Goal: Contribute content: Add original content to the website for others to see

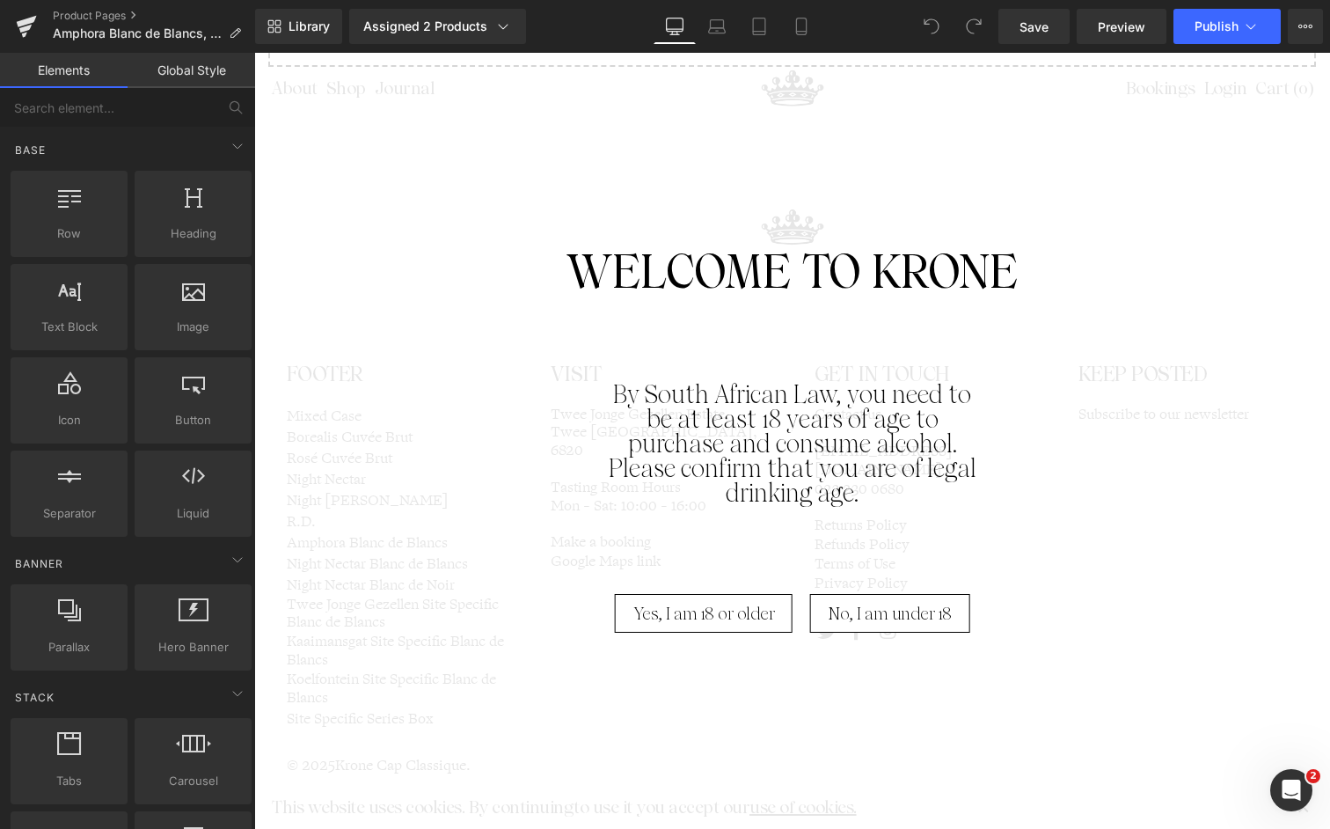
click at [725, 607] on span "Yes, I am 18 or older" at bounding box center [705, 613] width 142 height 39
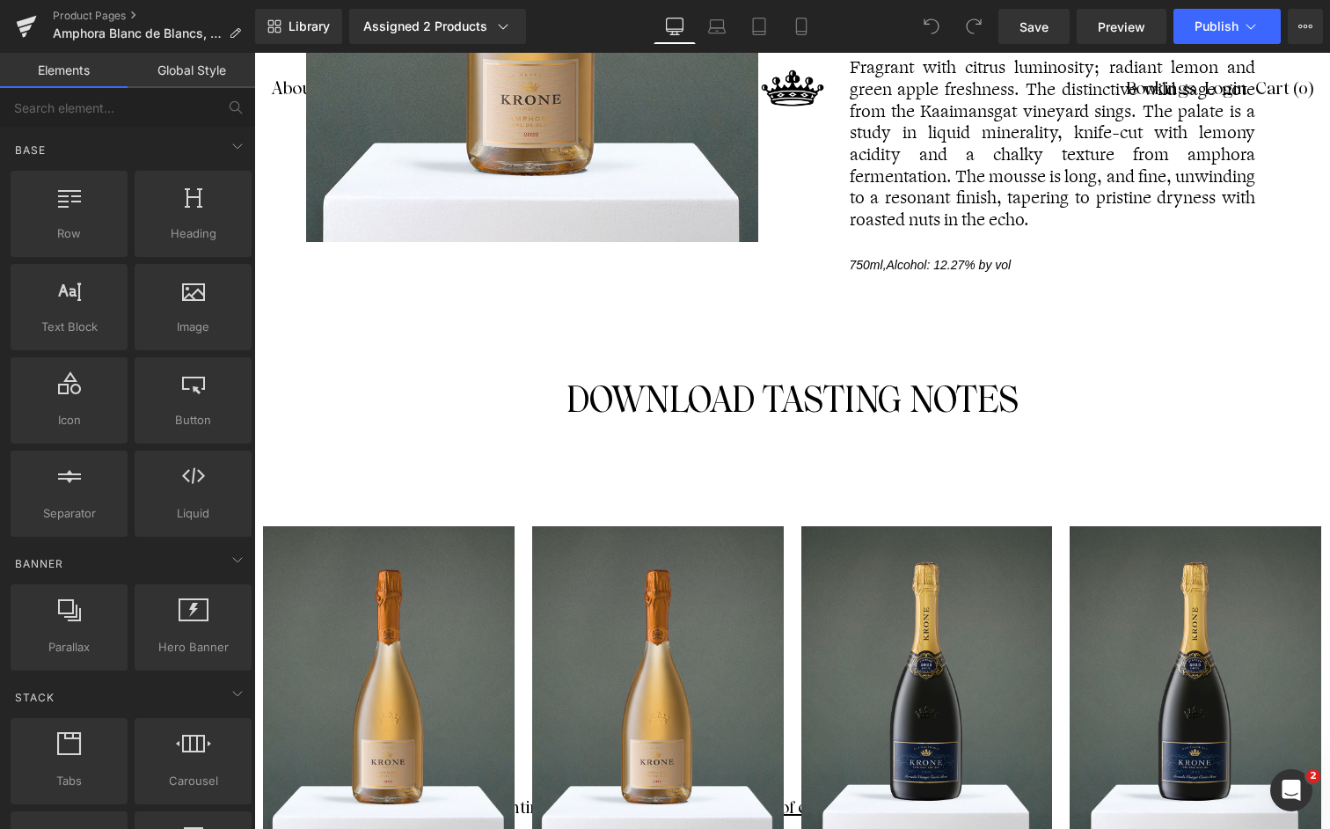
scroll to position [516, 0]
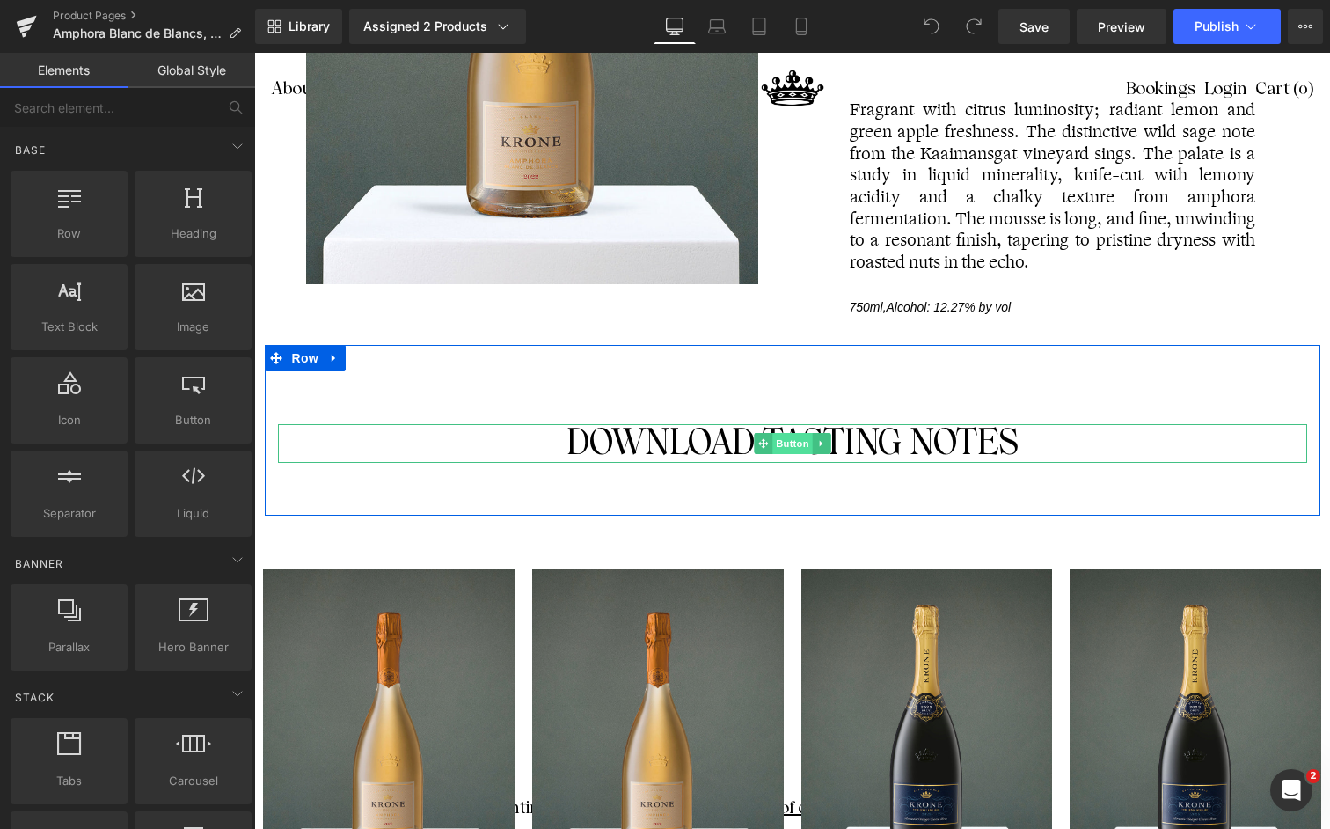
click at [783, 443] on span "Button" at bounding box center [793, 443] width 40 height 21
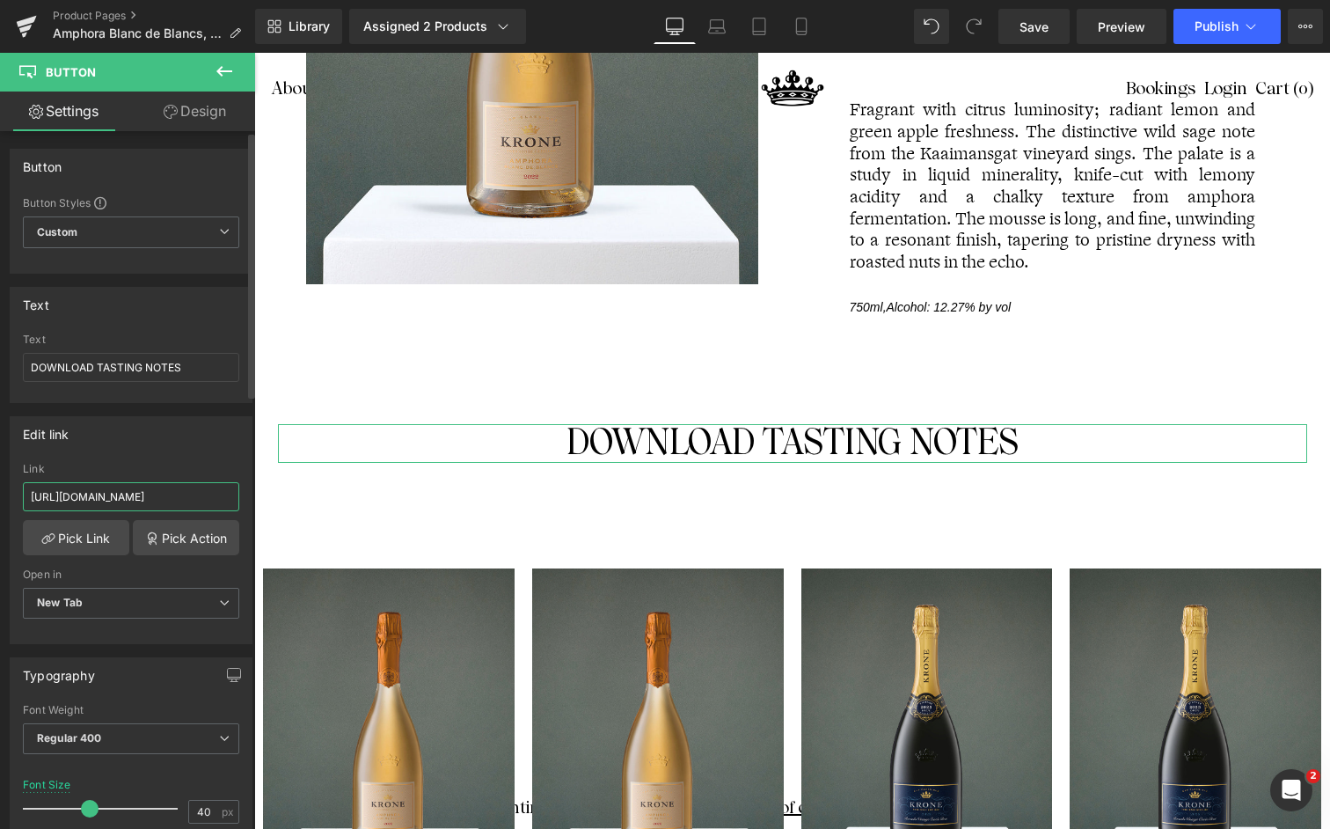
click at [111, 498] on input "https://cdn.shopify.com/s/files/1/0442/6796/2526/files/Amphora_Blanc_de_Blancs_…" at bounding box center [131, 496] width 216 height 29
click at [111, 499] on input "https://cdn.shopify.com/s/files/1/0442/6796/2526/files/Amphora_Blanc_de_Blancs_…" at bounding box center [131, 496] width 216 height 29
click at [112, 500] on input "https://cdn.shopify.com/s/files/1/0442/6796/2526/files/Amphora_Blanc_de_Blancs_…" at bounding box center [131, 496] width 216 height 29
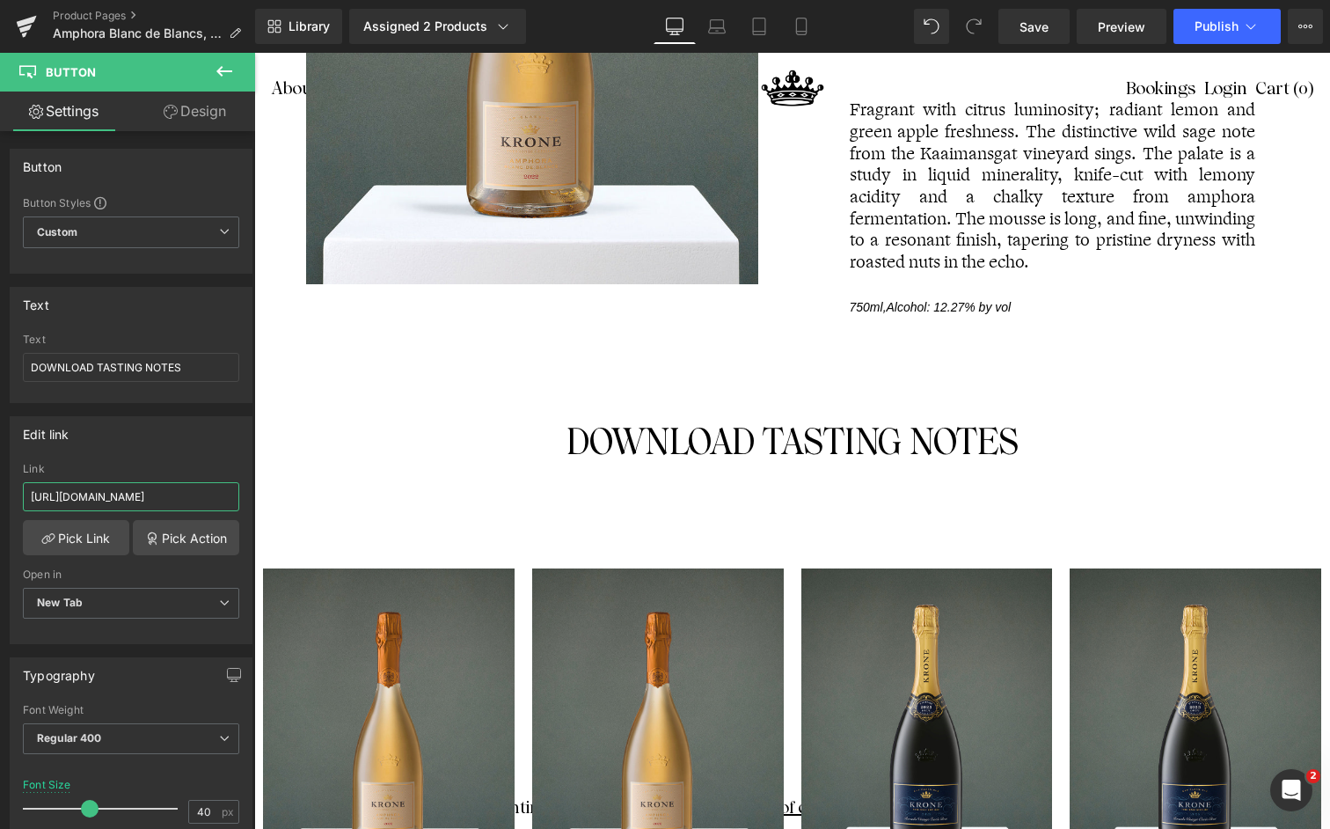
paste input "Krone_Amphora_2023.pdf?v=1758107562"
type input "https://cdn.shopify.com/s/files/1/0442/6796/2526/files/Krone_Amphora_2023.pdf?v…"
drag, startPoint x: 1024, startPoint y: 33, endPoint x: 1058, endPoint y: 30, distance: 33.5
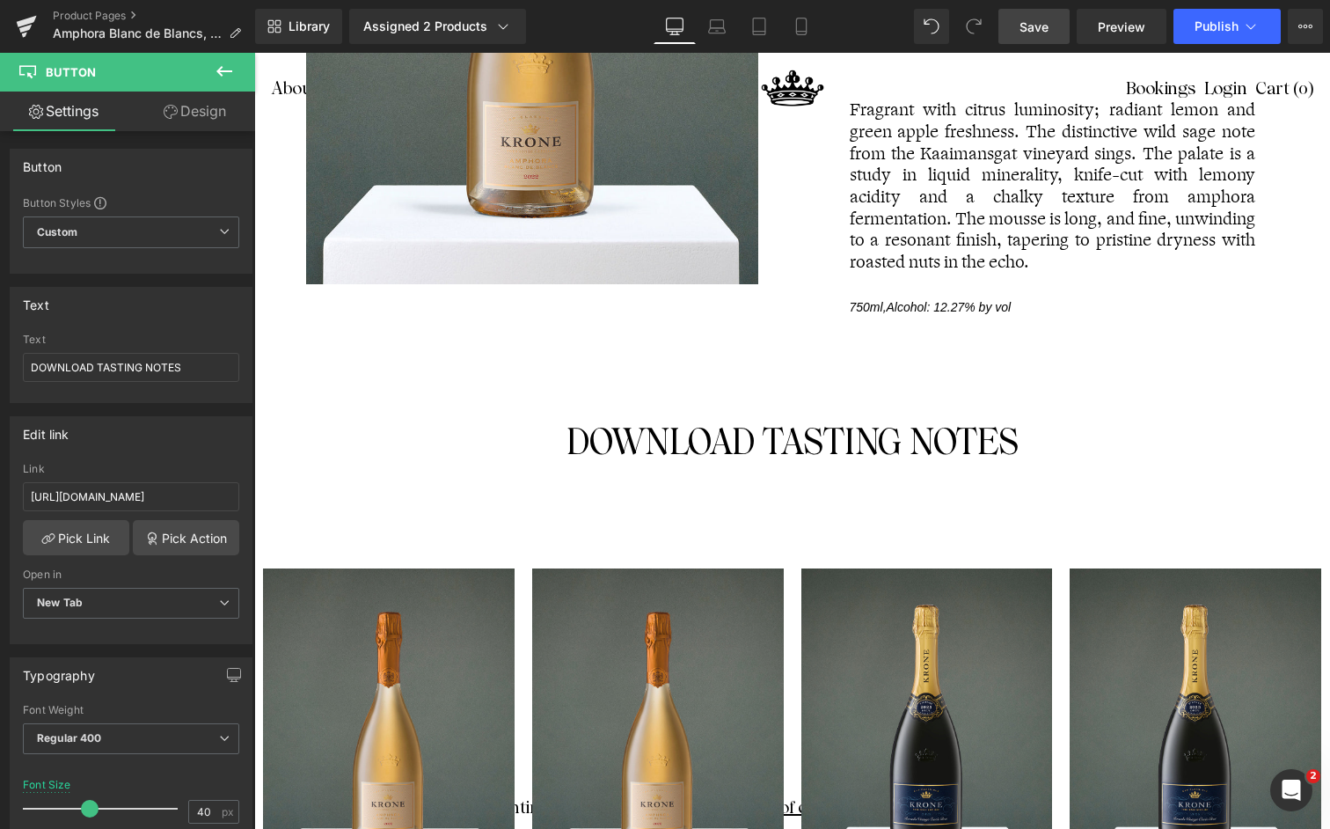
click at [1025, 33] on span "Save" at bounding box center [1034, 27] width 29 height 18
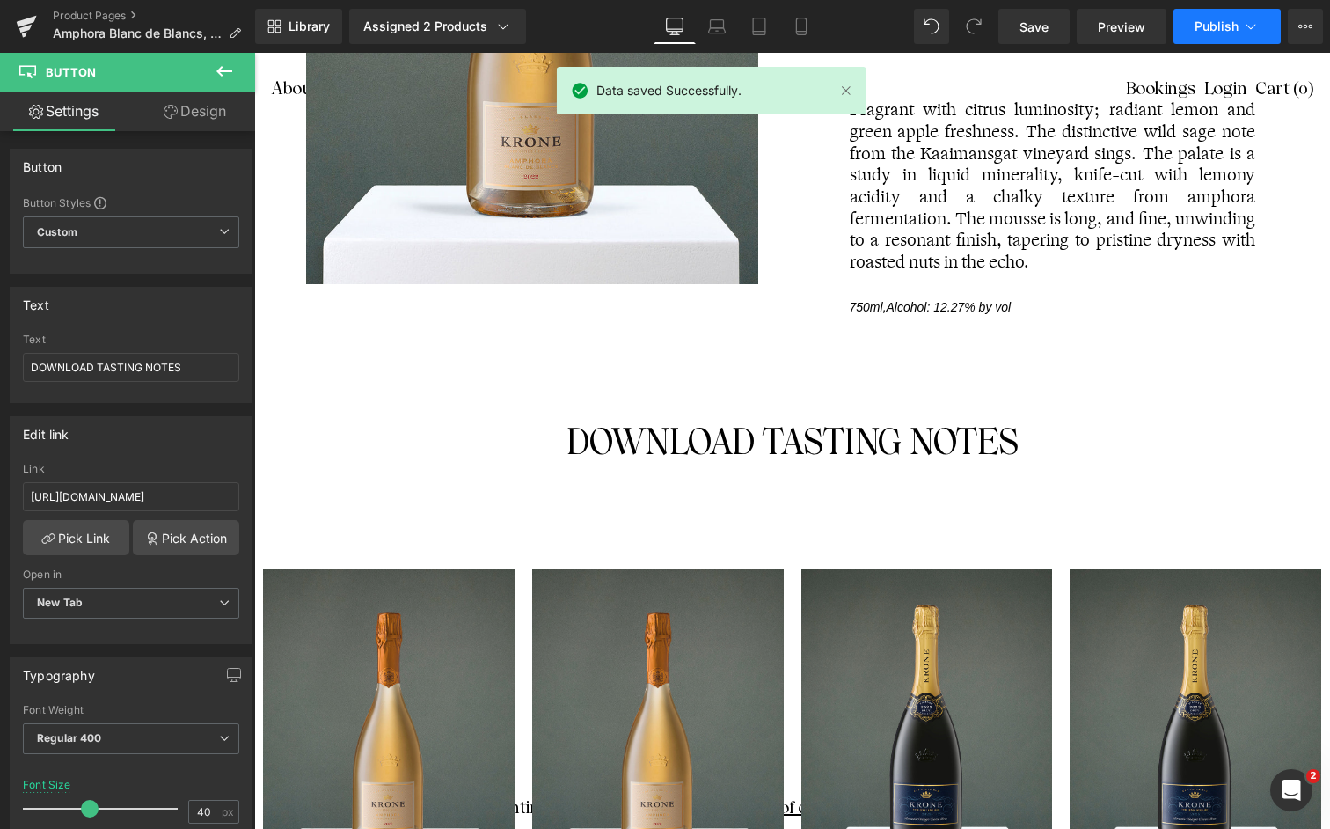
click at [1262, 26] on button "Publish" at bounding box center [1227, 26] width 107 height 35
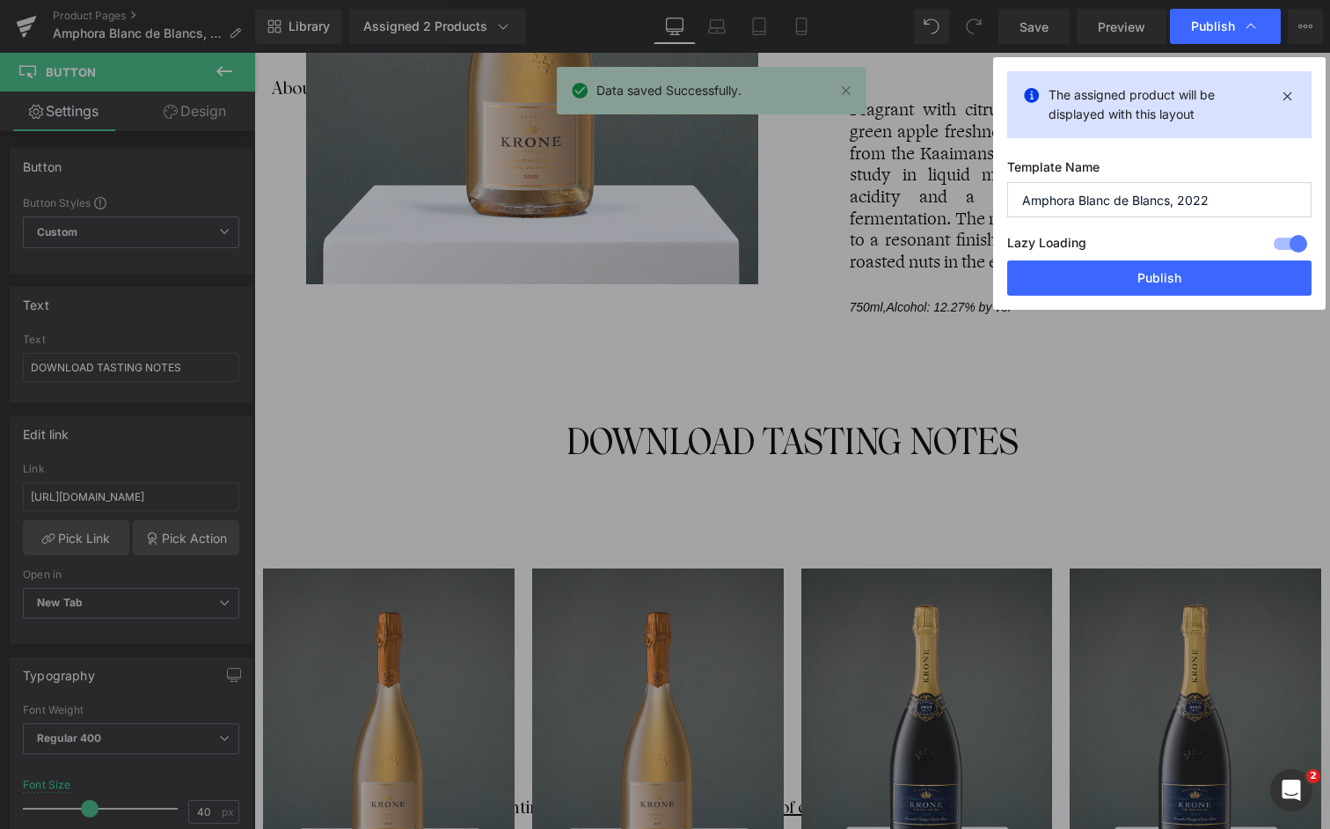
click at [1250, 200] on input "Amphora Blanc de Blancs, 2022" at bounding box center [1159, 199] width 304 height 35
type input "Amphora Blanc de Blancs, 2023"
click at [1214, 278] on button "Publish" at bounding box center [1159, 277] width 304 height 35
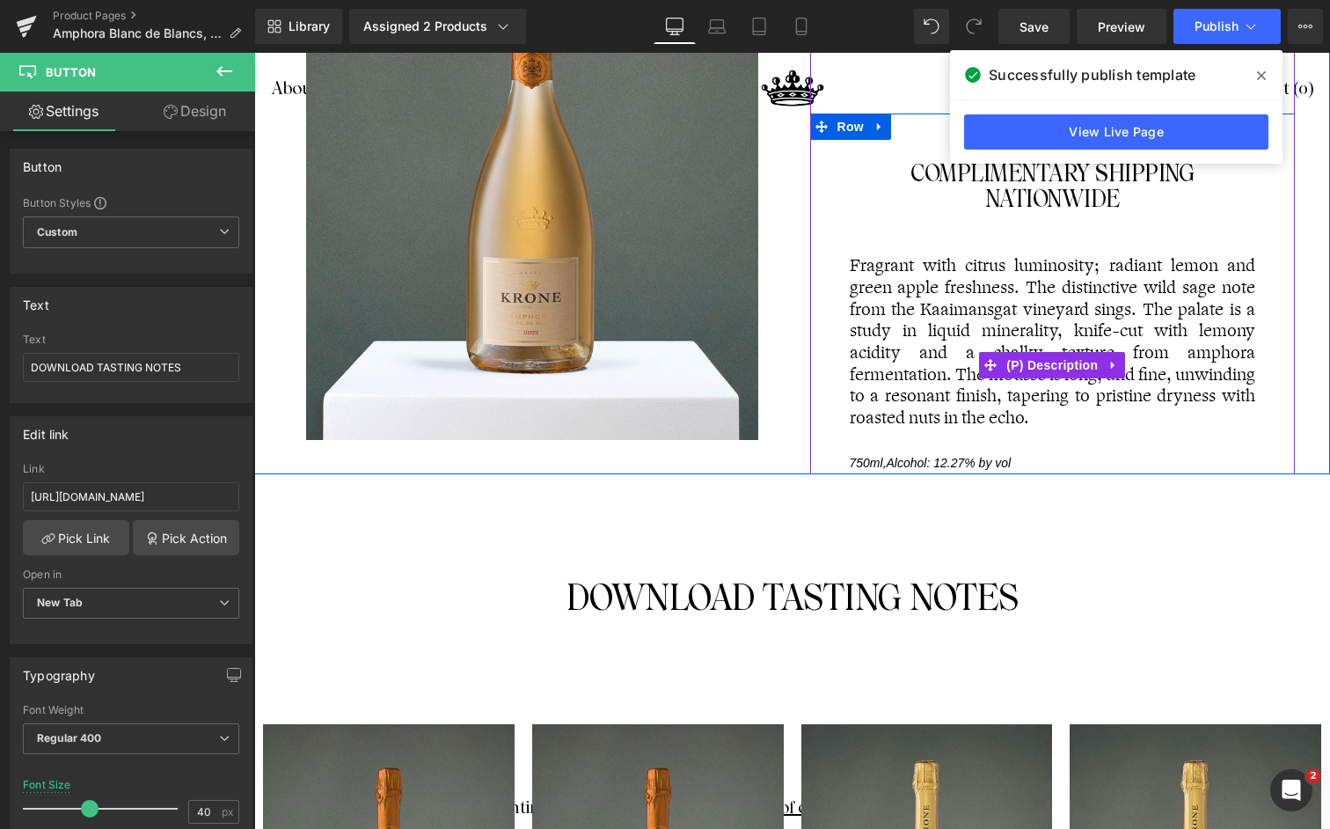
scroll to position [358, 0]
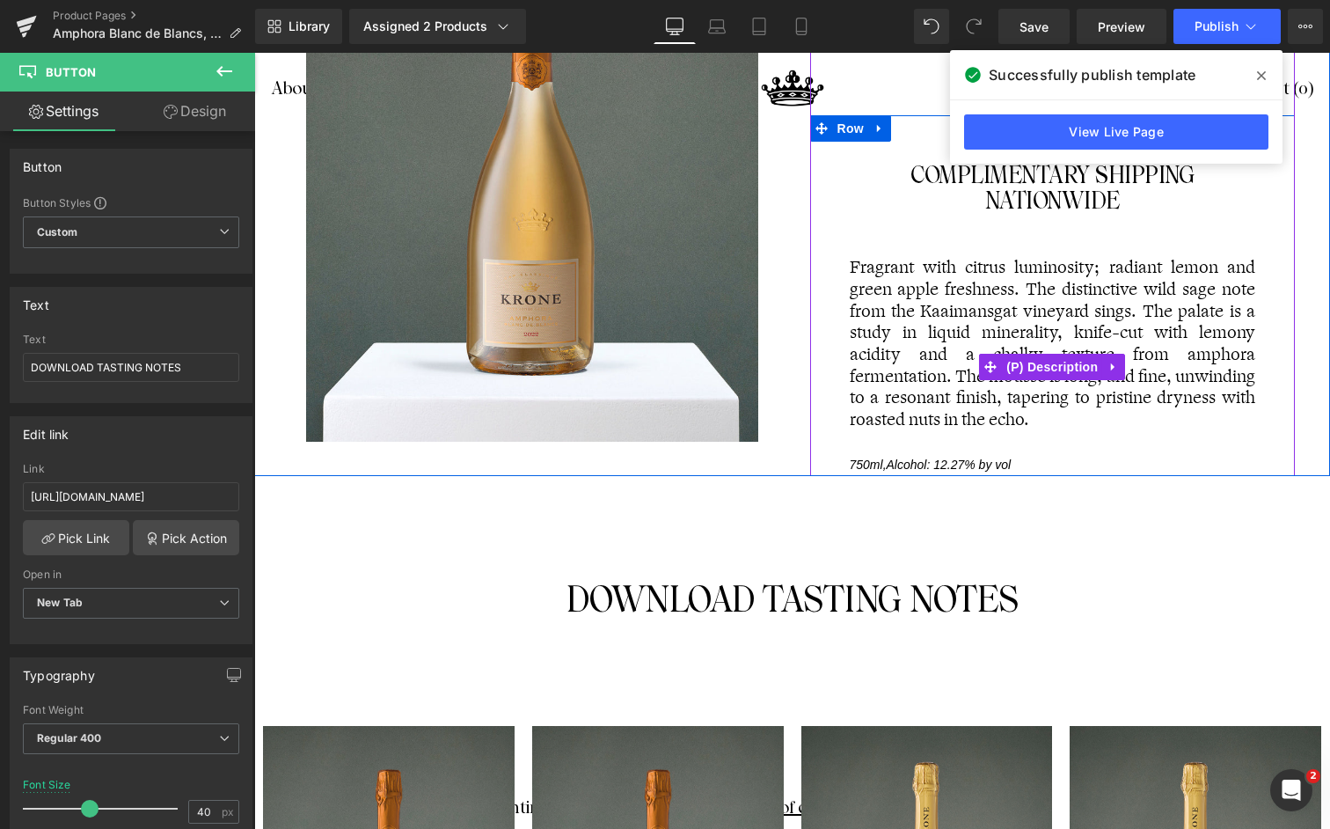
click at [993, 311] on p "Fragrant with citrus luminosity; radiant lemon and green apple freshness. The d…" at bounding box center [1053, 344] width 407 height 174
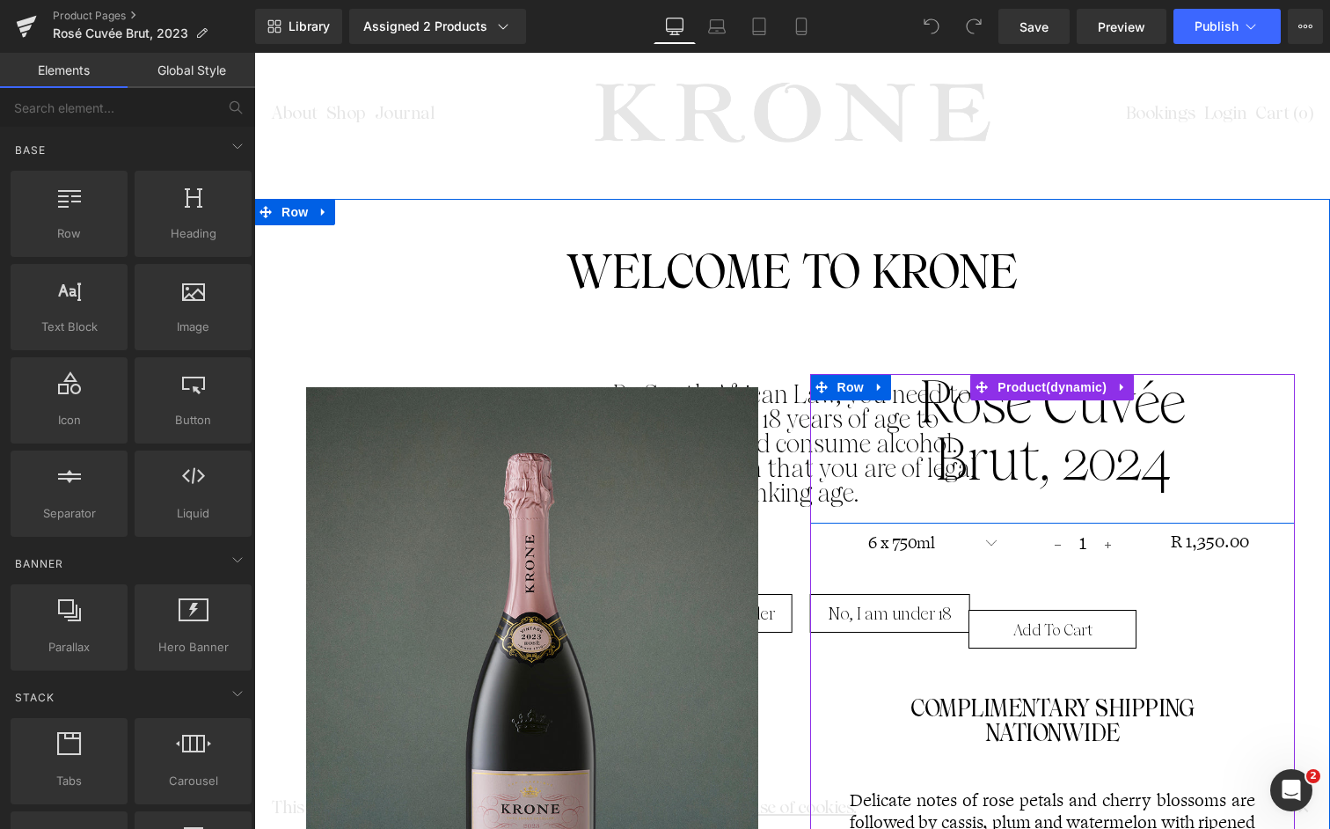
scroll to position [2722, 0]
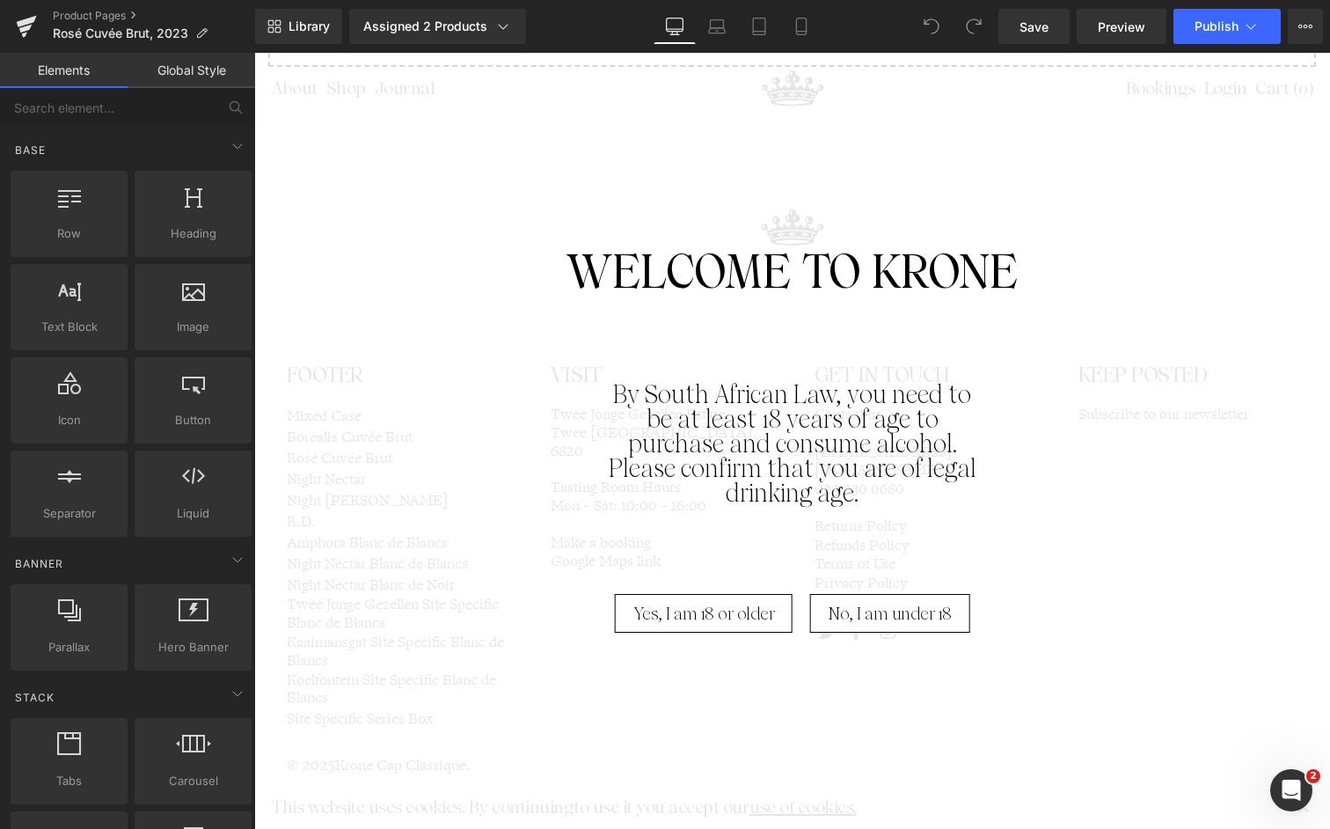
click at [711, 610] on span "Yes, I am 18 or older" at bounding box center [705, 613] width 142 height 39
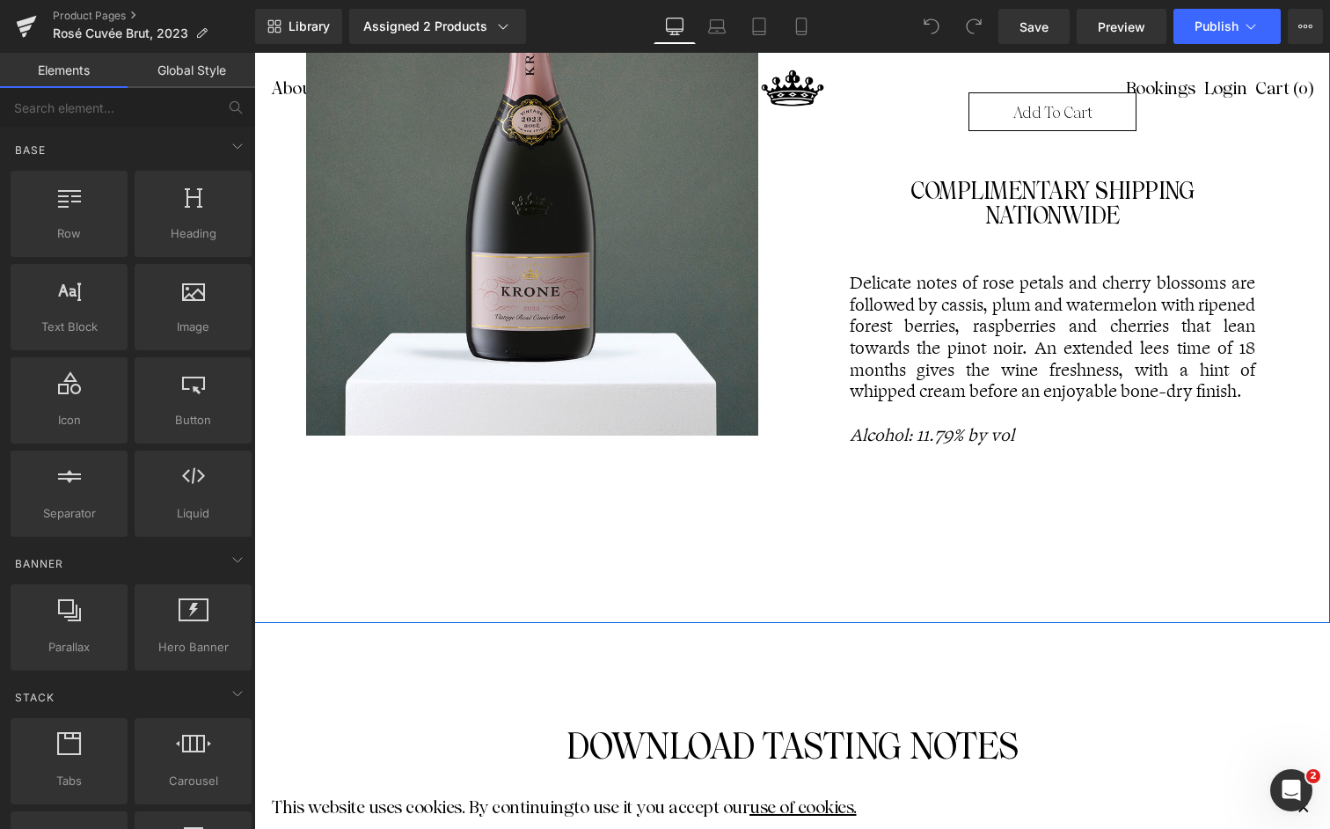
scroll to position [537, 0]
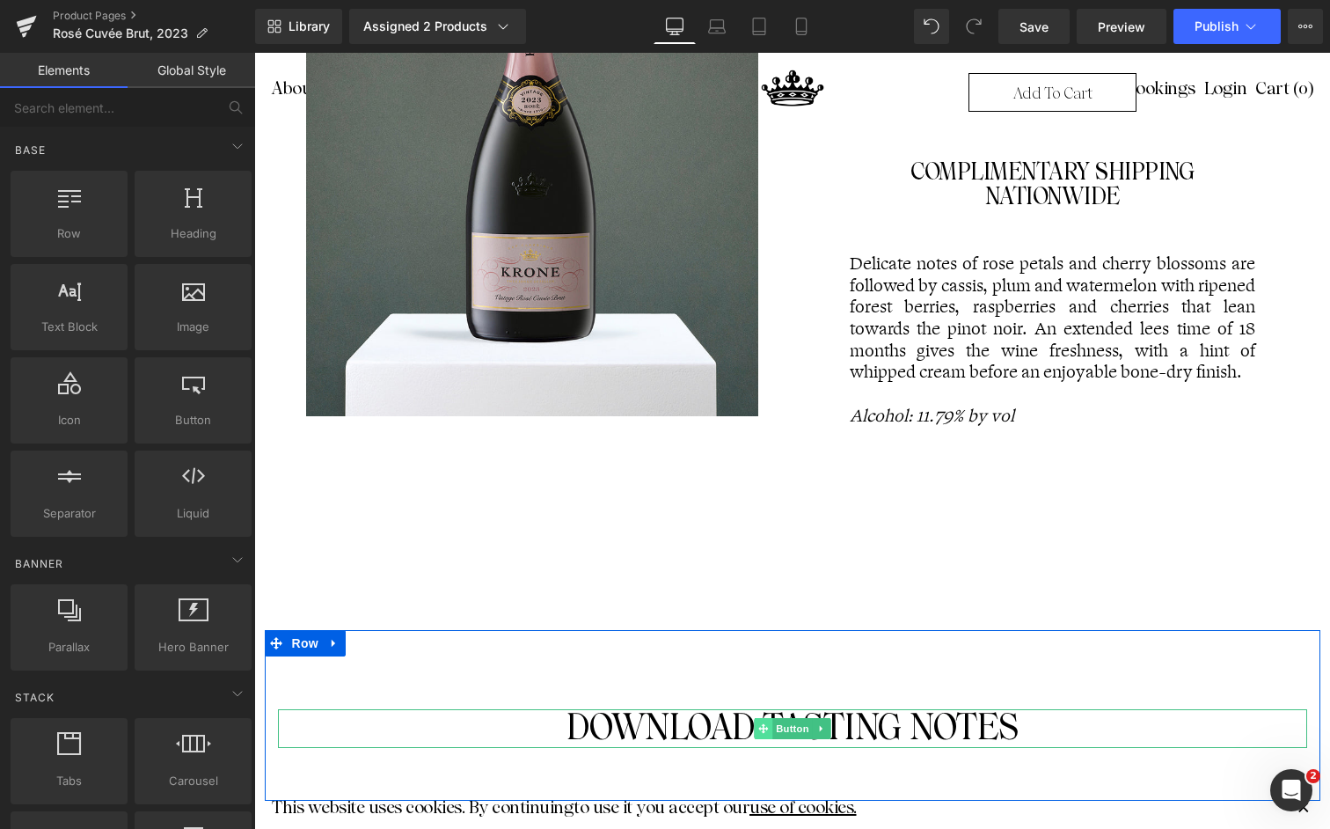
click at [759, 731] on icon at bounding box center [763, 728] width 10 height 11
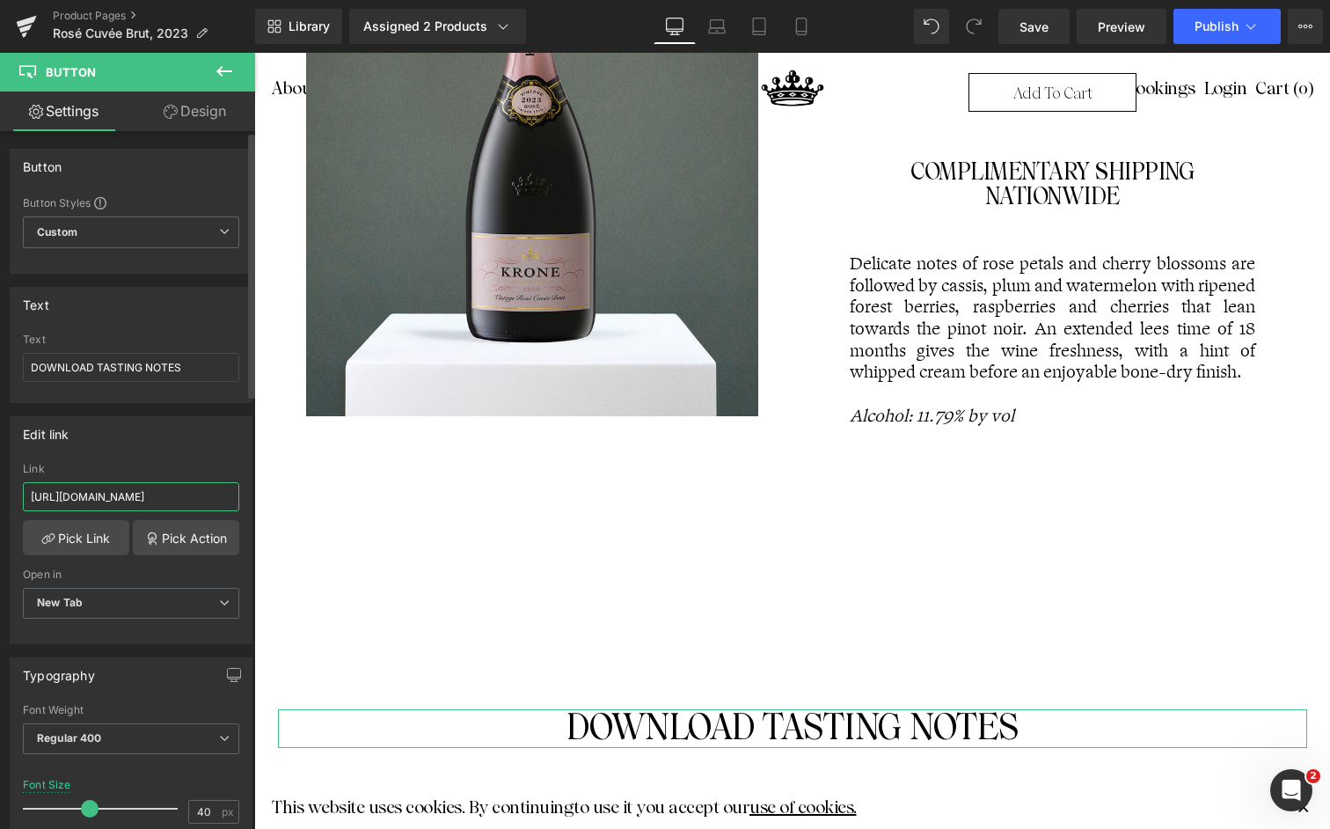
click at [106, 502] on input "https://cdn.shopify.com/s/files/1/0442/6796/2526/files/Rose_Cuvee_Brut_2023.pdf…" at bounding box center [131, 496] width 216 height 29
paste input "Krone_Cuvee_Brut_Rose_2024.pdf?v=17581075"
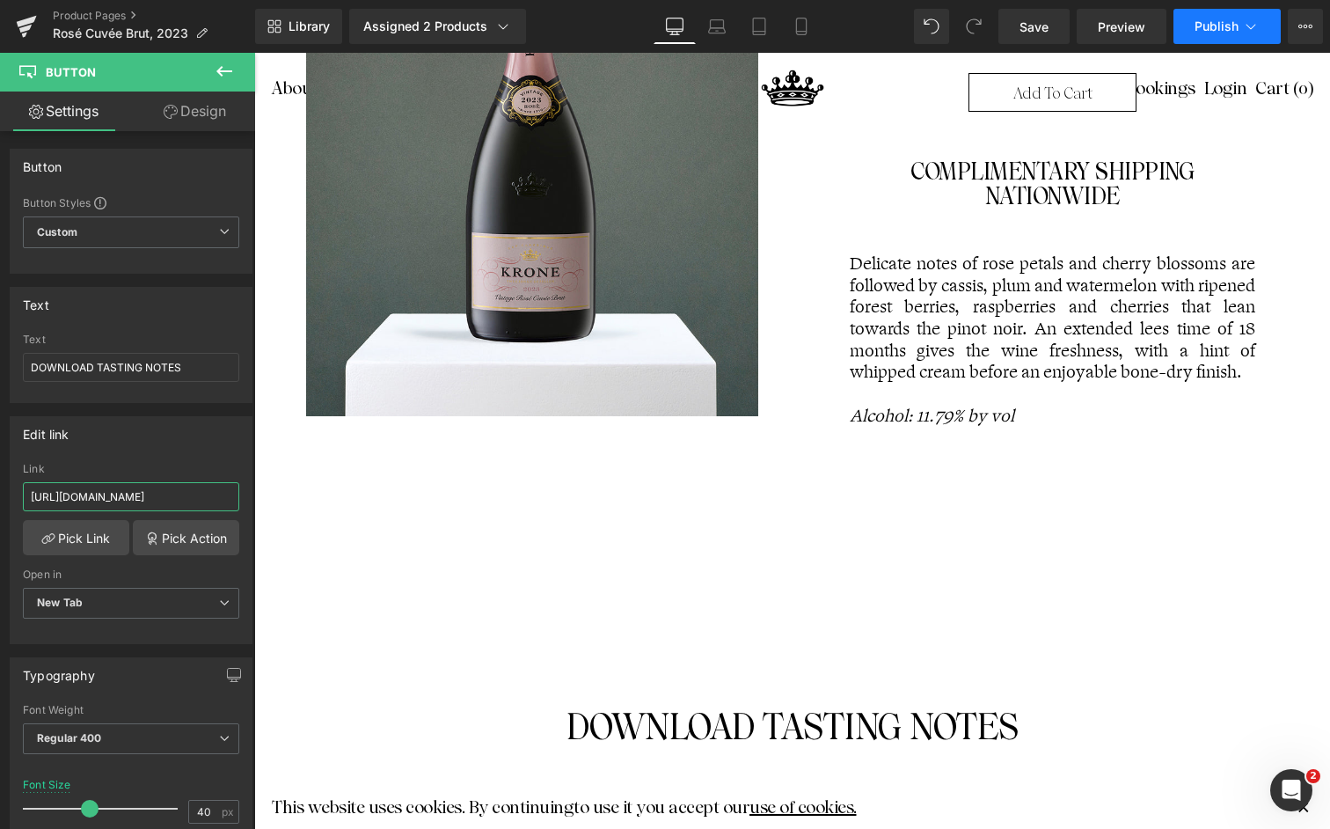
type input "https://cdn.shopify.com/s/files/1/0442/6796/2526/files/Krone_Cuvee_Brut_Rose_20…"
click at [1234, 27] on span "Publish" at bounding box center [1217, 26] width 44 height 14
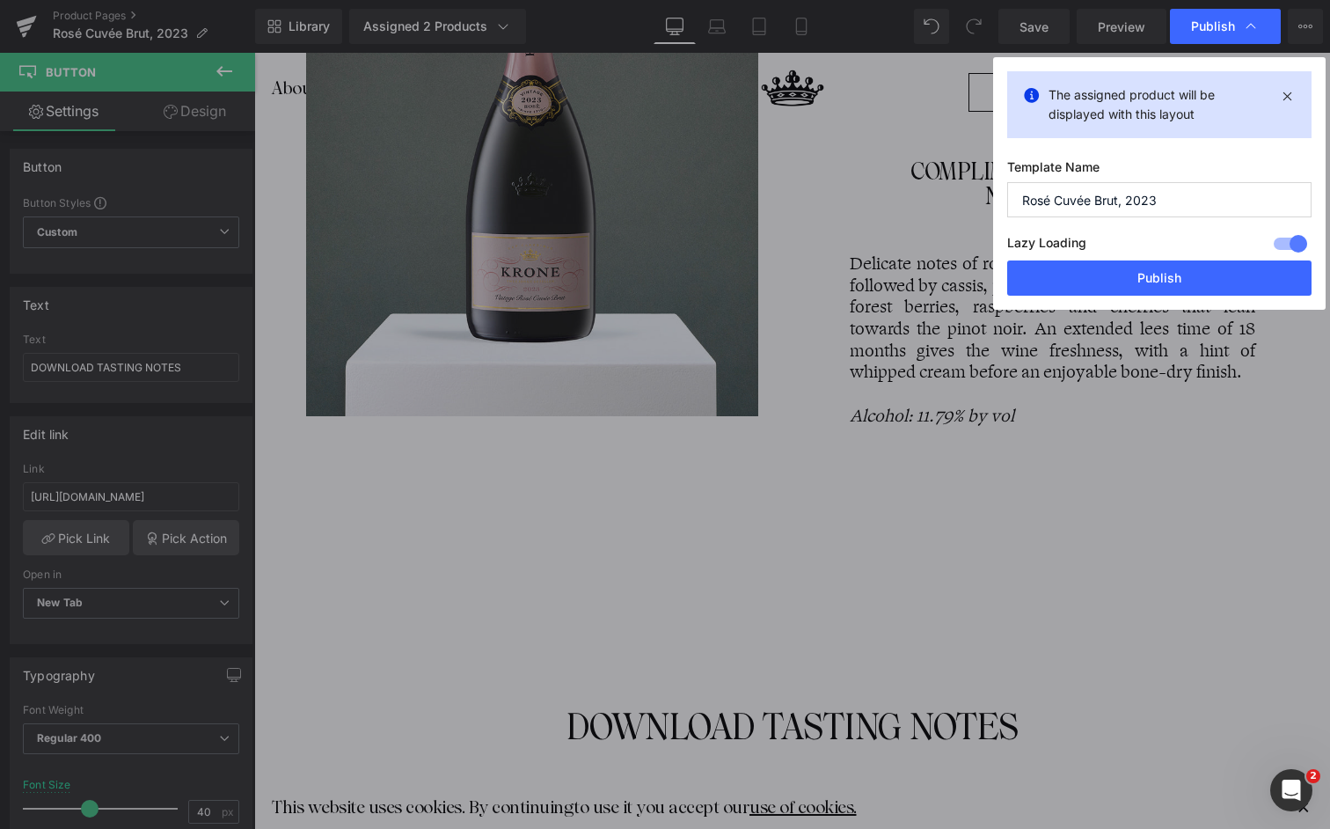
click at [1197, 197] on input "Rosé Cuvée Brut, 2023" at bounding box center [1159, 199] width 304 height 35
type input "Rosé Cuvée Brut, 2024"
click at [1155, 281] on button "Publish" at bounding box center [1159, 277] width 304 height 35
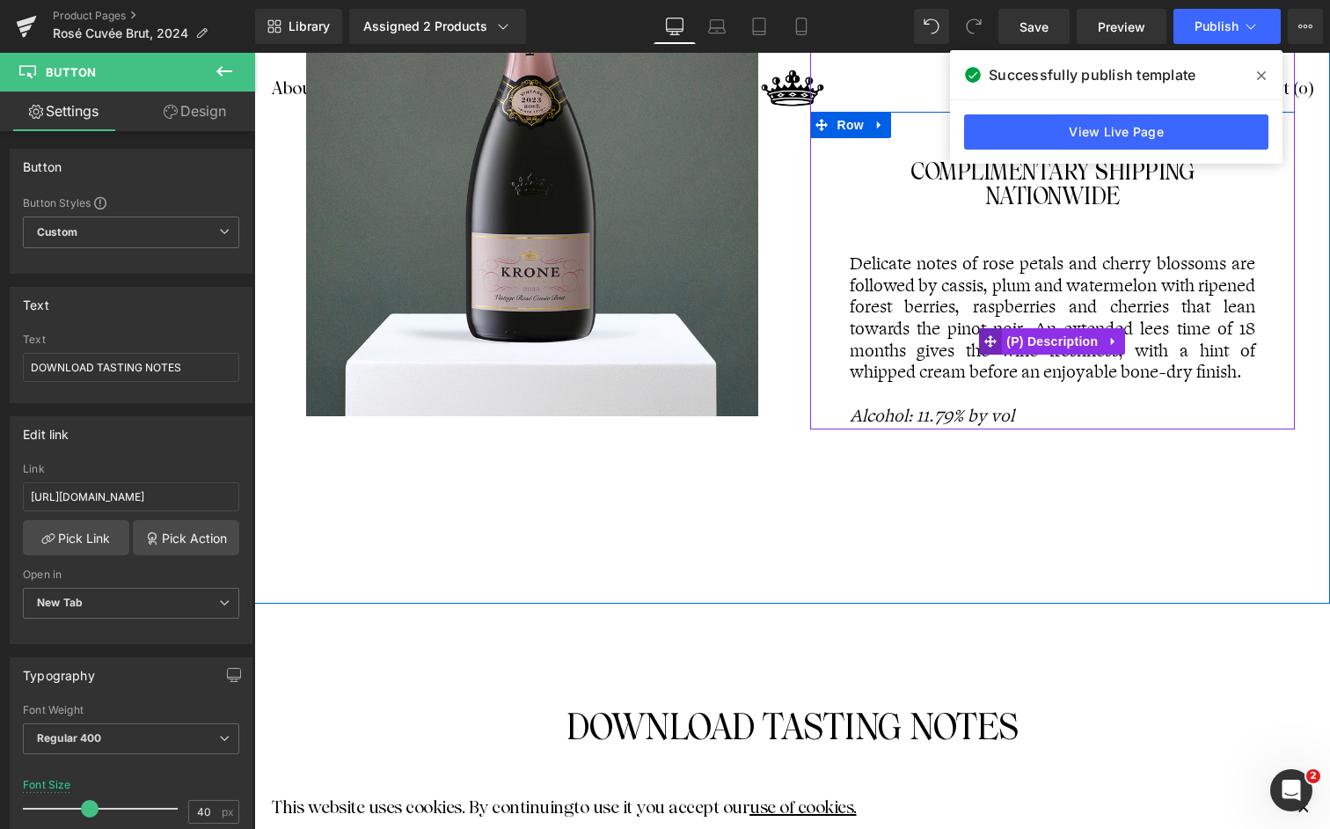
click at [985, 329] on span at bounding box center [990, 341] width 23 height 26
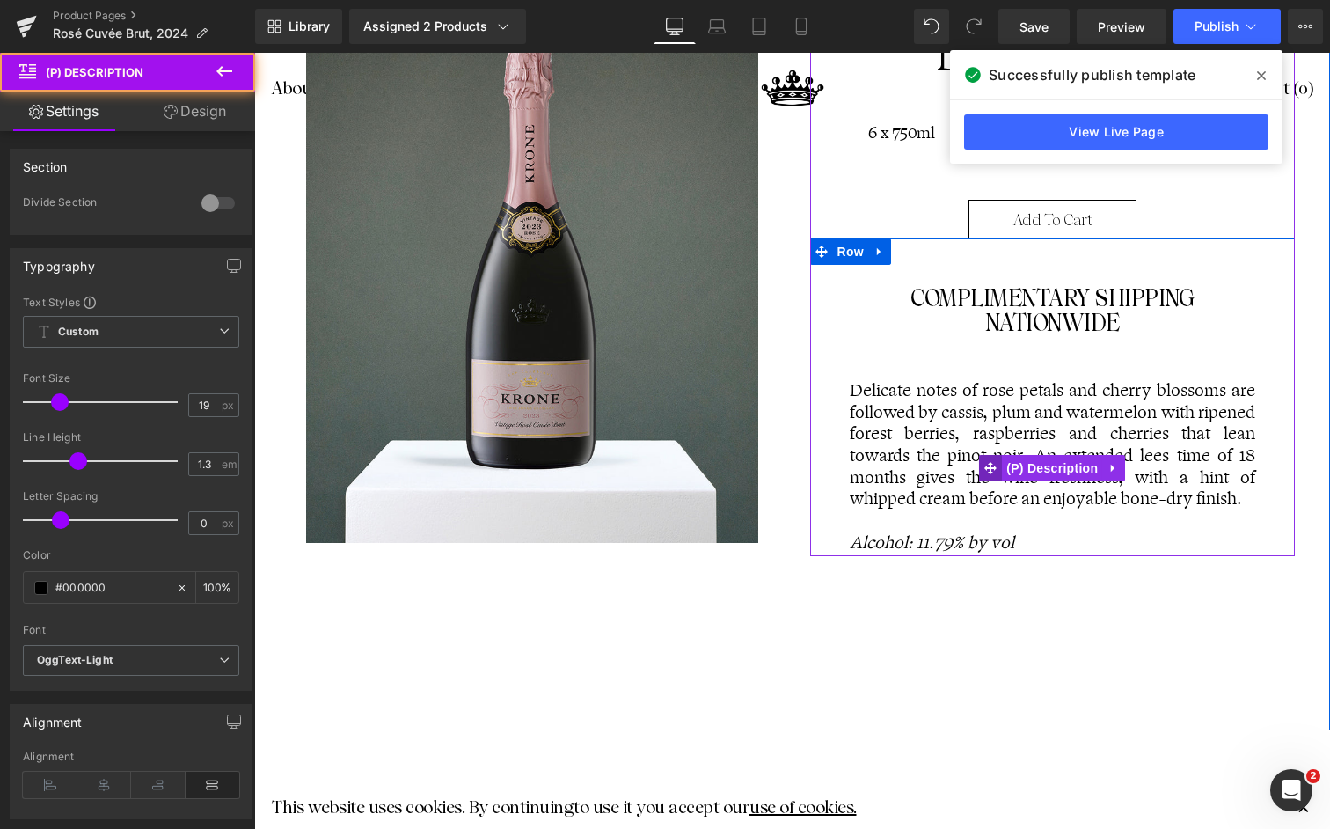
scroll to position [407, 0]
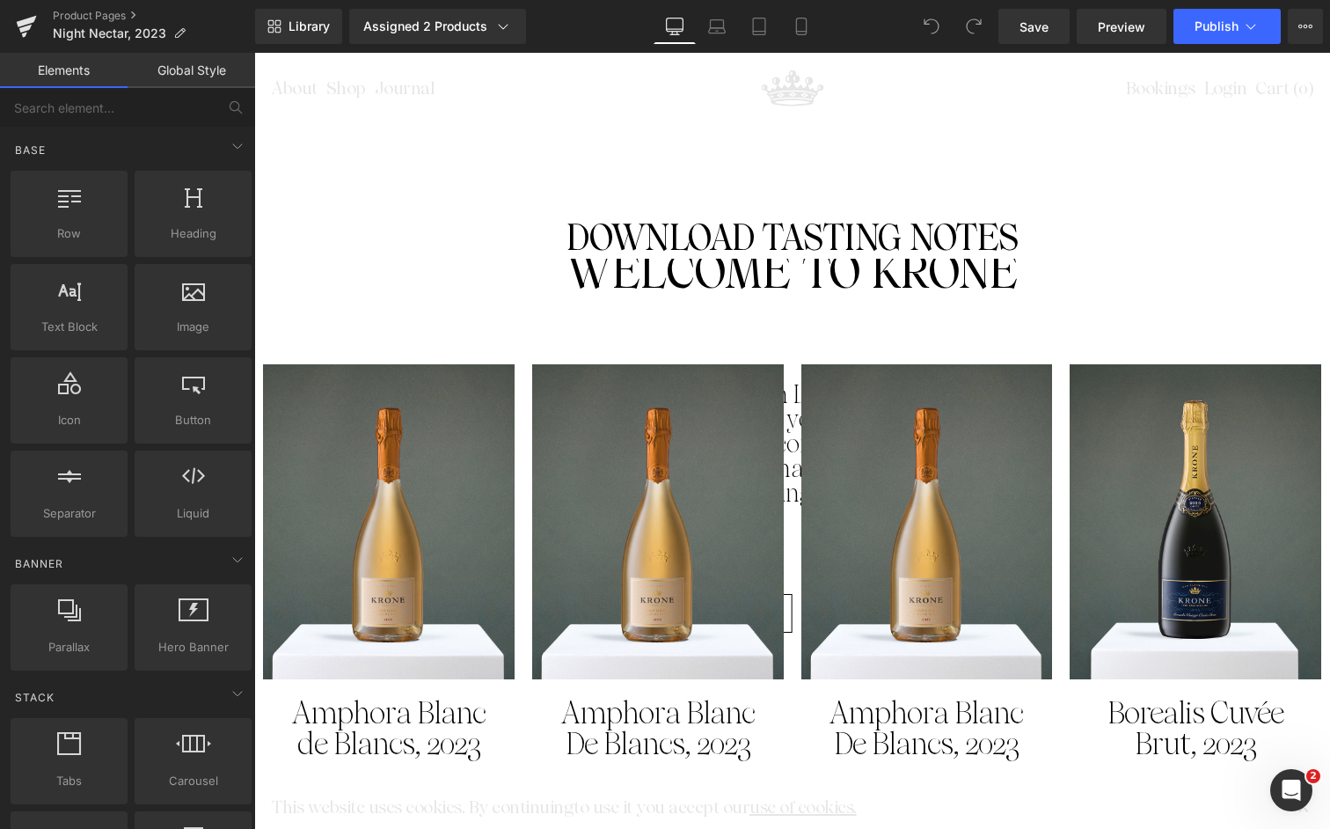
scroll to position [2722, 0]
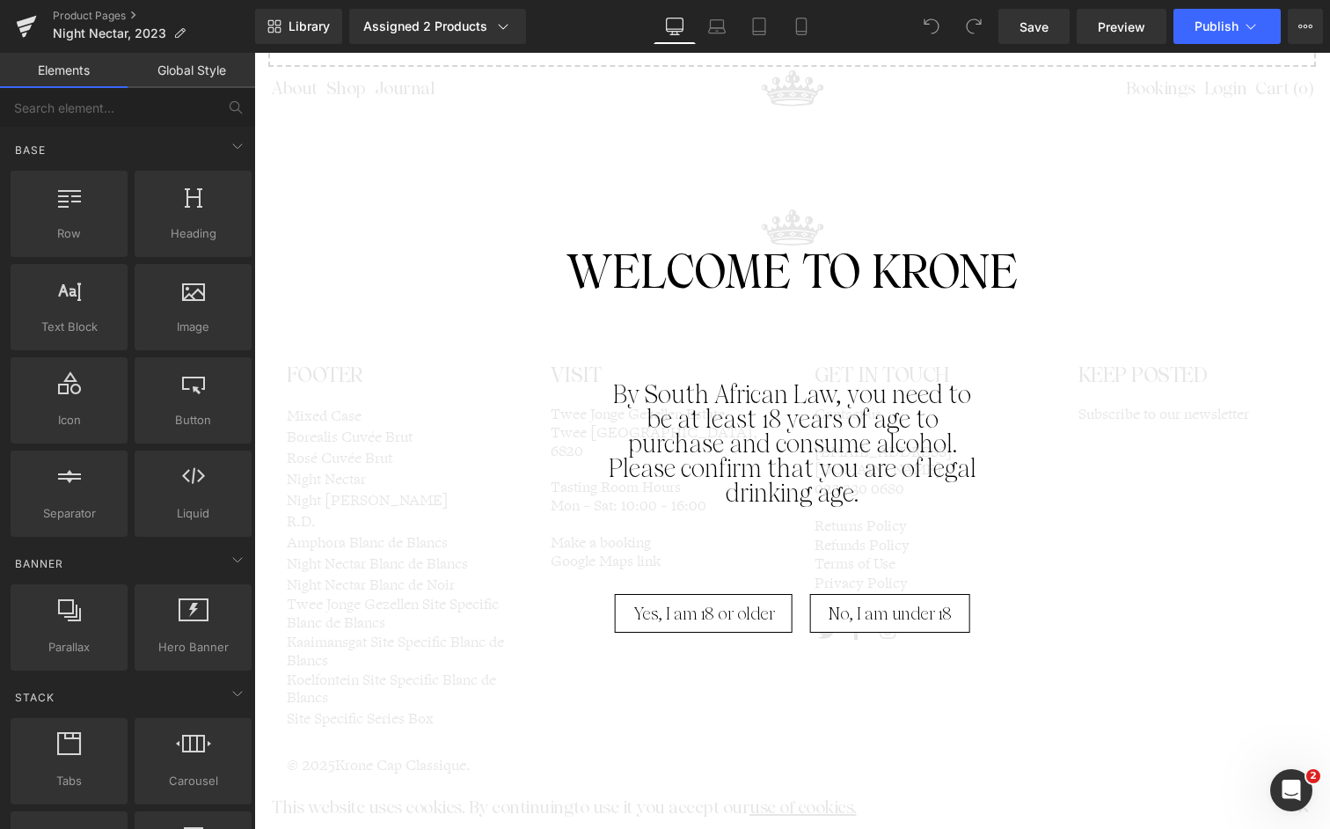
click at [695, 603] on span "Yes, I am 18 or older" at bounding box center [705, 613] width 142 height 39
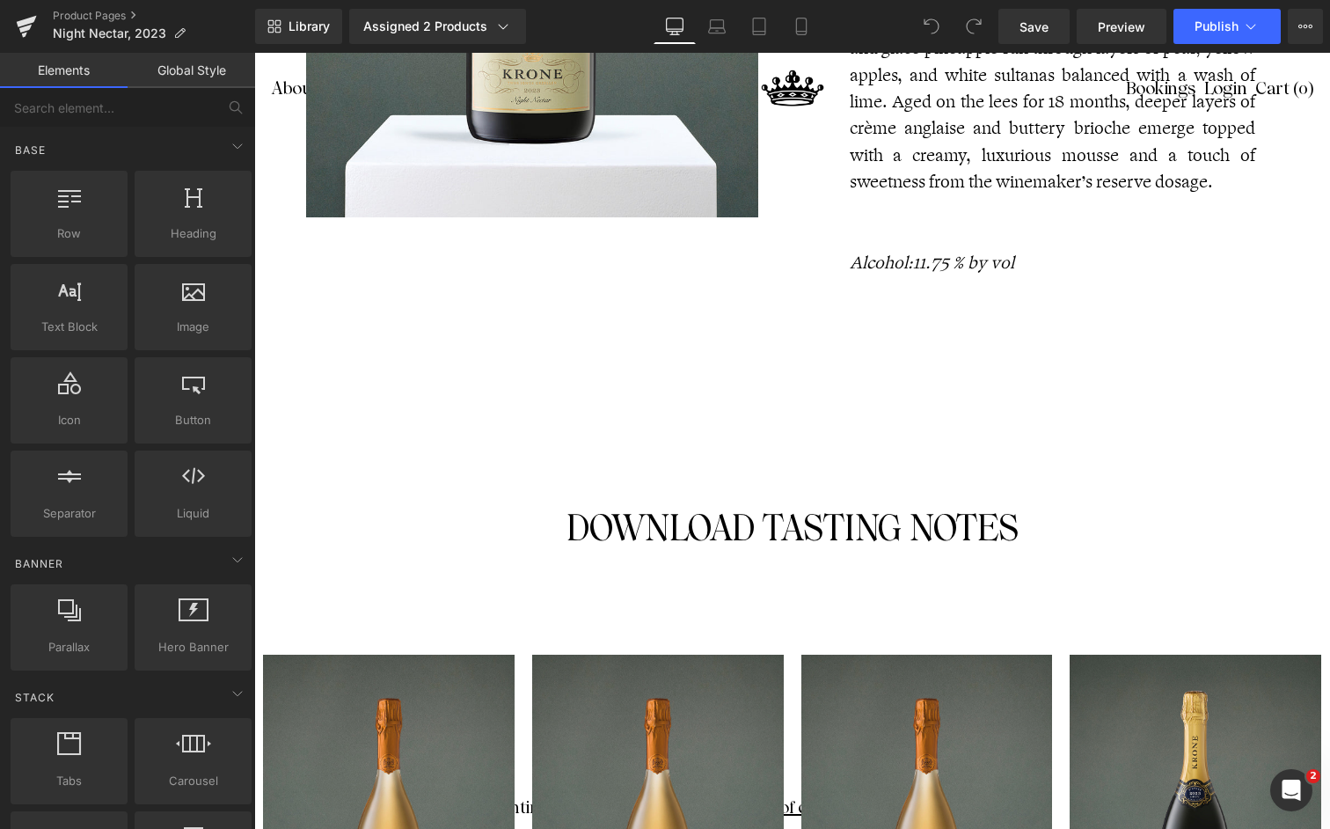
scroll to position [750, 0]
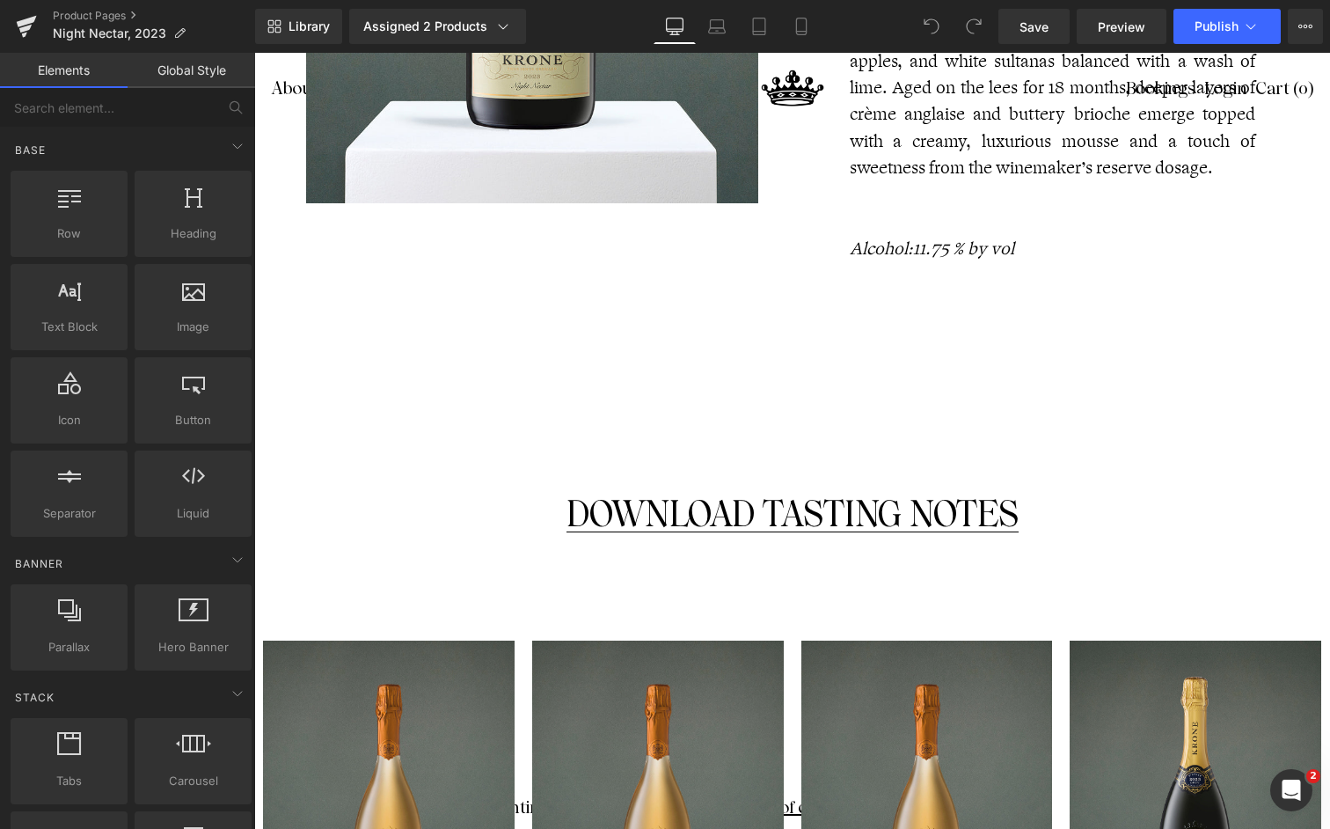
click at [795, 522] on div "DOWNLOAD TASTING NOTES Button" at bounding box center [792, 515] width 1029 height 39
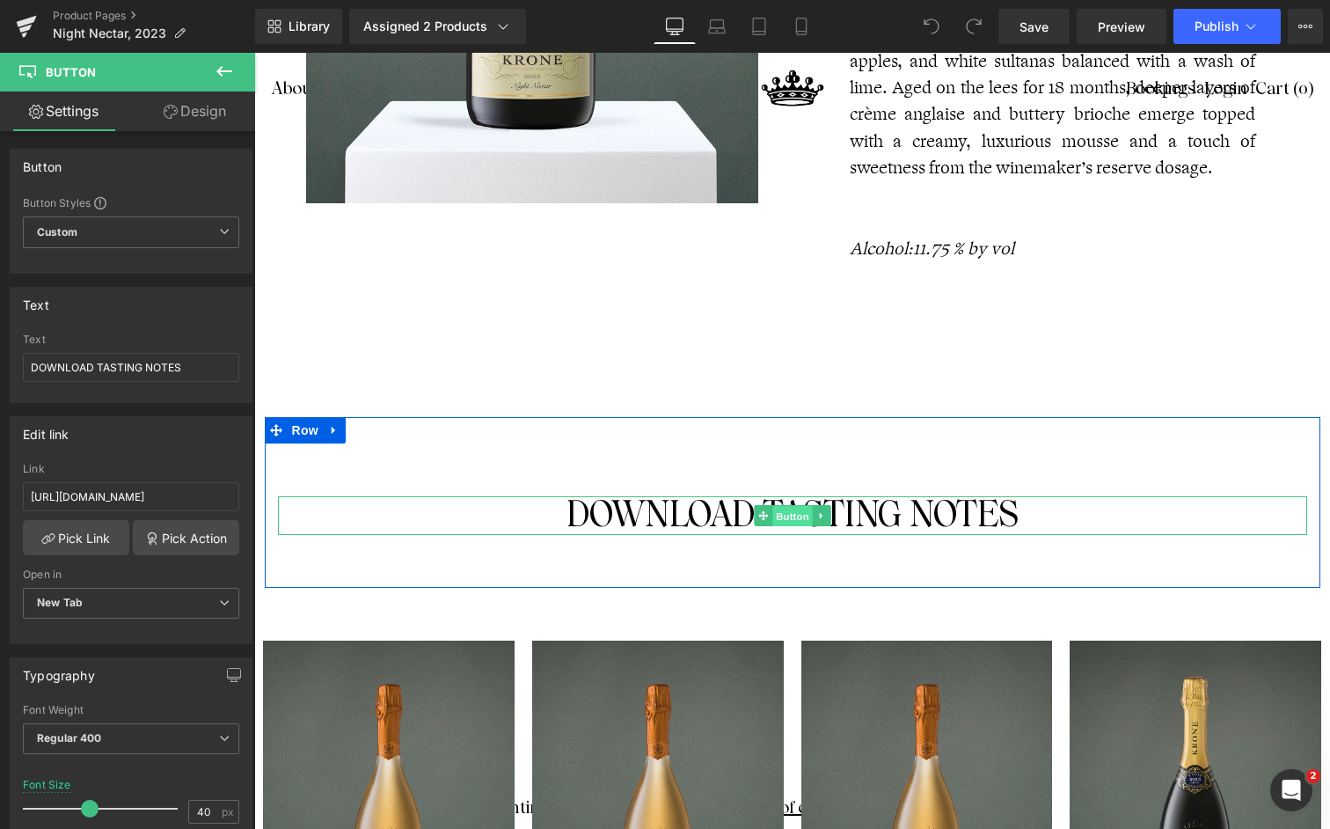
click at [804, 515] on span "Button" at bounding box center [793, 516] width 40 height 21
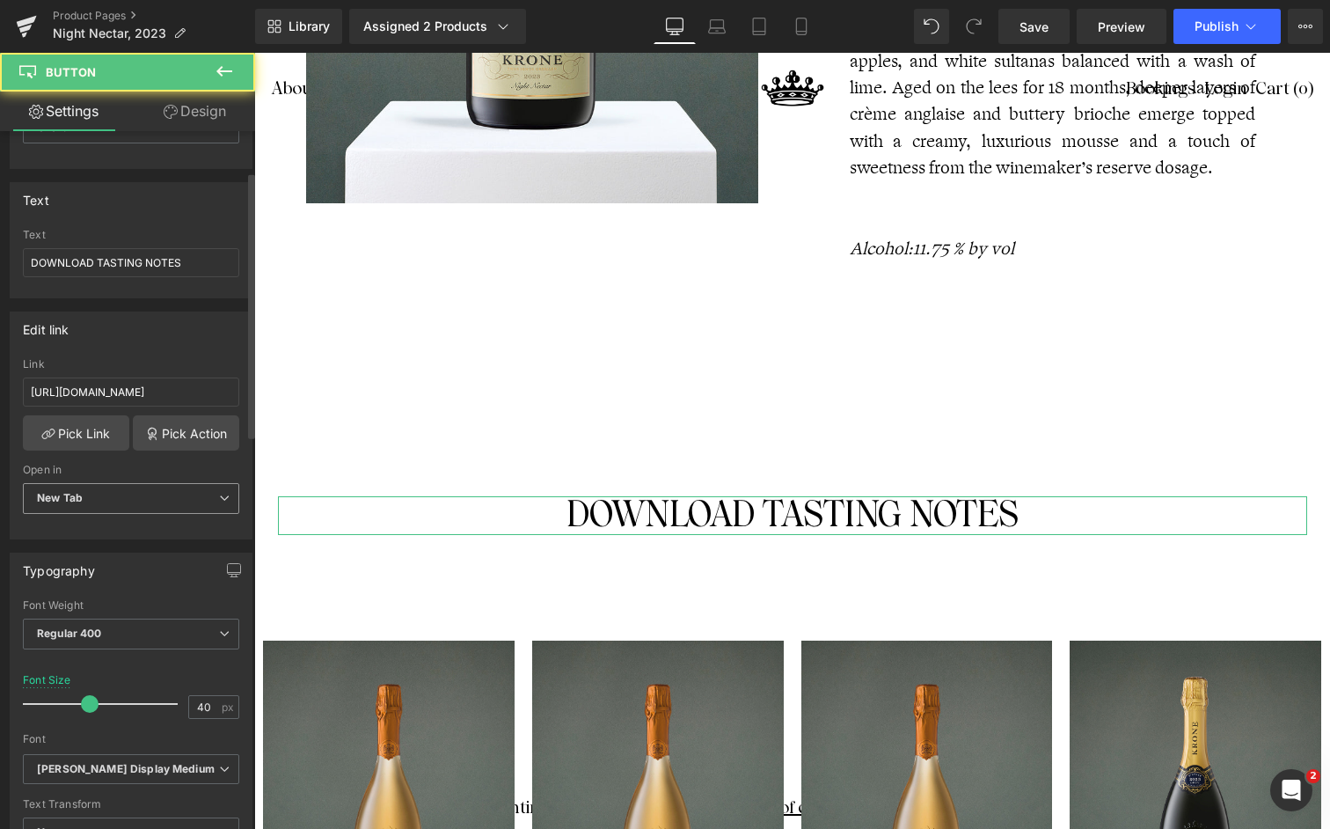
scroll to position [109, 0]
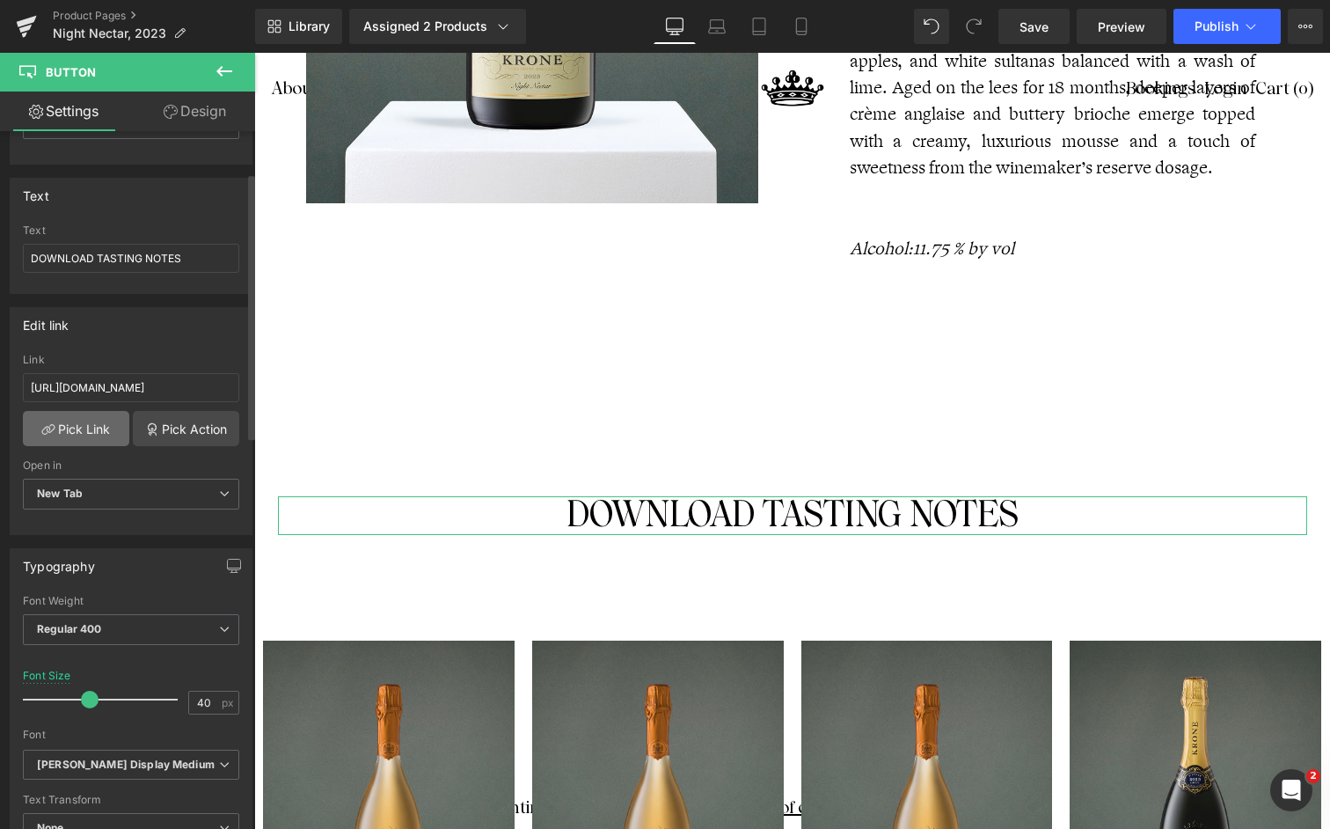
click at [92, 429] on link "Pick Link" at bounding box center [76, 428] width 106 height 35
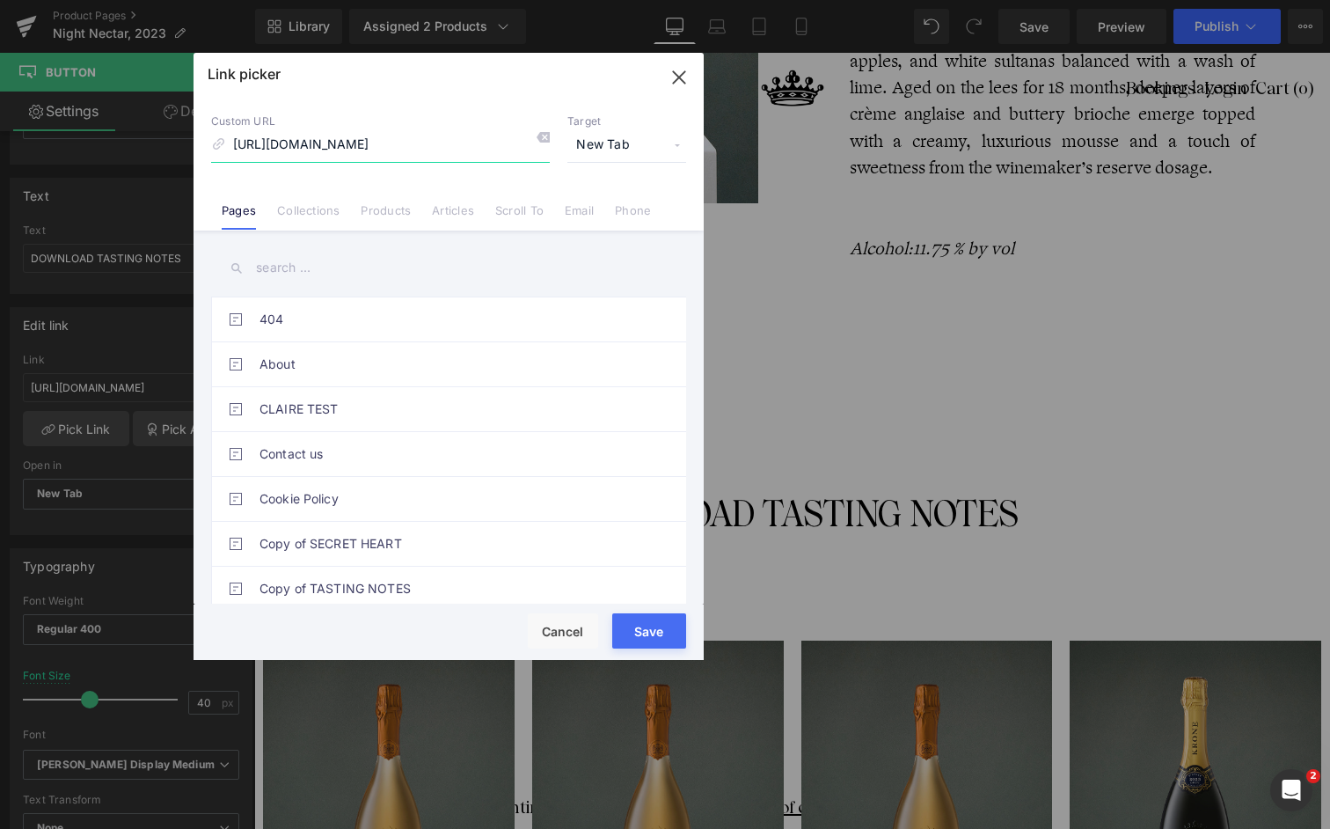
click at [452, 143] on input "https://cdn.shopify.com/s/files/1/0442/6796/2526/files/Night_Nectar_2023.pdf?v=…" at bounding box center [380, 144] width 339 height 33
paste input "Krone_Night_Nectar_2024.pdf?v=17581075"
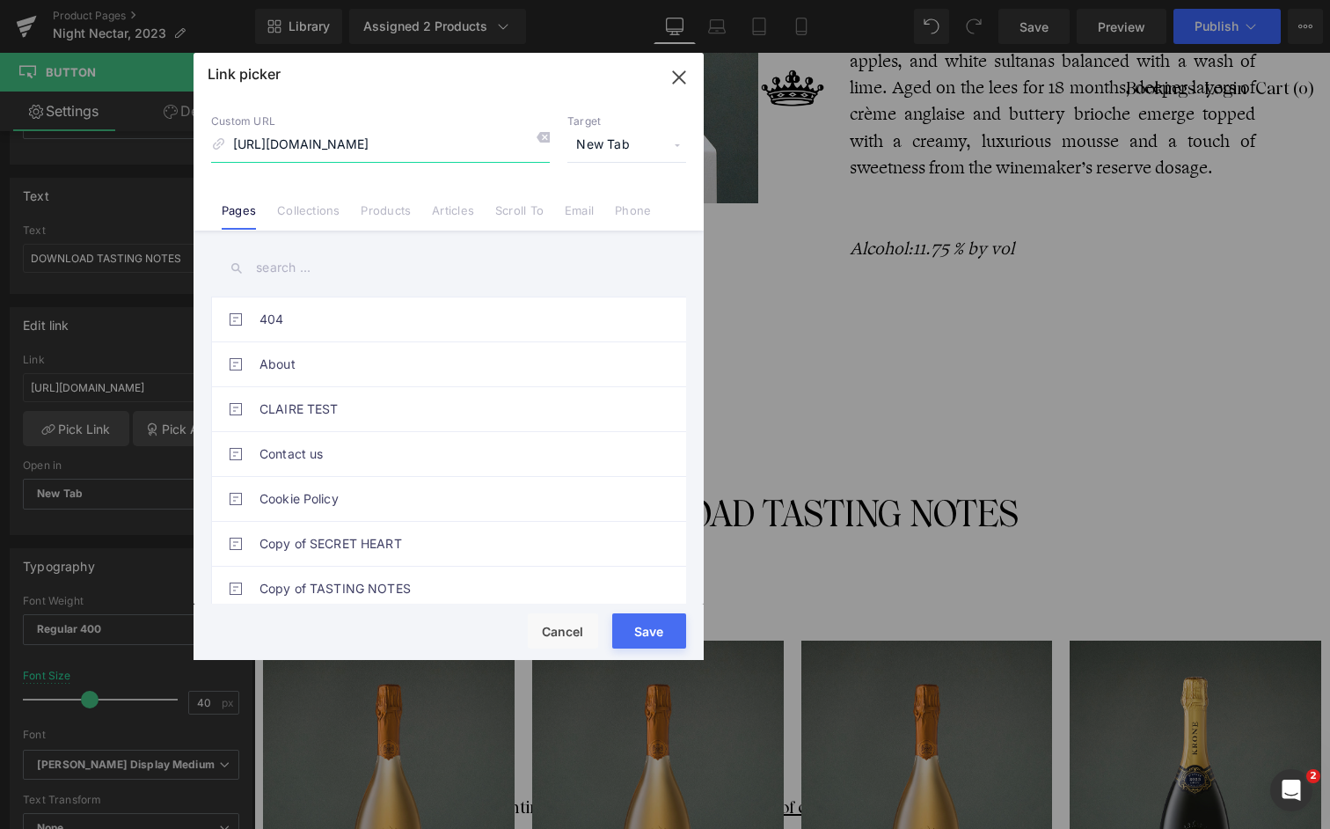
type input "https://cdn.shopify.com/s/files/1/0442/6796/2526/files/Krone_Night_Nectar_2024.…"
click at [640, 630] on button "Save" at bounding box center [649, 630] width 74 height 35
type input "https://cdn.shopify.com/s/files/1/0442/6796/2526/files/Krone_Night_Nectar_2024.…"
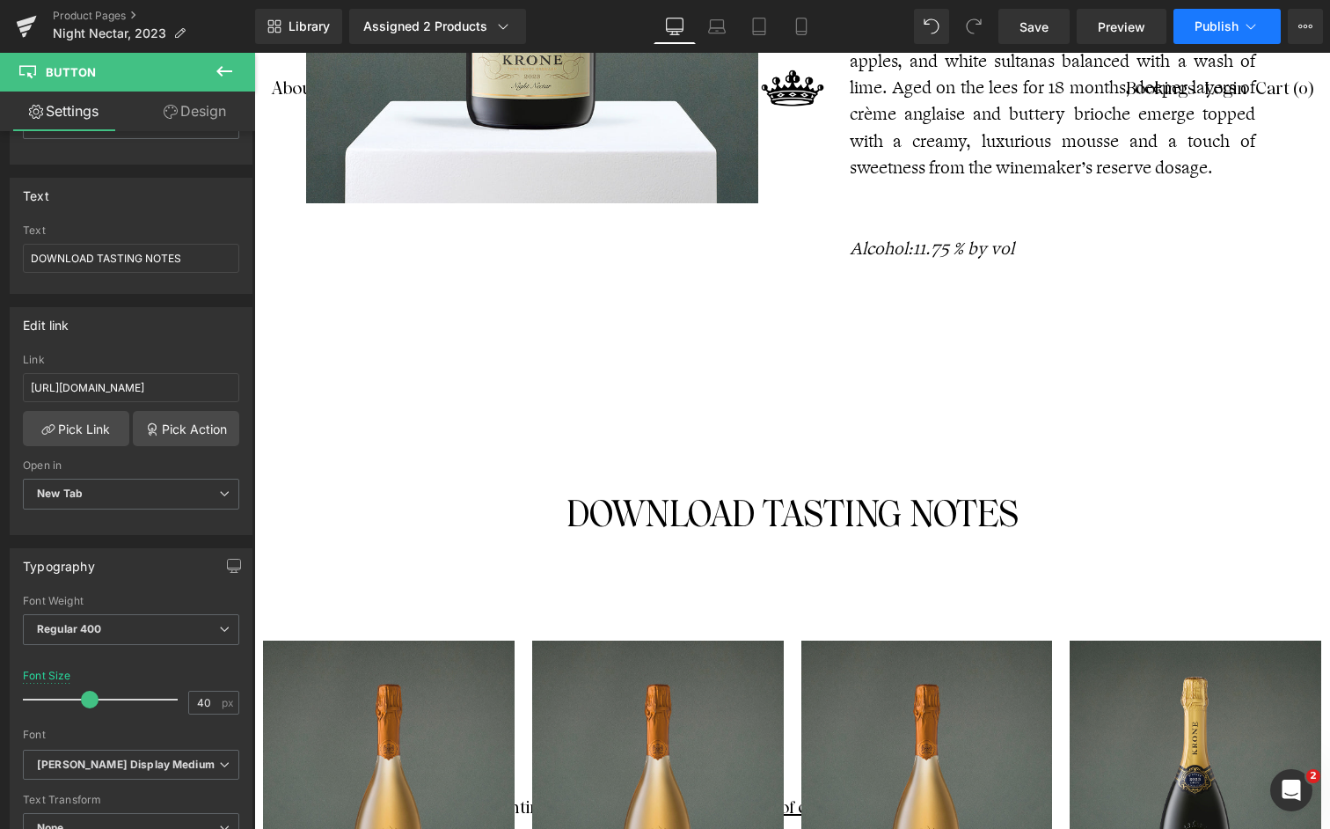
click at [1191, 31] on button "Publish" at bounding box center [1227, 26] width 107 height 35
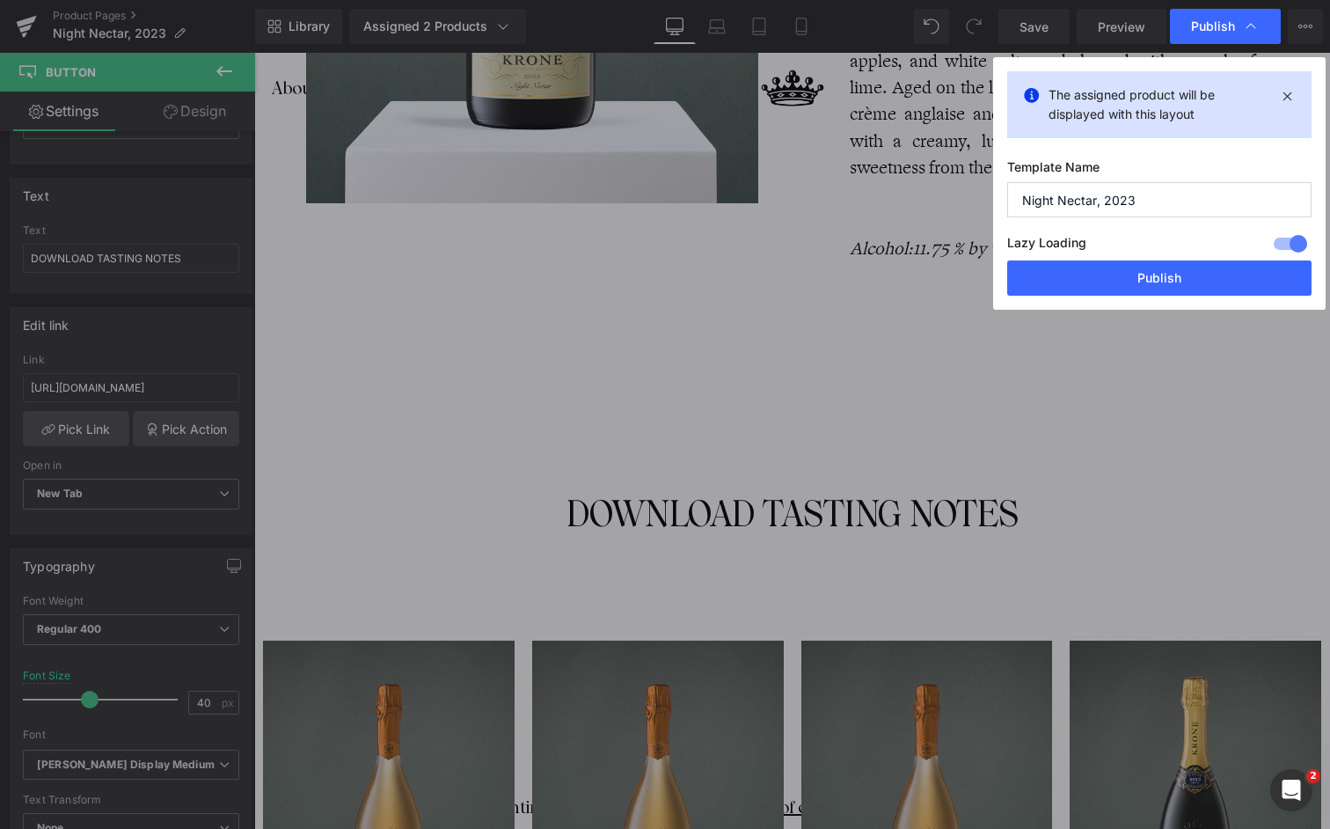
click at [1150, 260] on div "Lazy Loading Build Upgrade plan to unlock" at bounding box center [1159, 245] width 304 height 29
click at [1147, 278] on button "Publish" at bounding box center [1159, 277] width 304 height 35
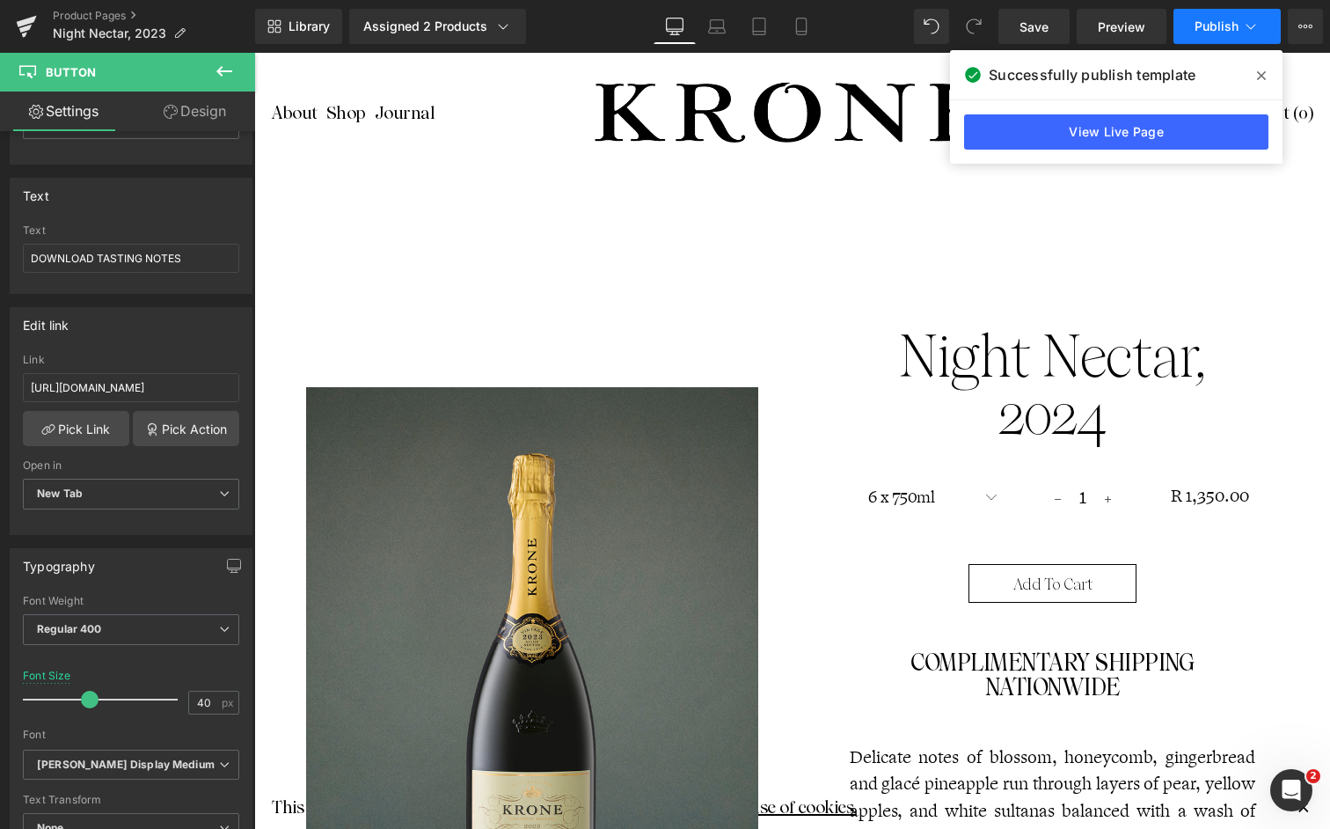
click at [1259, 18] on icon at bounding box center [1251, 27] width 18 height 18
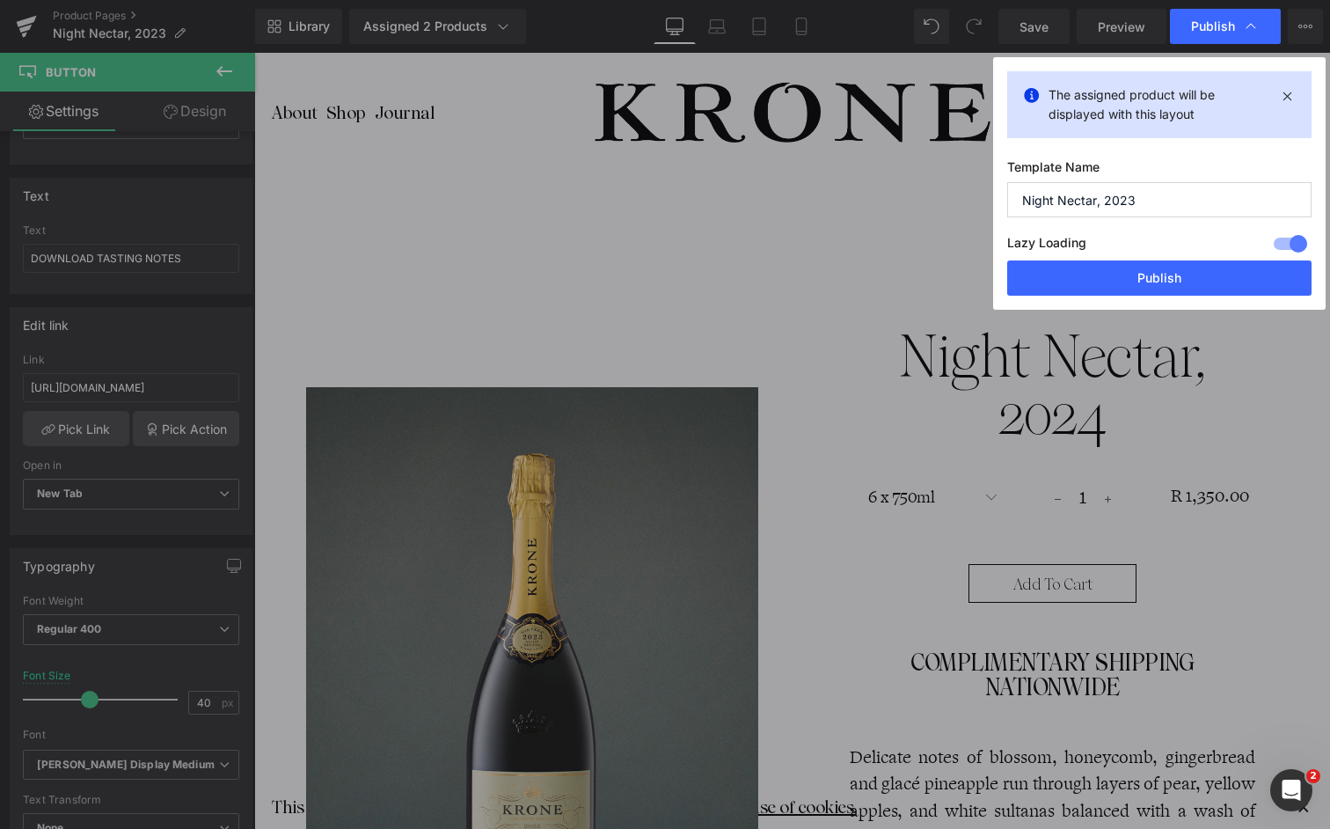
click at [1187, 208] on input "Night Nectar, 2023" at bounding box center [1159, 199] width 304 height 35
type input "Night Nectar, 2024"
click at [1140, 289] on button "Publish" at bounding box center [1159, 277] width 304 height 35
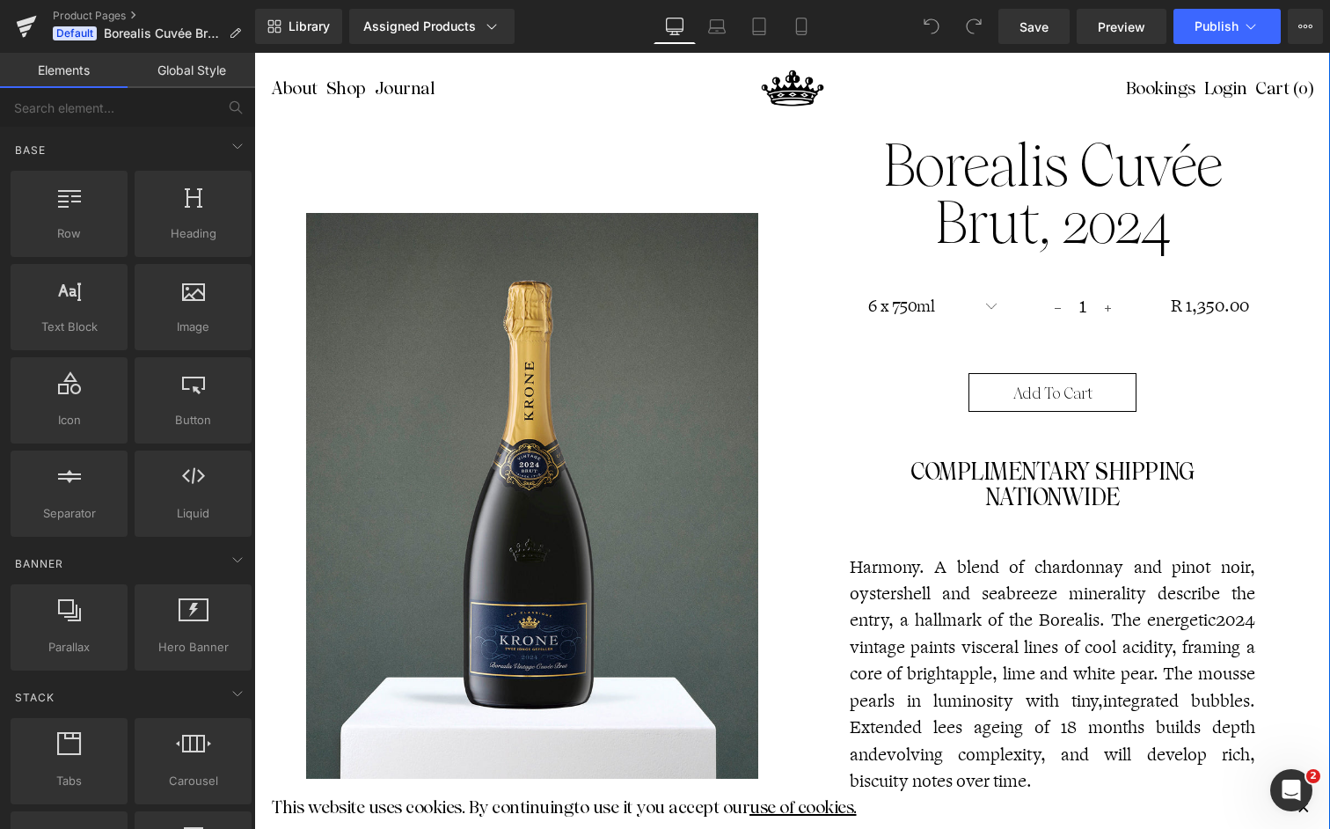
scroll to position [184, 0]
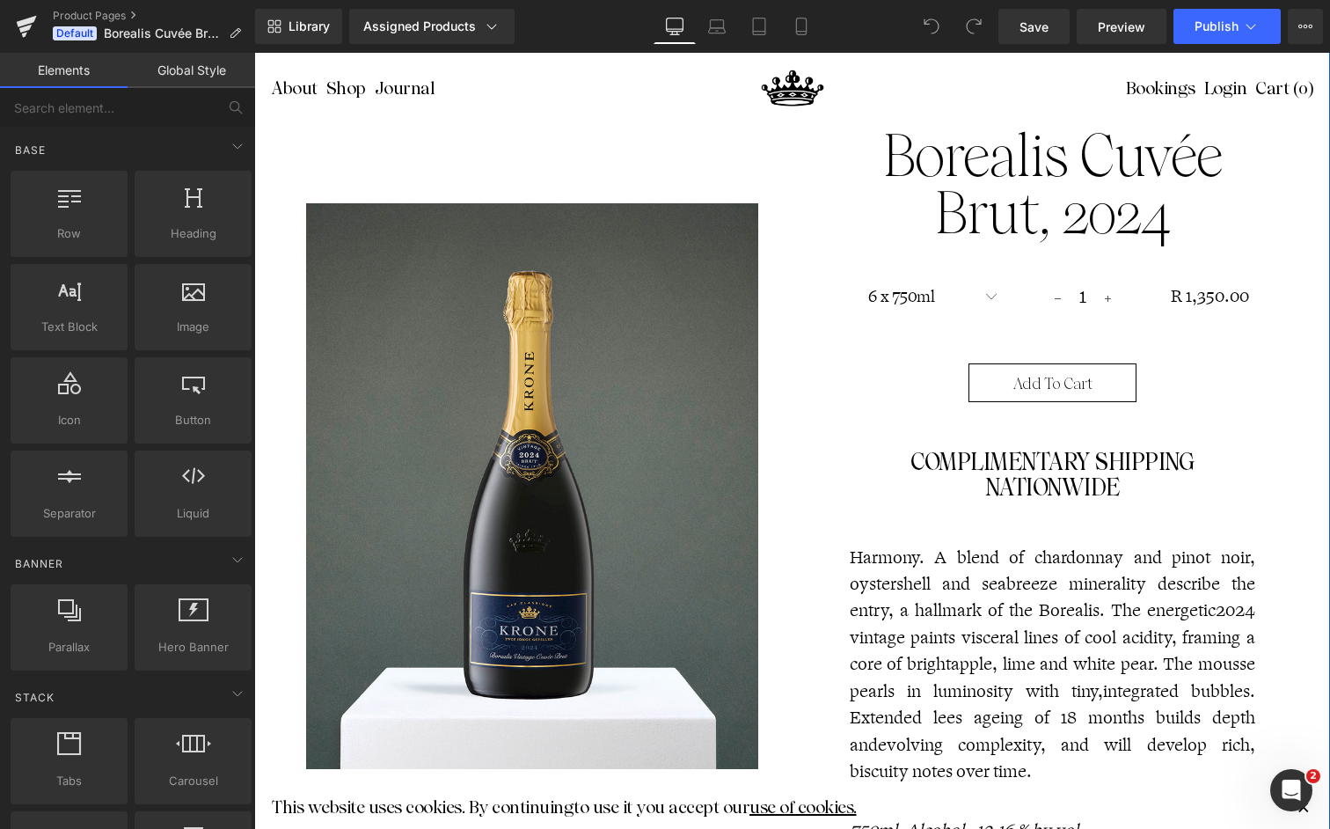
click at [965, 588] on p "Harmony. A blend of chardonnay and pinot noir, oystershell and seabreeze minera…" at bounding box center [1053, 665] width 407 height 241
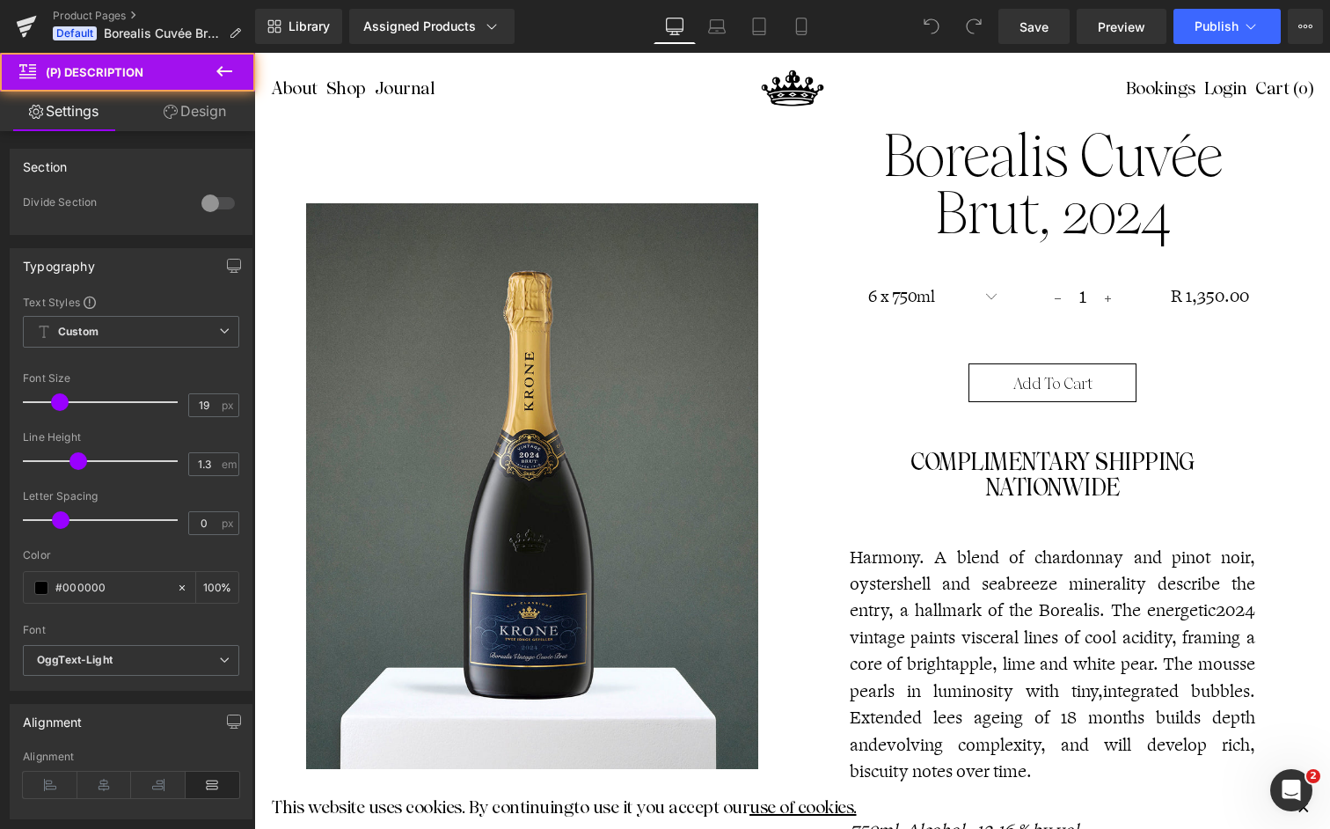
click at [950, 621] on p "Harmony. A blend of chardonnay and pinot noir, oystershell and seabreeze minera…" at bounding box center [1053, 665] width 407 height 241
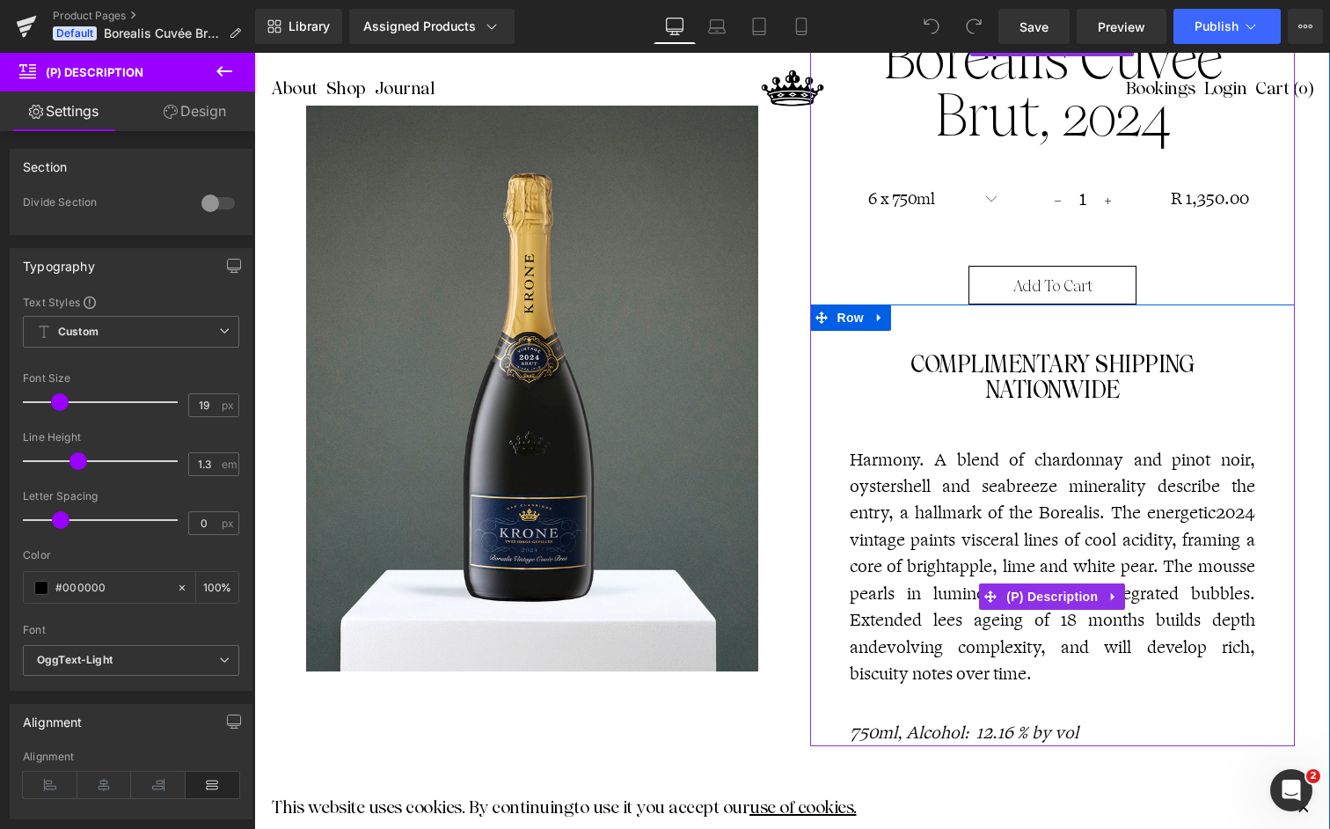
scroll to position [282, 0]
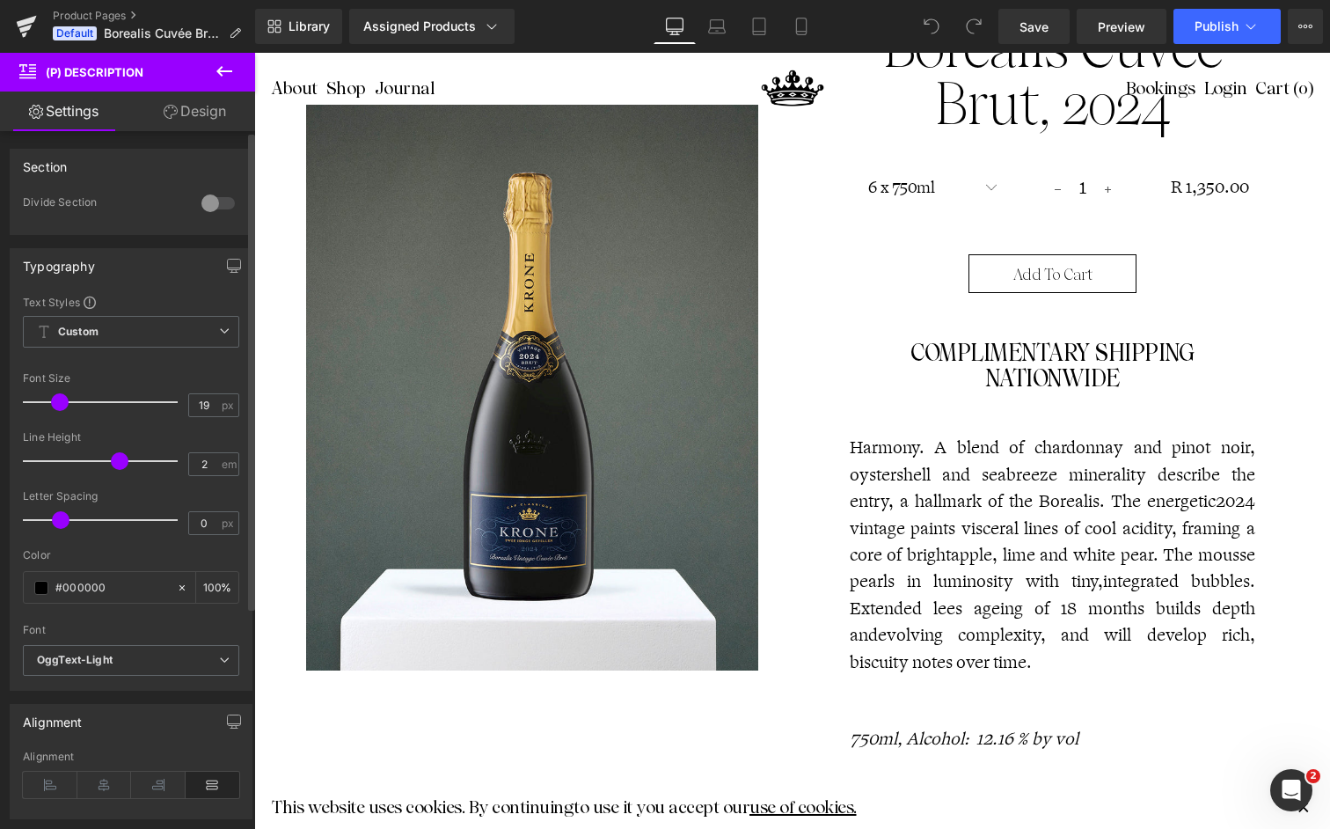
drag, startPoint x: 76, startPoint y: 460, endPoint x: 114, endPoint y: 448, distance: 39.8
click at [114, 448] on div at bounding box center [105, 460] width 146 height 35
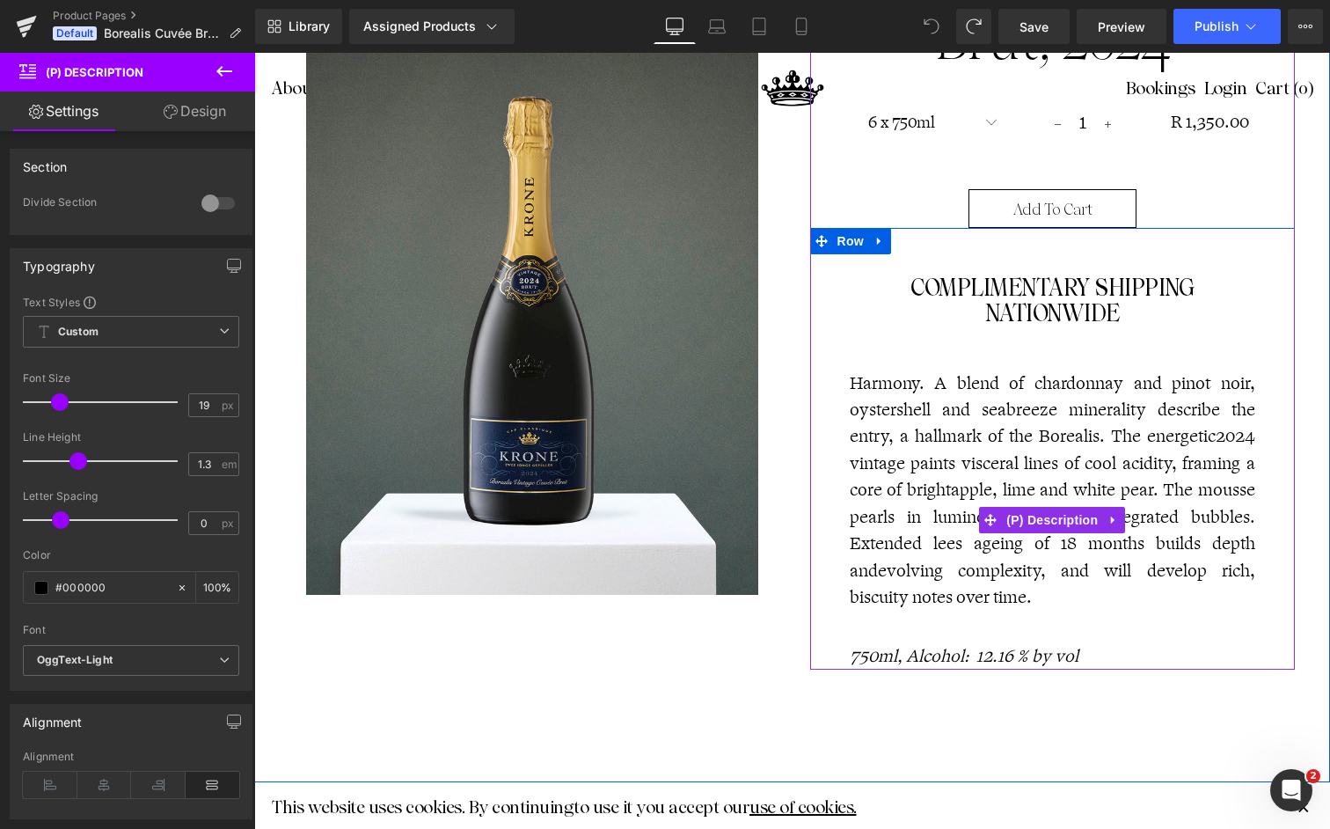
scroll to position [361, 0]
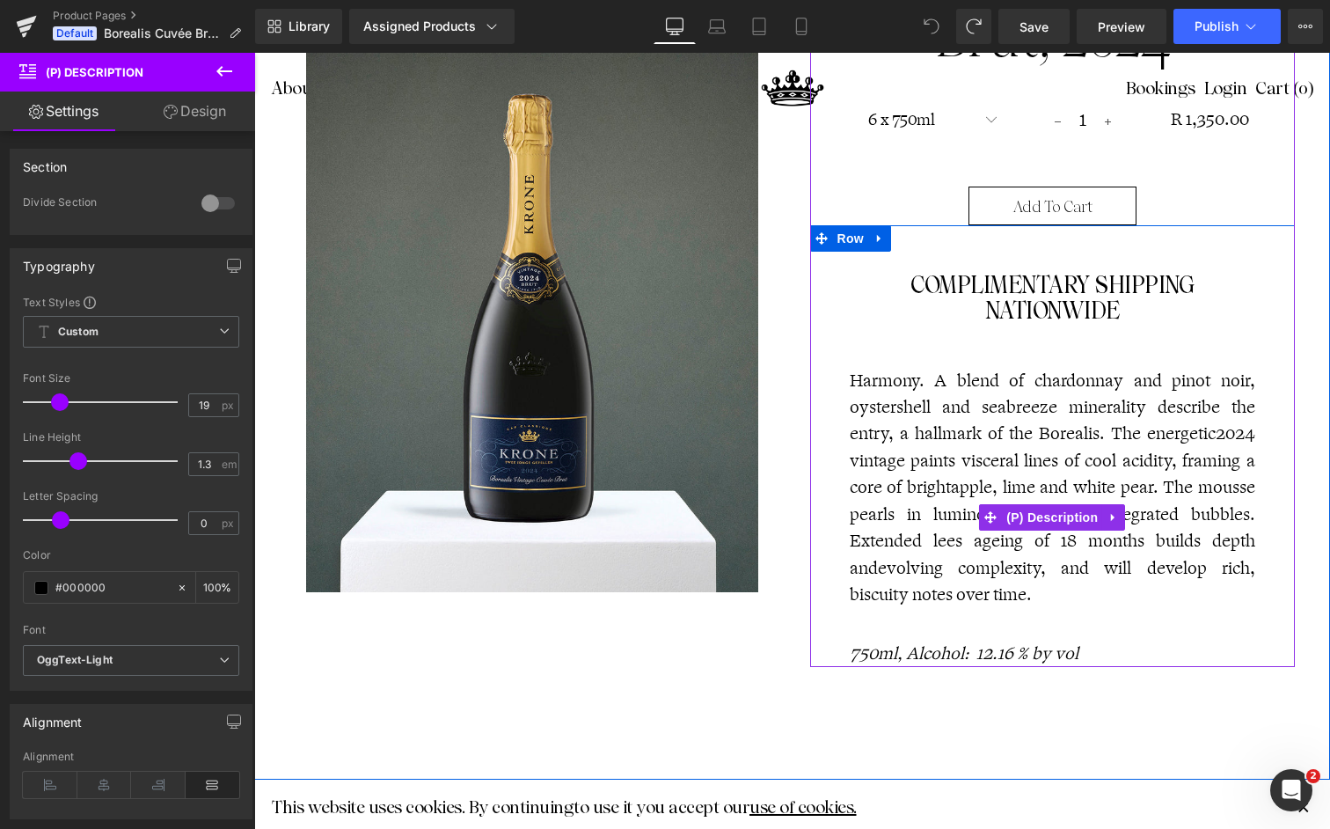
click at [981, 612] on div "Harmony. A blend of chardonnay and pinot noir, oystershell and seabreeze minera…" at bounding box center [1053, 516] width 407 height 297
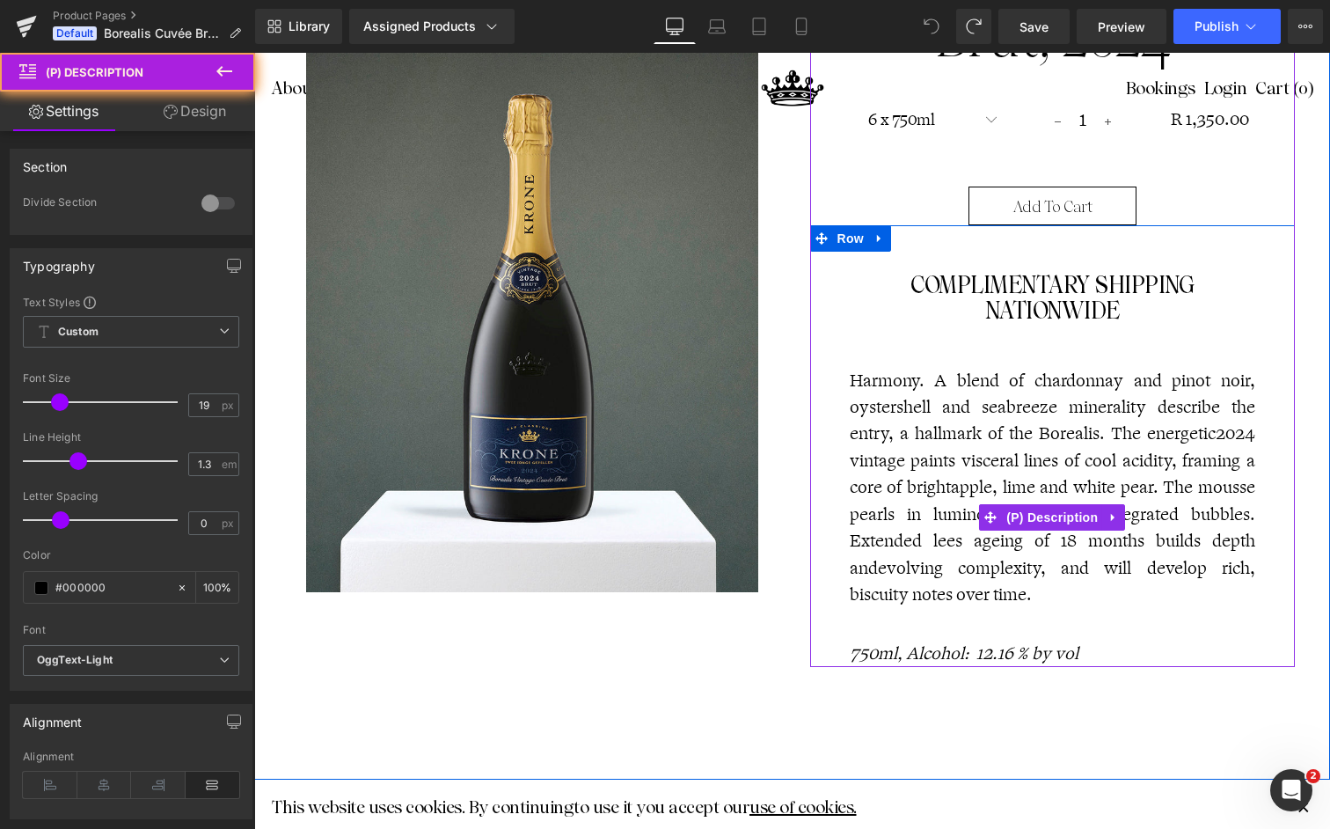
click at [980, 589] on p "Harmony. A blend of chardonnay and pinot noir, oystershell and seabreeze minera…" at bounding box center [1053, 488] width 407 height 241
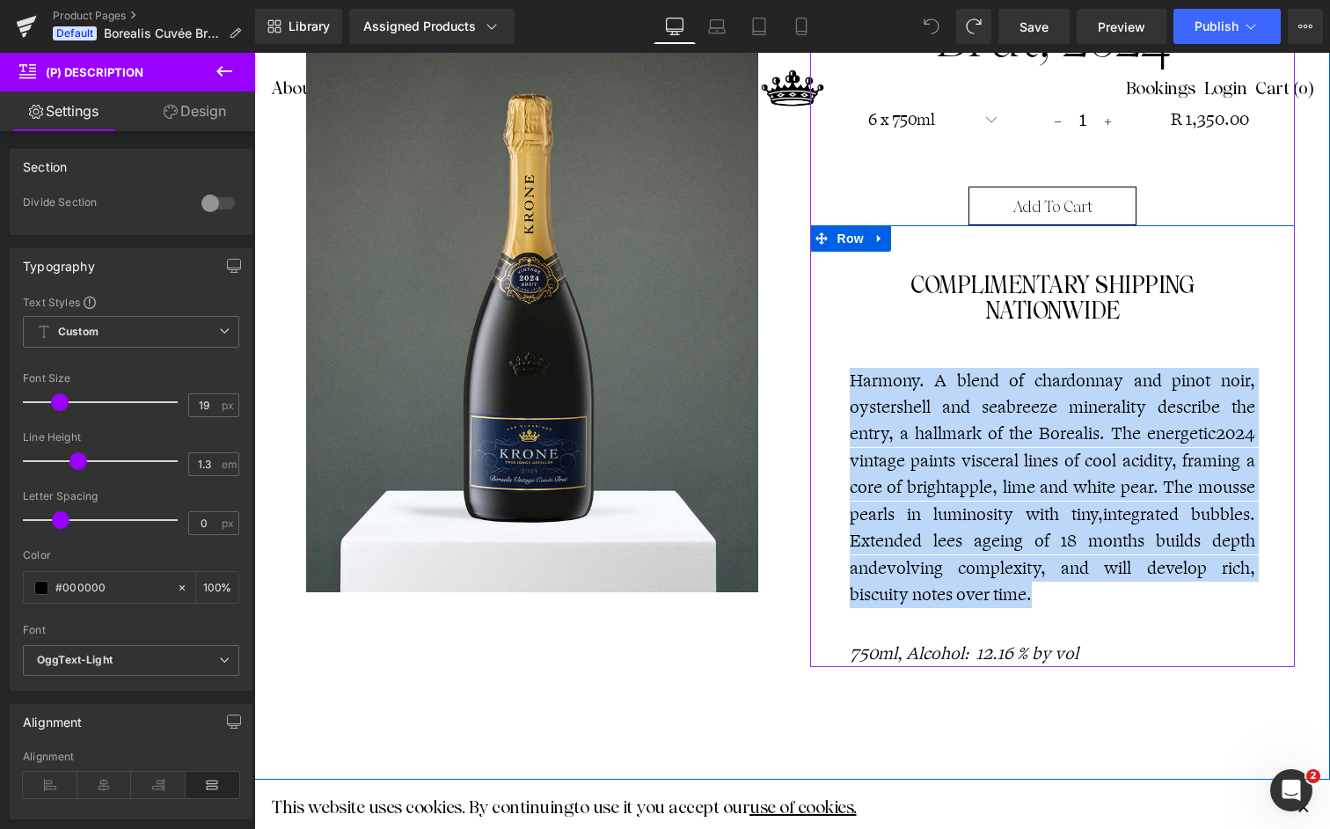
drag, startPoint x: 968, startPoint y: 591, endPoint x: 826, endPoint y: 386, distance: 249.2
click at [826, 386] on div "COMPLIMENTARY SHIPPING NATIONWIDE Text Block Harmony. A blend of chardonnay and…" at bounding box center [1053, 445] width 486 height 441
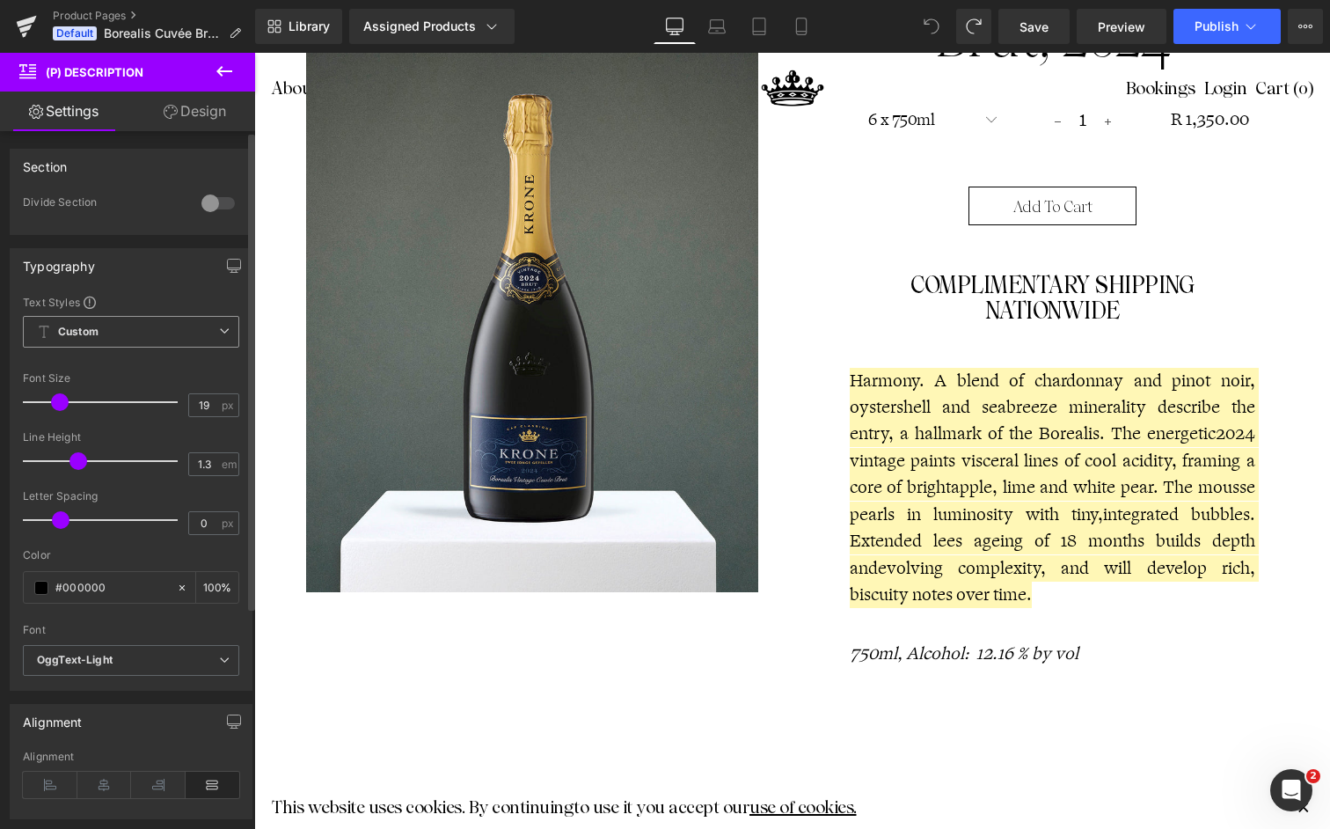
click at [108, 343] on span "Custom Setup Global Style" at bounding box center [131, 332] width 216 height 32
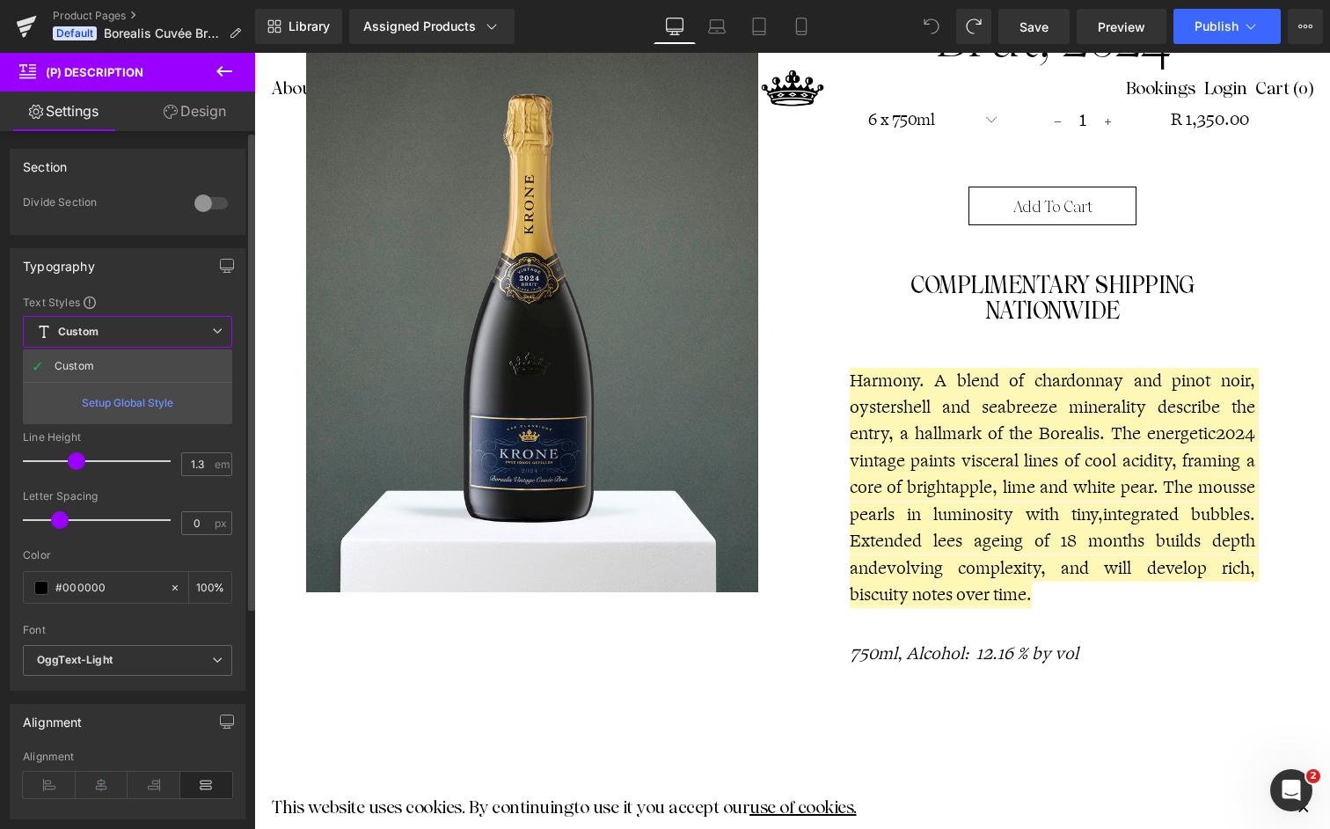
click at [139, 288] on div "Typography Text Styles Custom Custom Setup Global Style Custom Setup Global Sty…" at bounding box center [128, 469] width 236 height 443
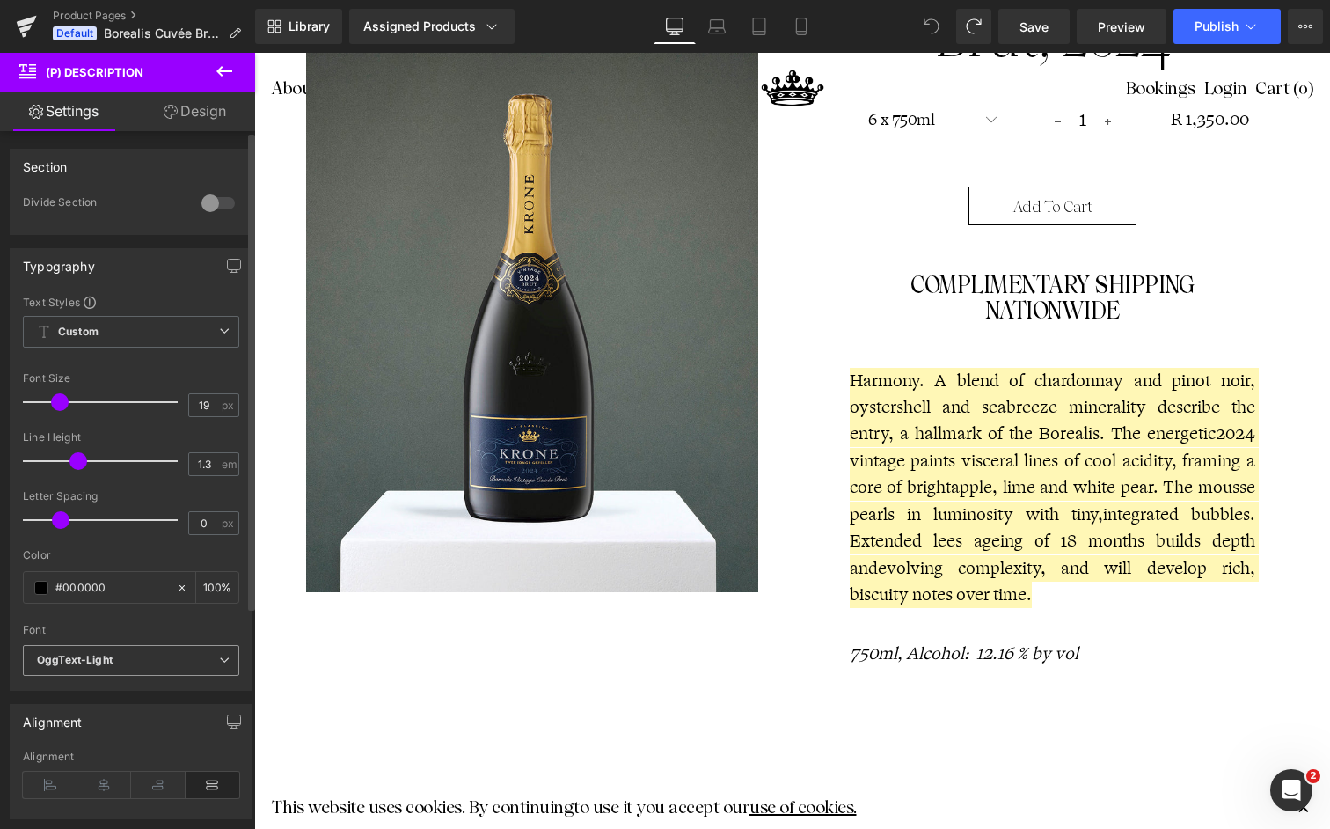
drag, startPoint x: 147, startPoint y: 669, endPoint x: 152, endPoint y: 661, distance: 9.5
click at [147, 667] on span "OggText-Light" at bounding box center [131, 660] width 216 height 31
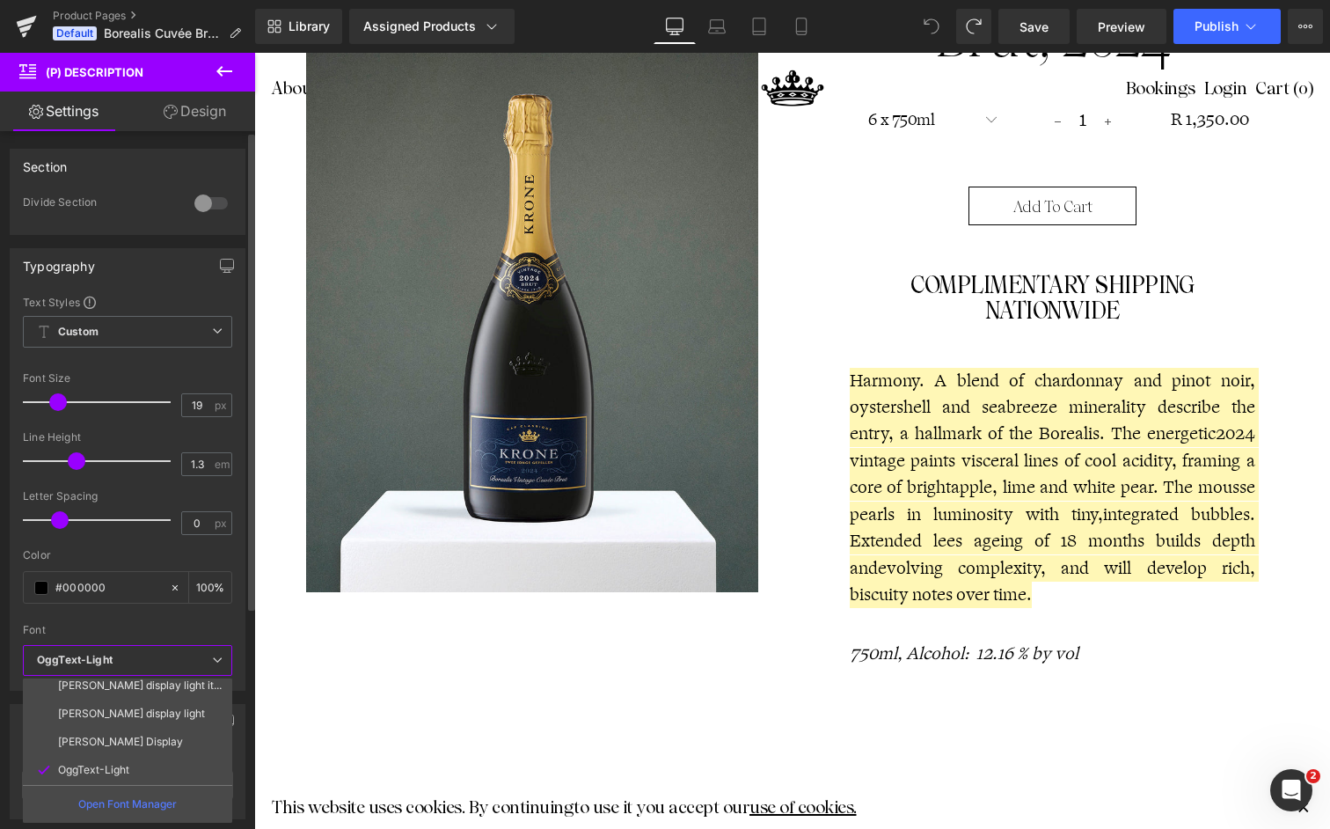
scroll to position [146, 0]
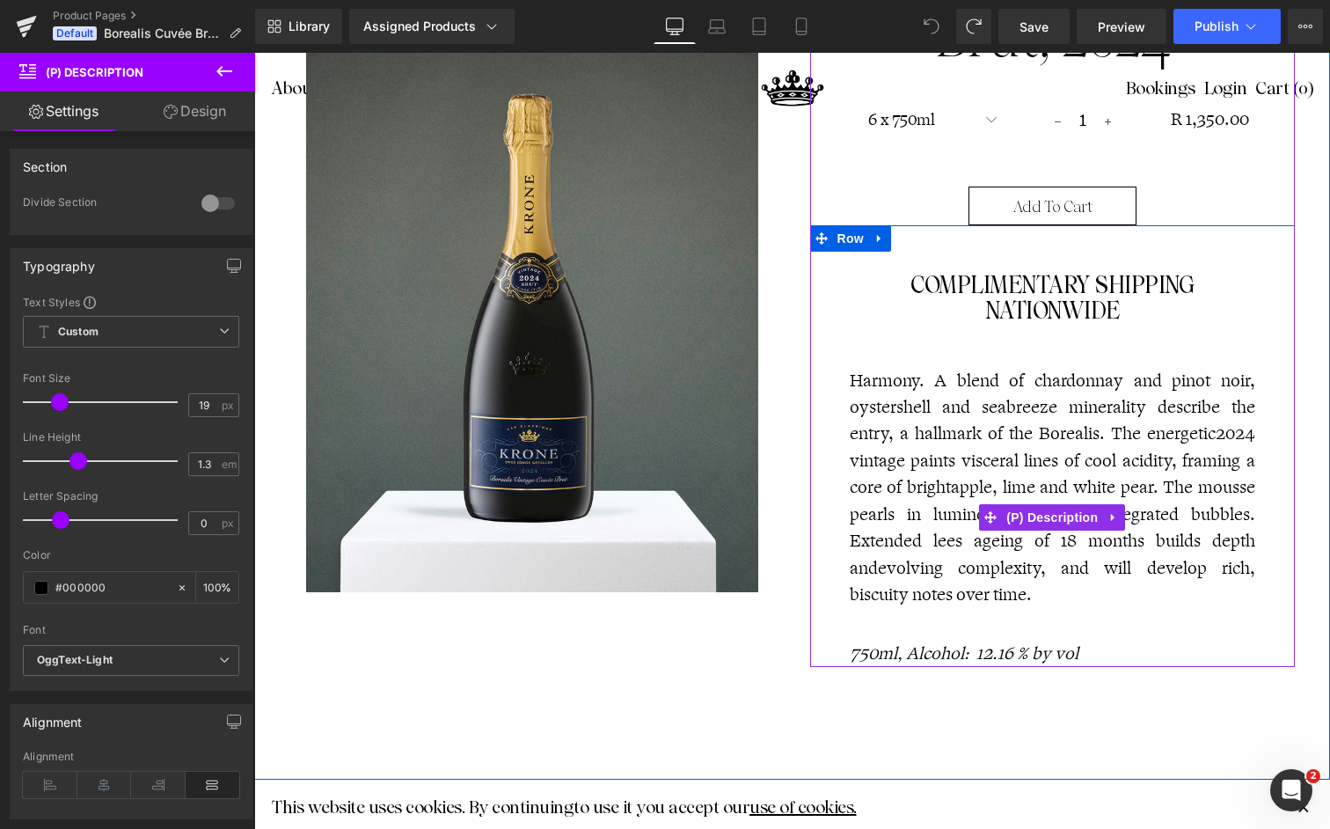
click at [1000, 597] on p "Harmony. A blend of chardonnay and pinot noir, oystershell and seabreeze minera…" at bounding box center [1053, 488] width 407 height 241
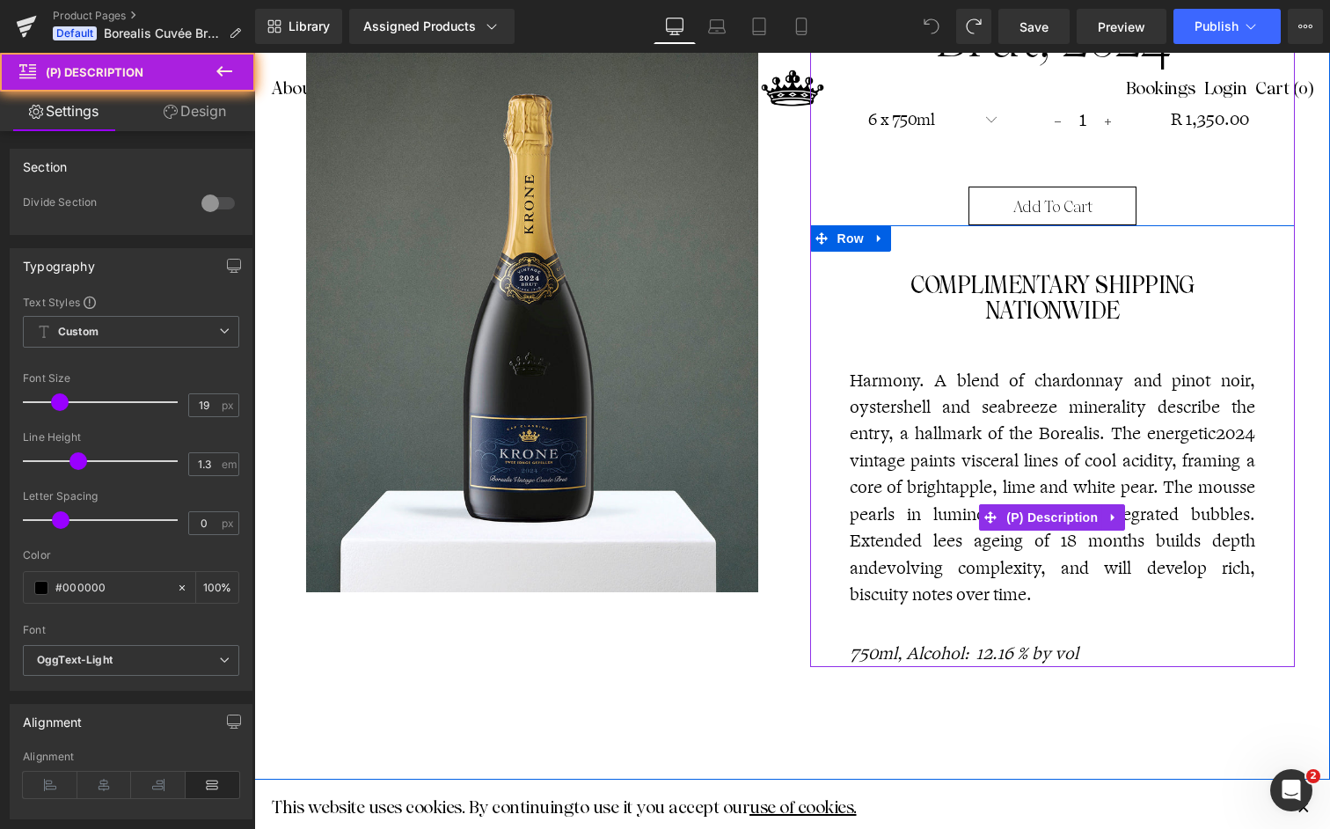
click at [1009, 595] on p "Harmony. A blend of chardonnay and pinot noir, oystershell and seabreeze minera…" at bounding box center [1053, 488] width 407 height 241
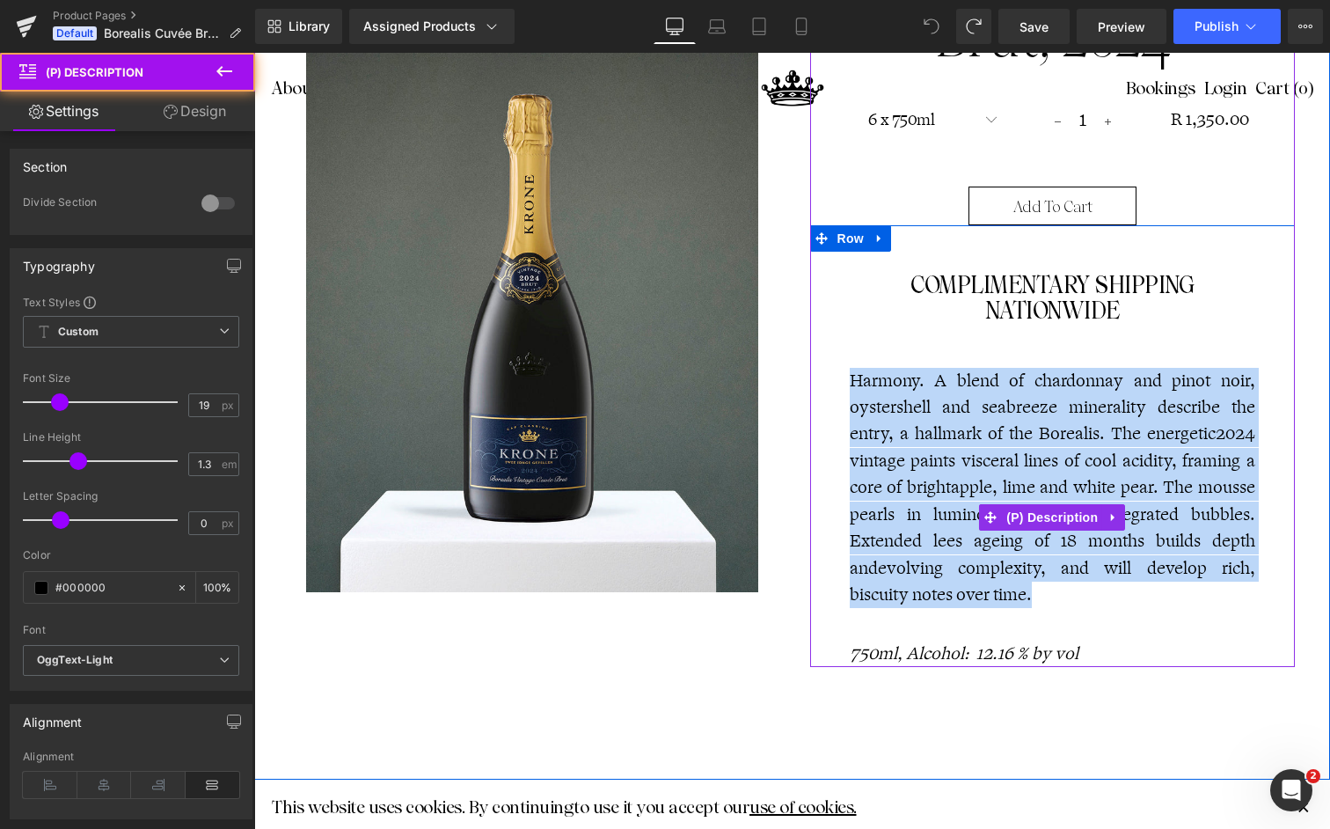
drag, startPoint x: 846, startPoint y: 377, endPoint x: 985, endPoint y: 599, distance: 261.2
click at [975, 596] on p "Harmony. A blend of chardonnay and pinot noir, oystershell and seabreeze minera…" at bounding box center [1053, 488] width 407 height 241
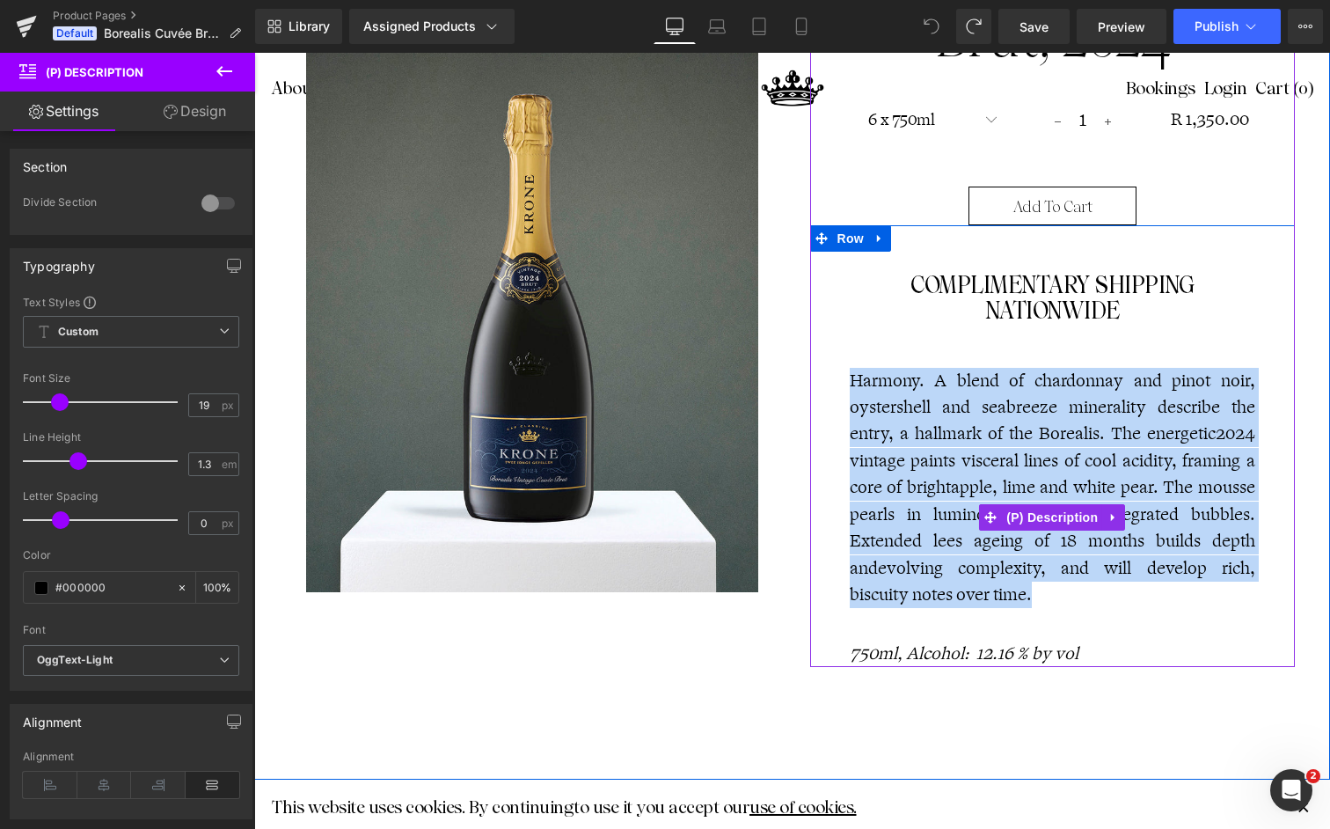
copy p "Harmony. A blend of chardonnay and pinot noir, oystershell and seabreeze minera…"
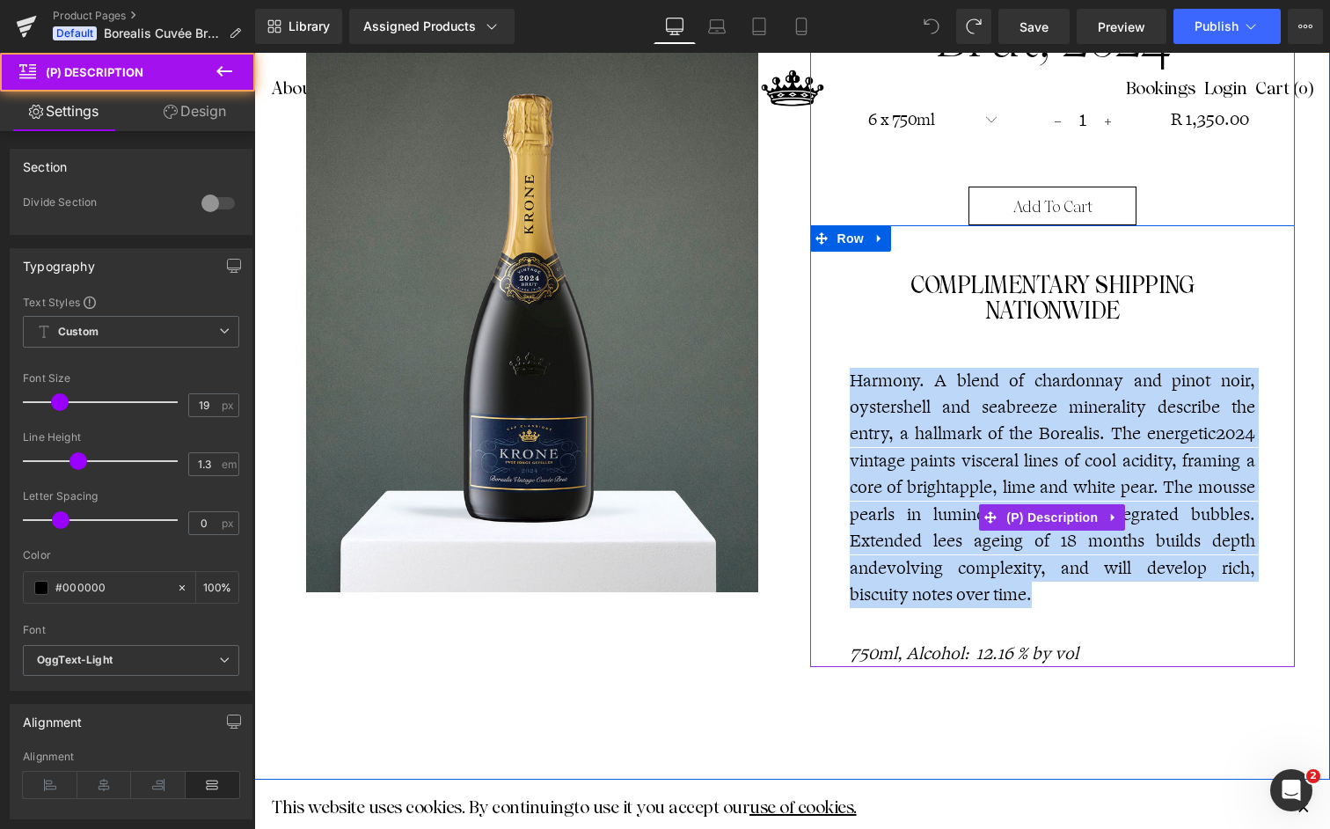
click at [941, 398] on p "Harmony. A blend of chardonnay and pinot noir, oystershell and seabreeze minera…" at bounding box center [1053, 488] width 407 height 241
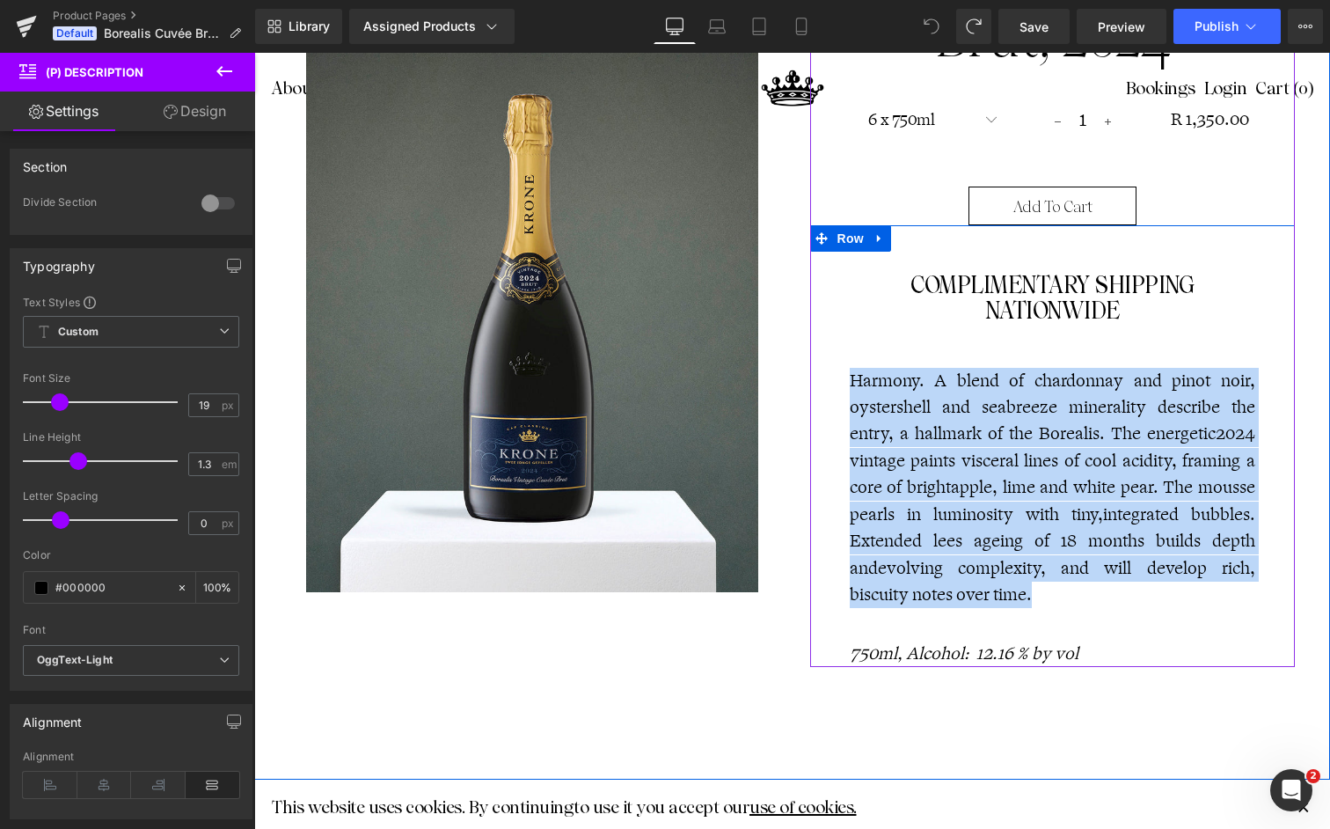
drag, startPoint x: 984, startPoint y: 585, endPoint x: 838, endPoint y: 389, distance: 244.6
click at [838, 389] on div "COMPLIMENTARY SHIPPING NATIONWIDE Text Block Harmony. A blend of chardonnay and…" at bounding box center [1053, 445] width 433 height 441
drag, startPoint x: 1007, startPoint y: 604, endPoint x: 1045, endPoint y: 541, distance: 74.2
click at [1008, 602] on p "Harmony. A blend of chardonnay and pinot noir, oystershell and seabreeze minera…" at bounding box center [1053, 488] width 407 height 241
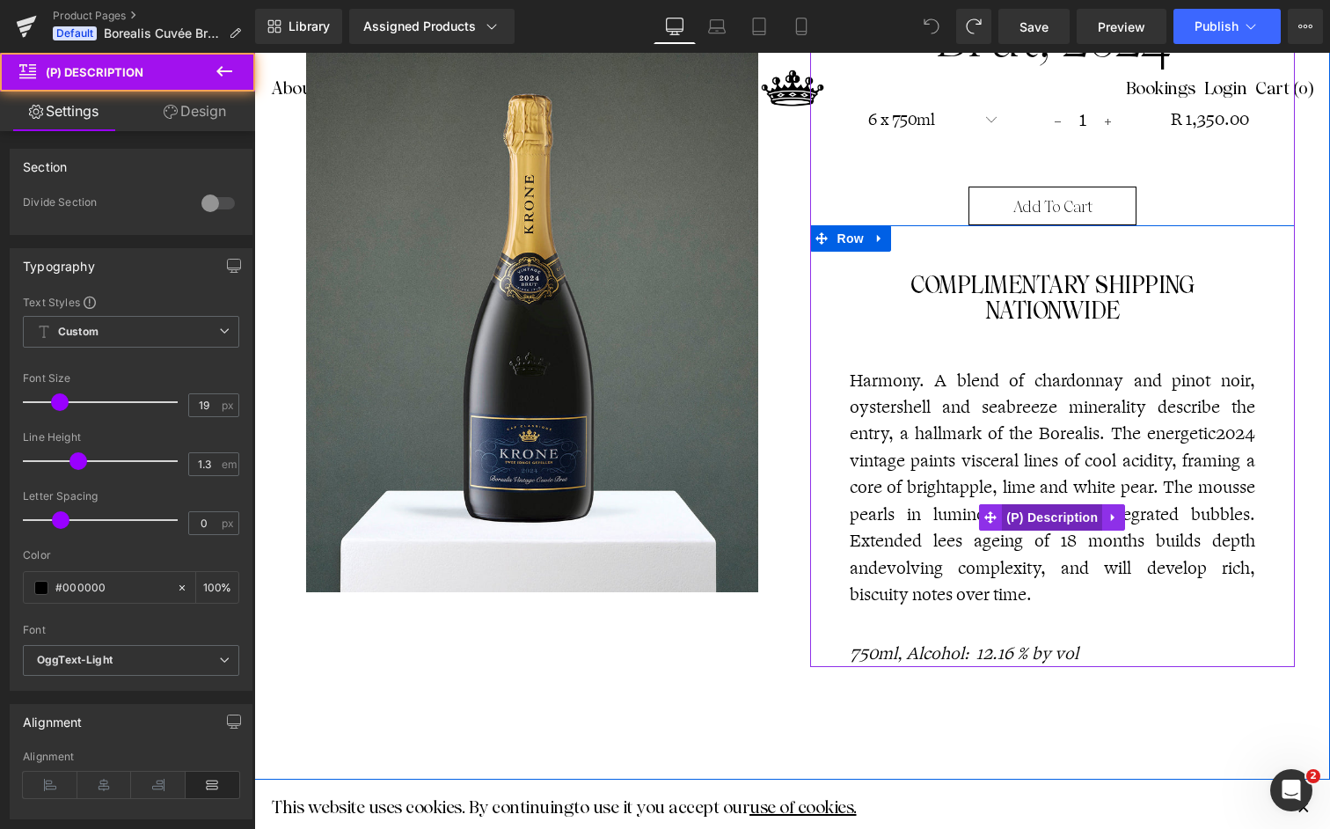
click at [1052, 517] on span "(P) Description" at bounding box center [1052, 517] width 100 height 26
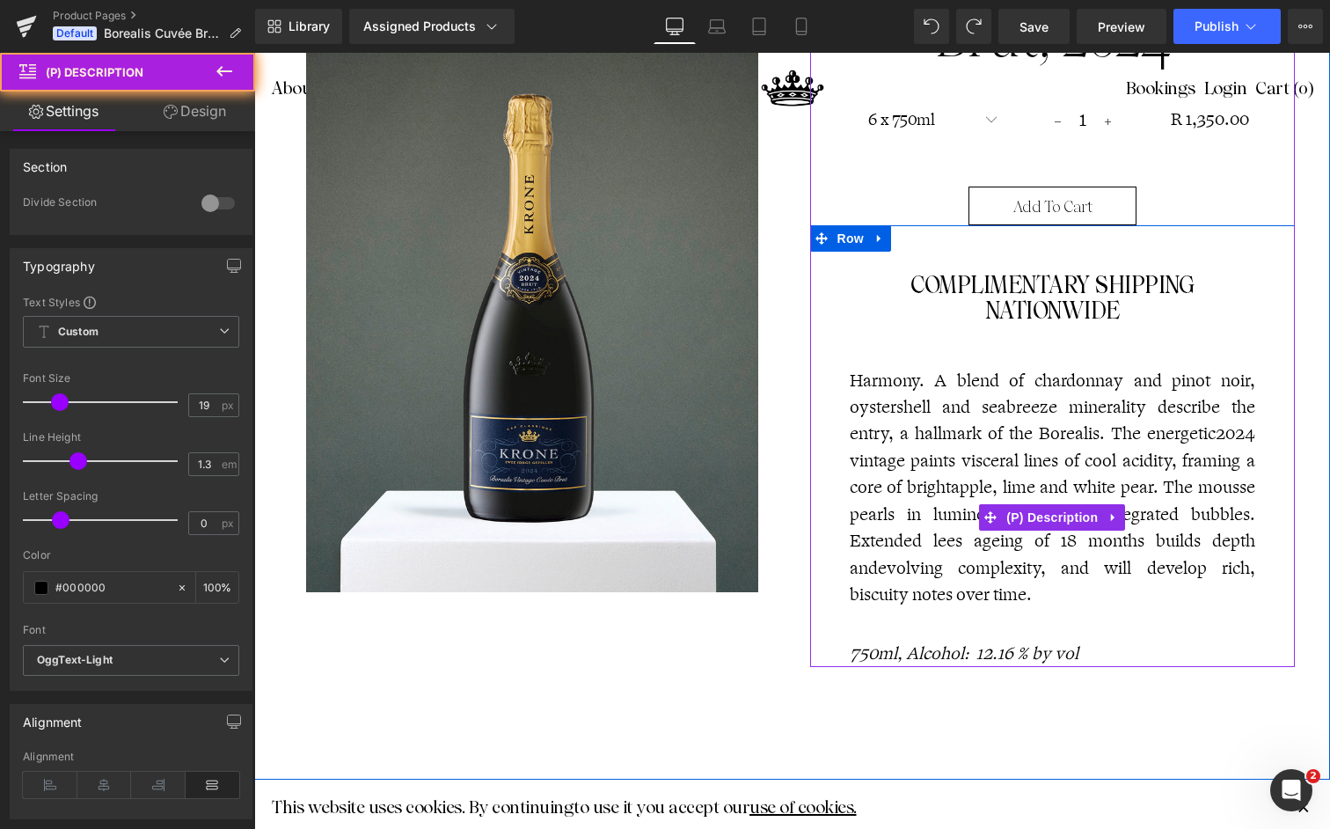
click at [982, 568] on span "evolving complexity, and will develop rich, biscuity notes over time." at bounding box center [1053, 581] width 407 height 49
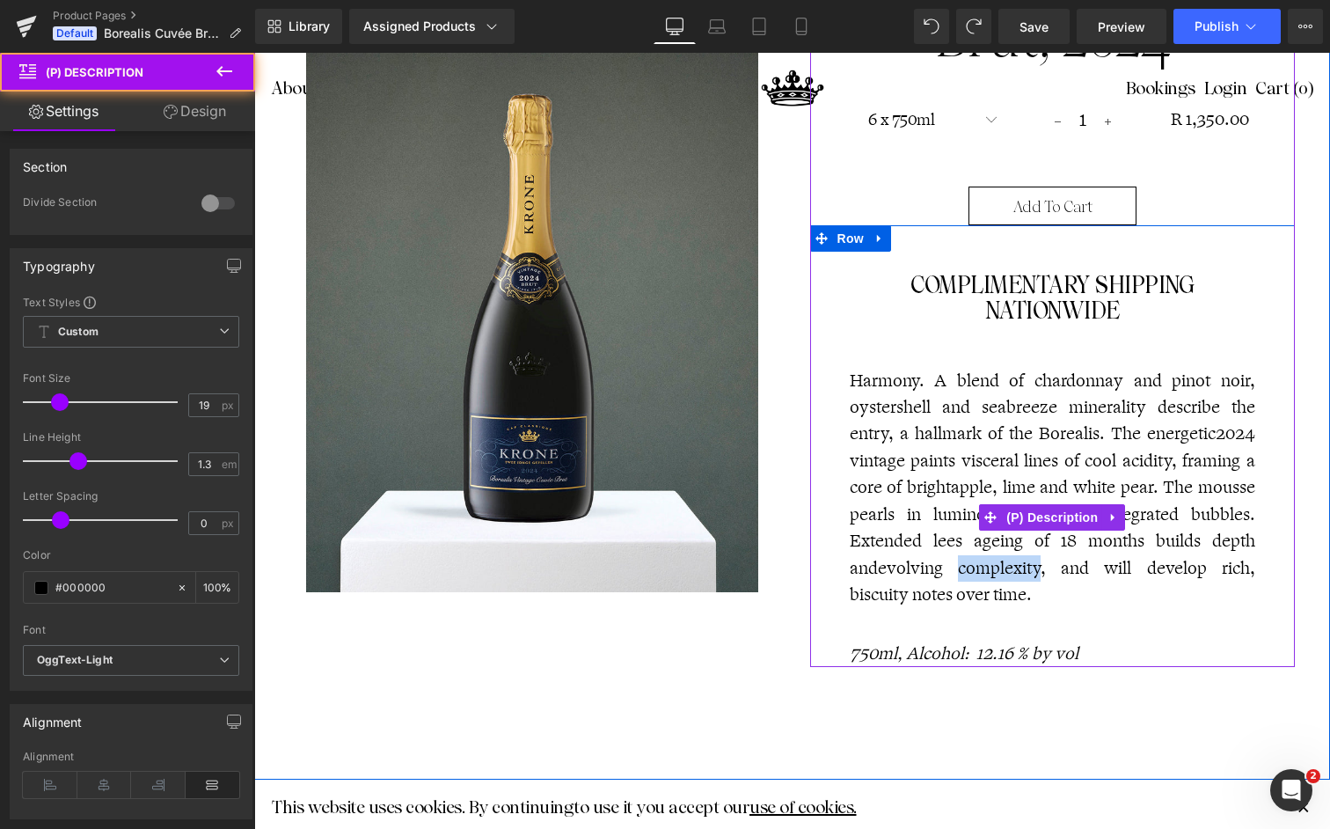
click at [982, 568] on span "evolving complexity, and will develop rich, biscuity notes over time." at bounding box center [1053, 581] width 407 height 49
click at [972, 594] on p "Harmony. A blend of chardonnay and pinot noir, oystershell and seabreeze minera…" at bounding box center [1053, 488] width 407 height 241
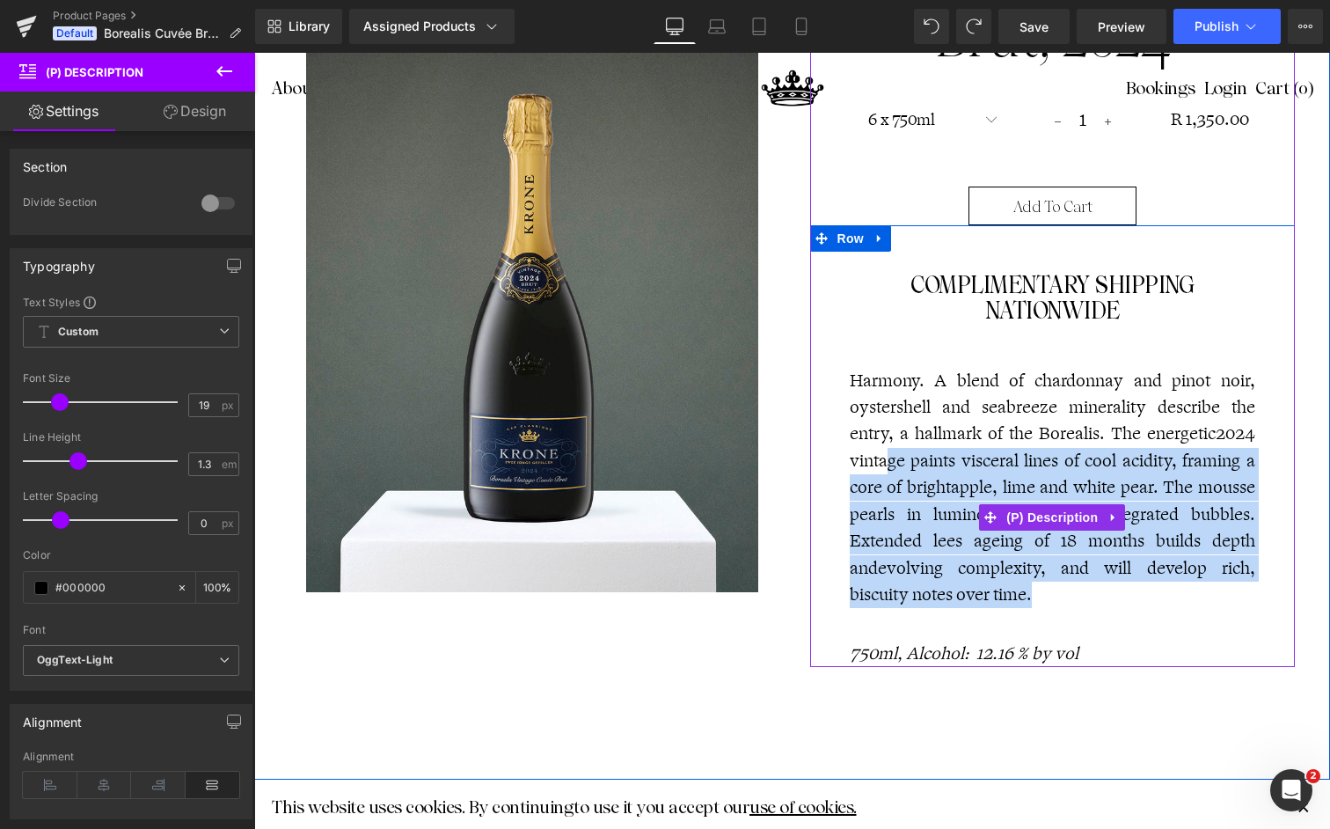
drag, startPoint x: 969, startPoint y: 595, endPoint x: 876, endPoint y: 461, distance: 163.1
click at [881, 457] on p "Harmony. A blend of chardonnay and pinot noir, oystershell and seabreeze minera…" at bounding box center [1053, 488] width 407 height 241
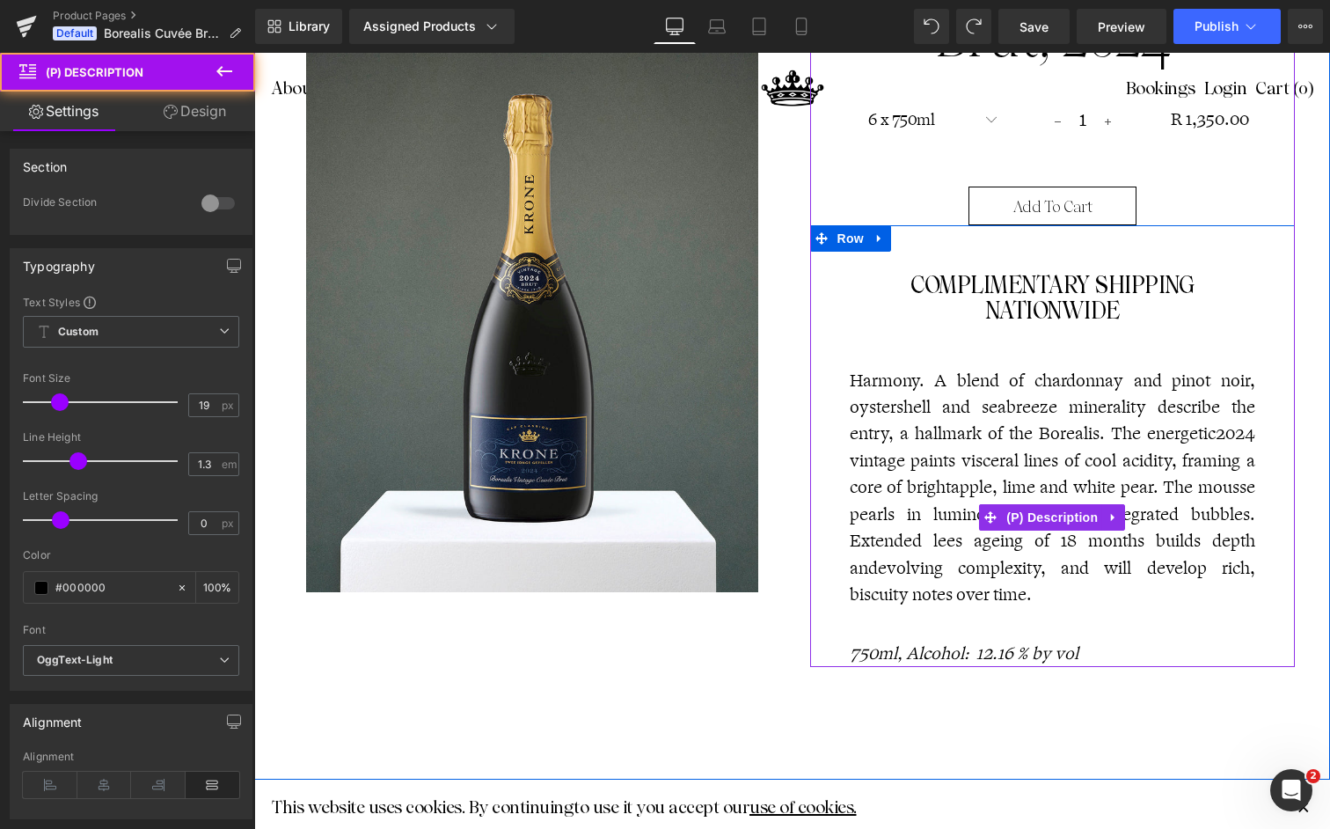
click at [981, 402] on p "Harmony. A blend of chardonnay and pinot noir, oystershell and seabreeze minera…" at bounding box center [1053, 488] width 407 height 241
click at [919, 370] on p "Harmony. A blend of chardonnay and pinot noir, oystershell and seabreeze minera…" at bounding box center [1053, 488] width 407 height 241
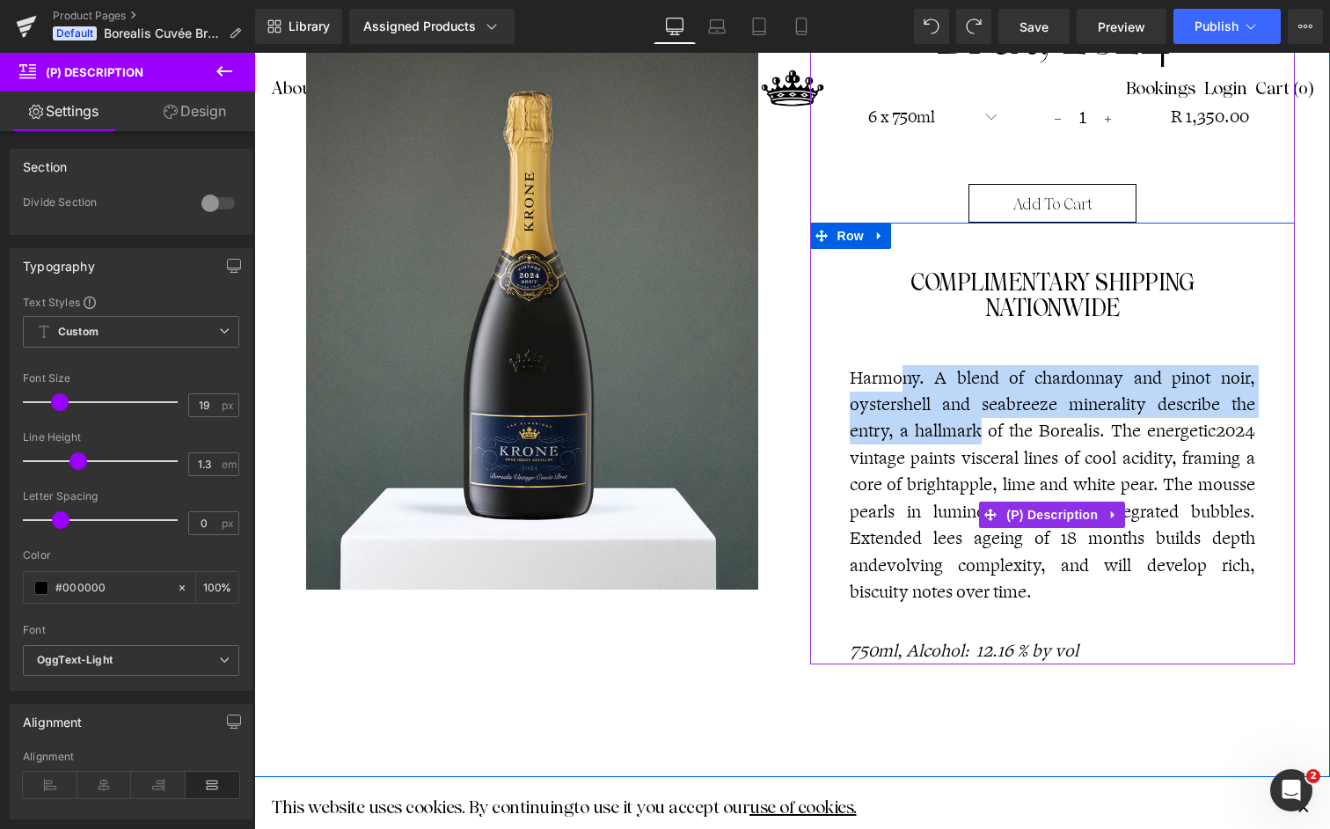
drag, startPoint x: 893, startPoint y: 385, endPoint x: 979, endPoint y: 449, distance: 107.0
click at [979, 449] on p "Harmony. A blend of chardonnay and pinot noir, oystershell and seabreeze minera…" at bounding box center [1053, 485] width 407 height 241
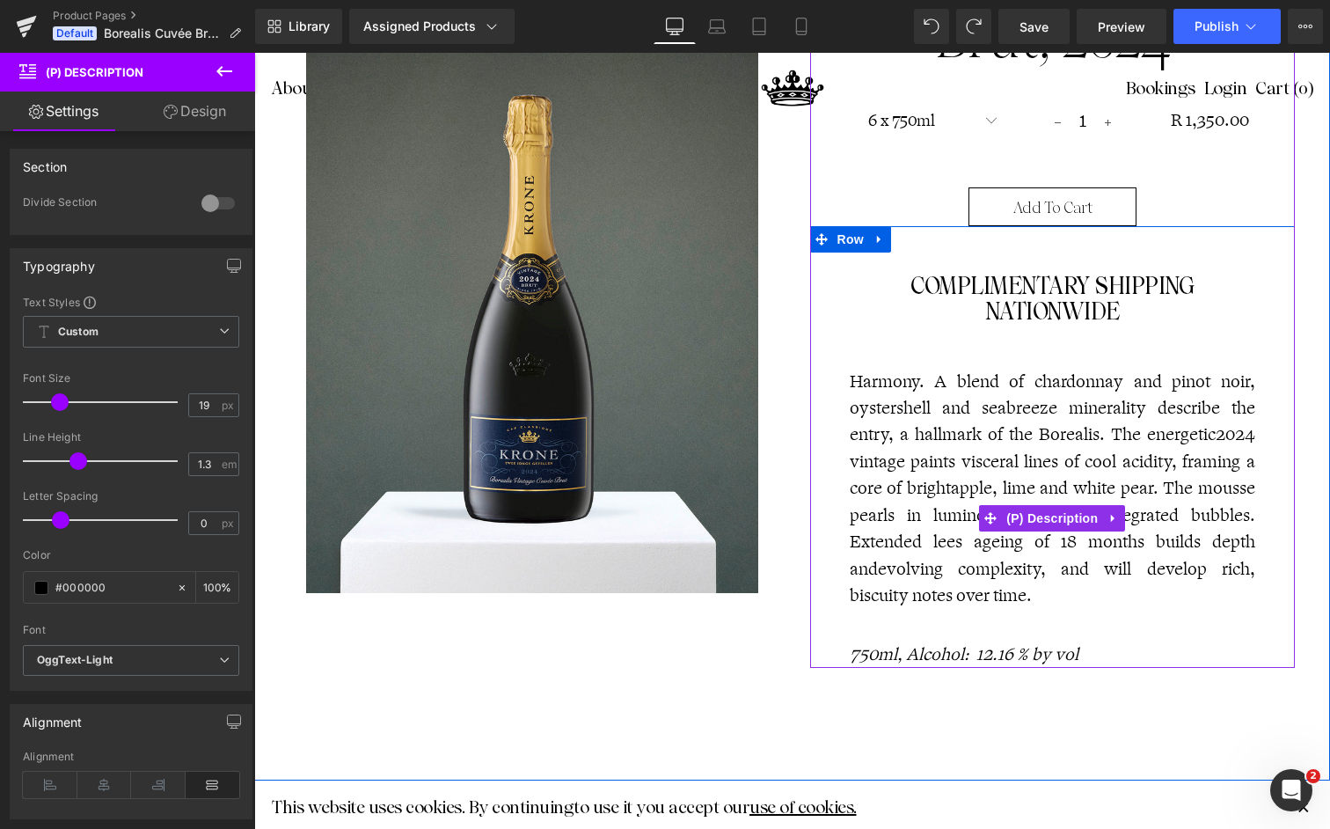
click at [983, 451] on p "Harmony. A blend of chardonnay and pinot noir, oystershell and seabreeze minera…" at bounding box center [1053, 489] width 407 height 241
click at [983, 451] on p "Harmony. A blend of chardonnay and pinot noir, oystershell and seabreeze minera…" at bounding box center [1053, 490] width 407 height 241
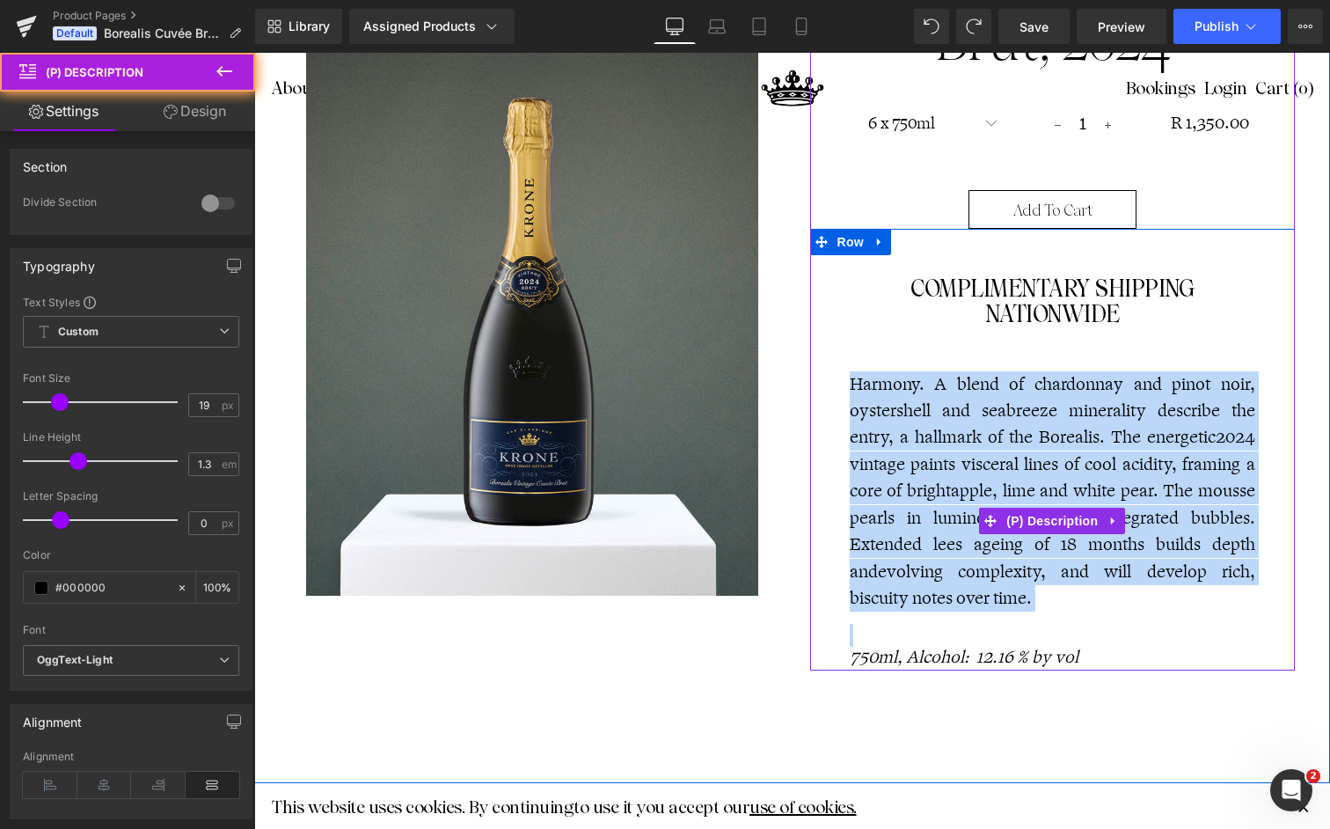
click at [983, 451] on p "Harmony. A blend of chardonnay and pinot noir, oystershell and seabreeze minera…" at bounding box center [1053, 491] width 407 height 241
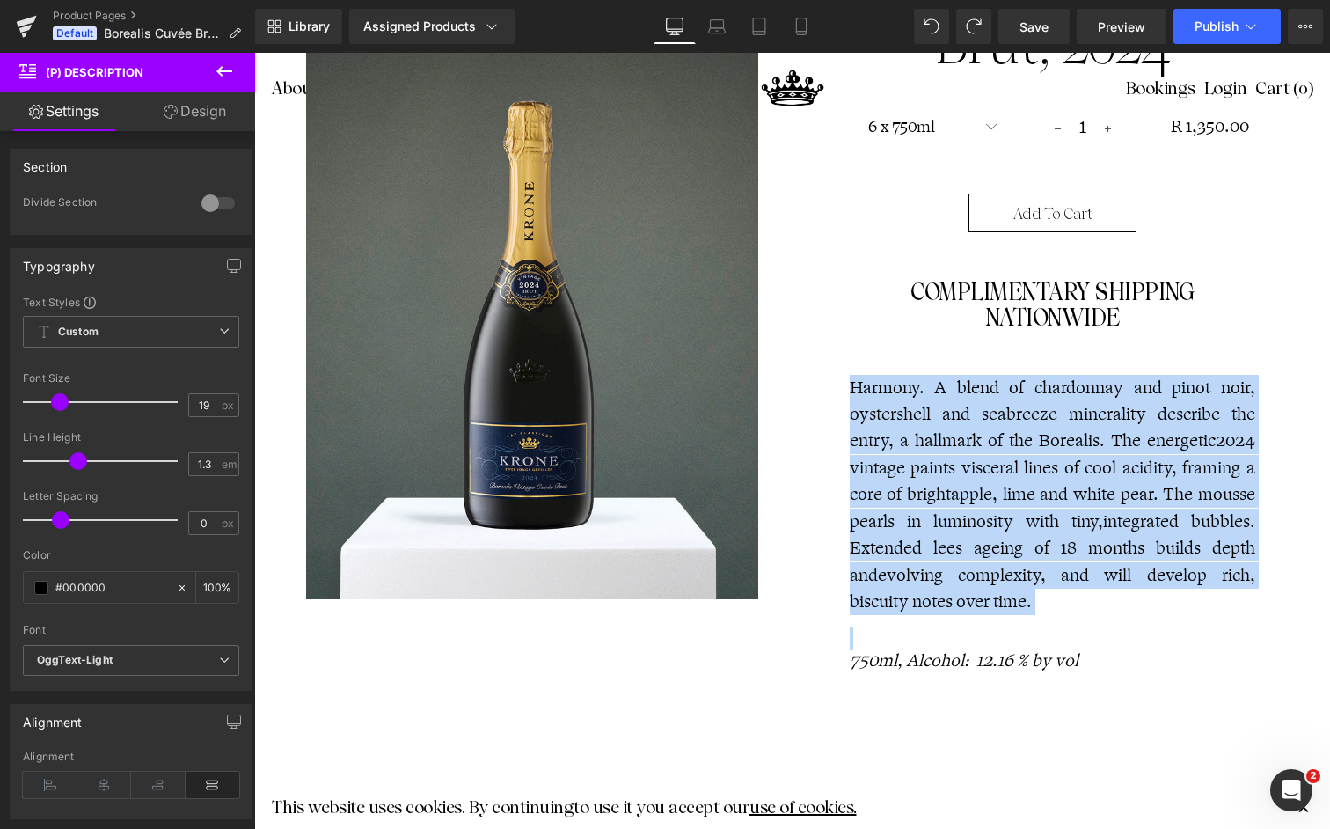
click at [1039, 488] on span "apple, lime and white pear. The mousse pearls in luminosity with tiny," at bounding box center [1053, 507] width 407 height 49
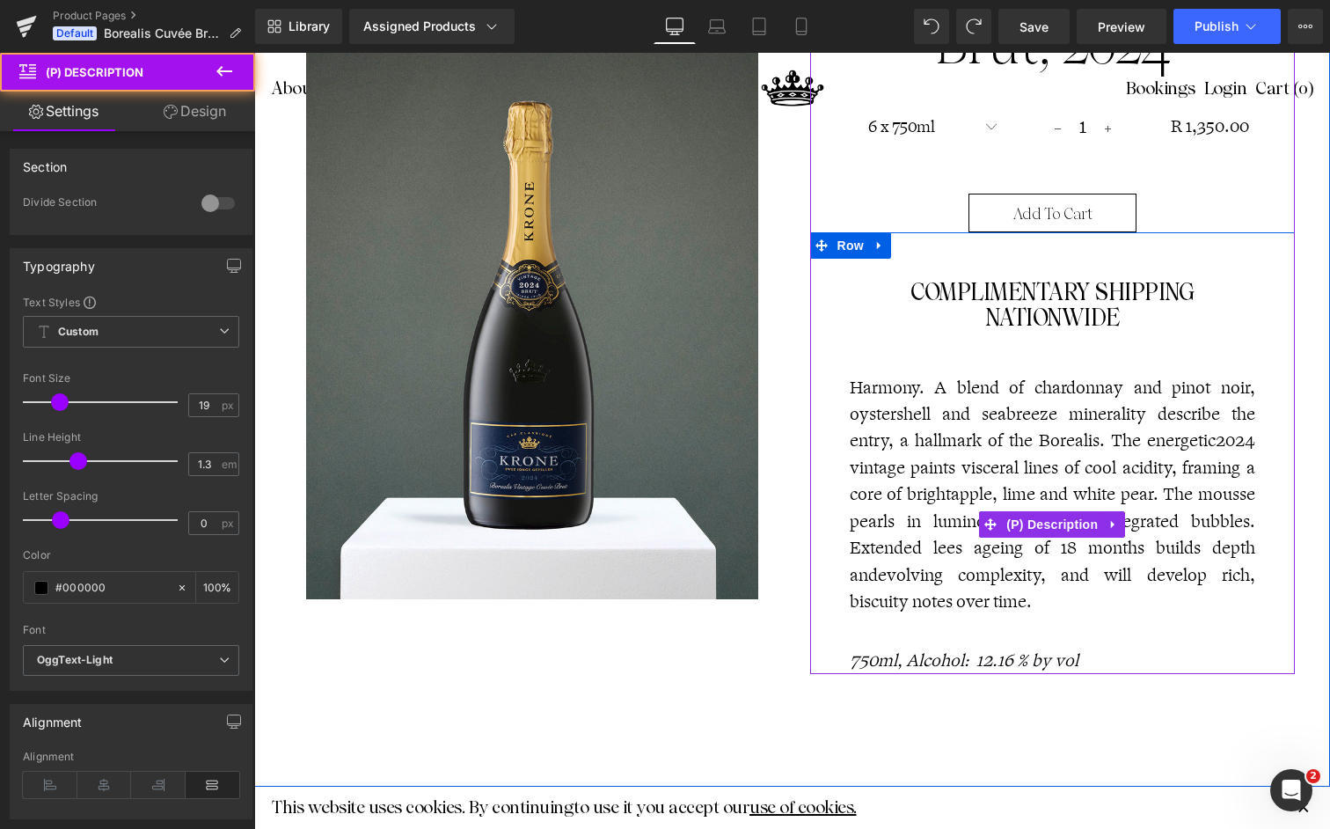
click at [1038, 444] on p "Harmony. A blend of chardonnay and pinot noir, oystershell and seabreeze minera…" at bounding box center [1053, 495] width 407 height 241
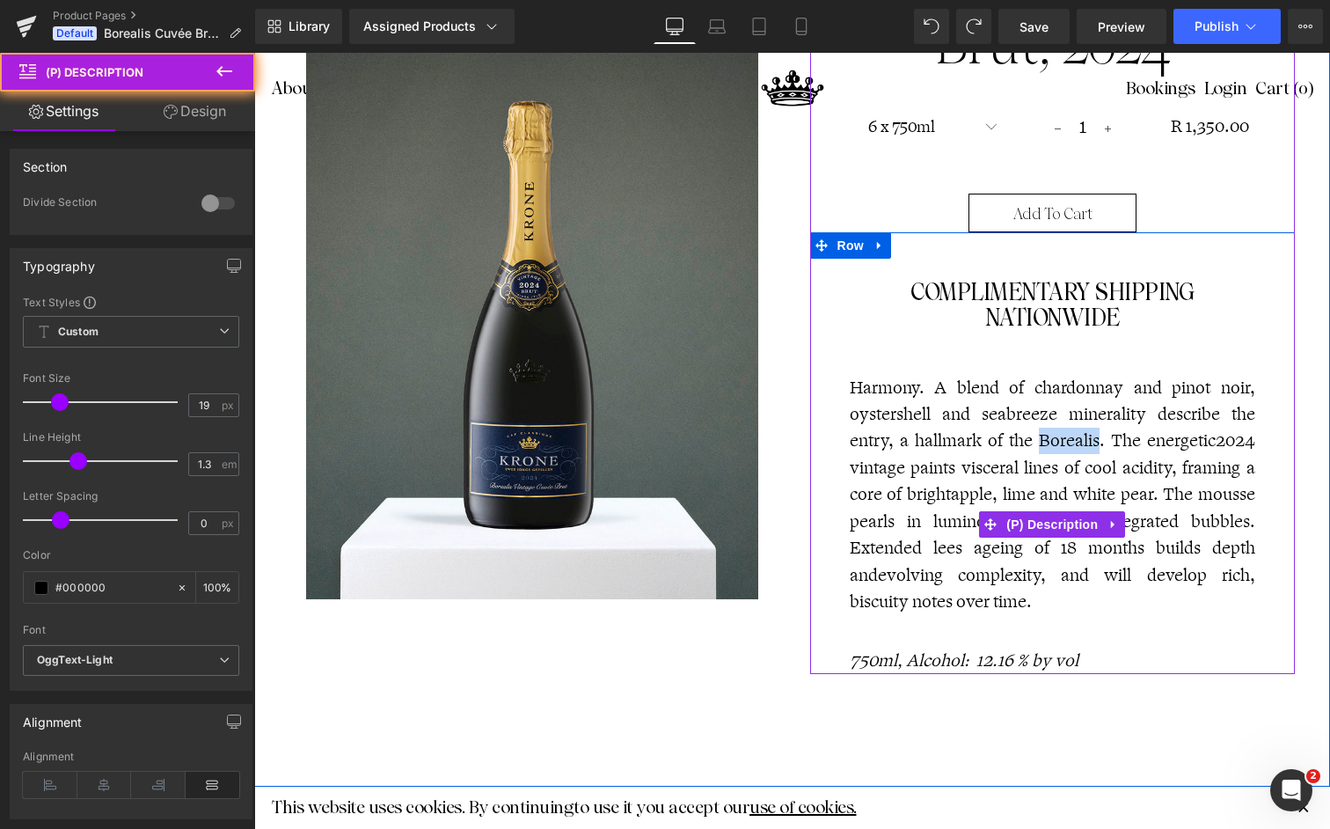
click at [1071, 440] on p "Harmony. A blend of chardonnay and pinot noir, oystershell and seabreeze minera…" at bounding box center [1053, 495] width 407 height 241
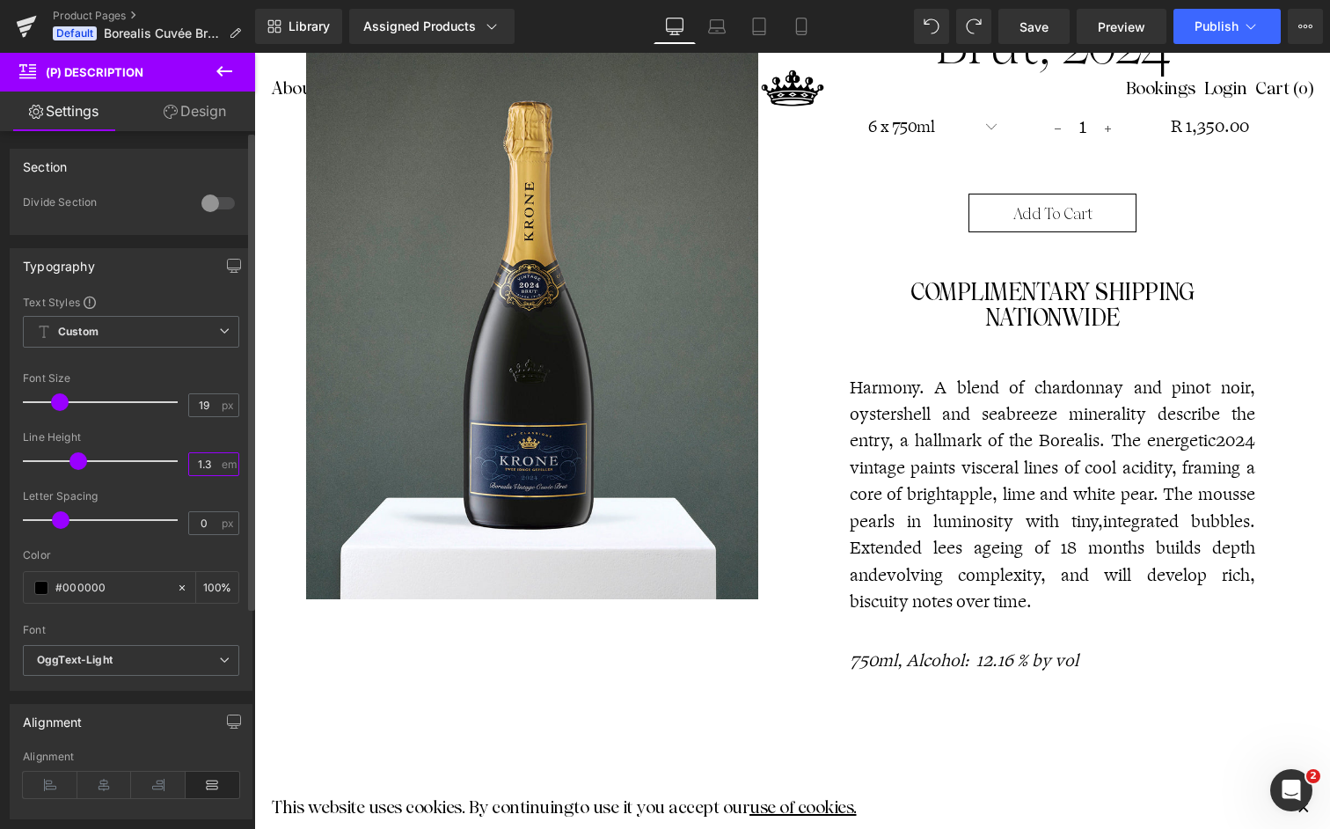
click at [201, 459] on input "1.3" at bounding box center [204, 464] width 31 height 22
type input "1.2"
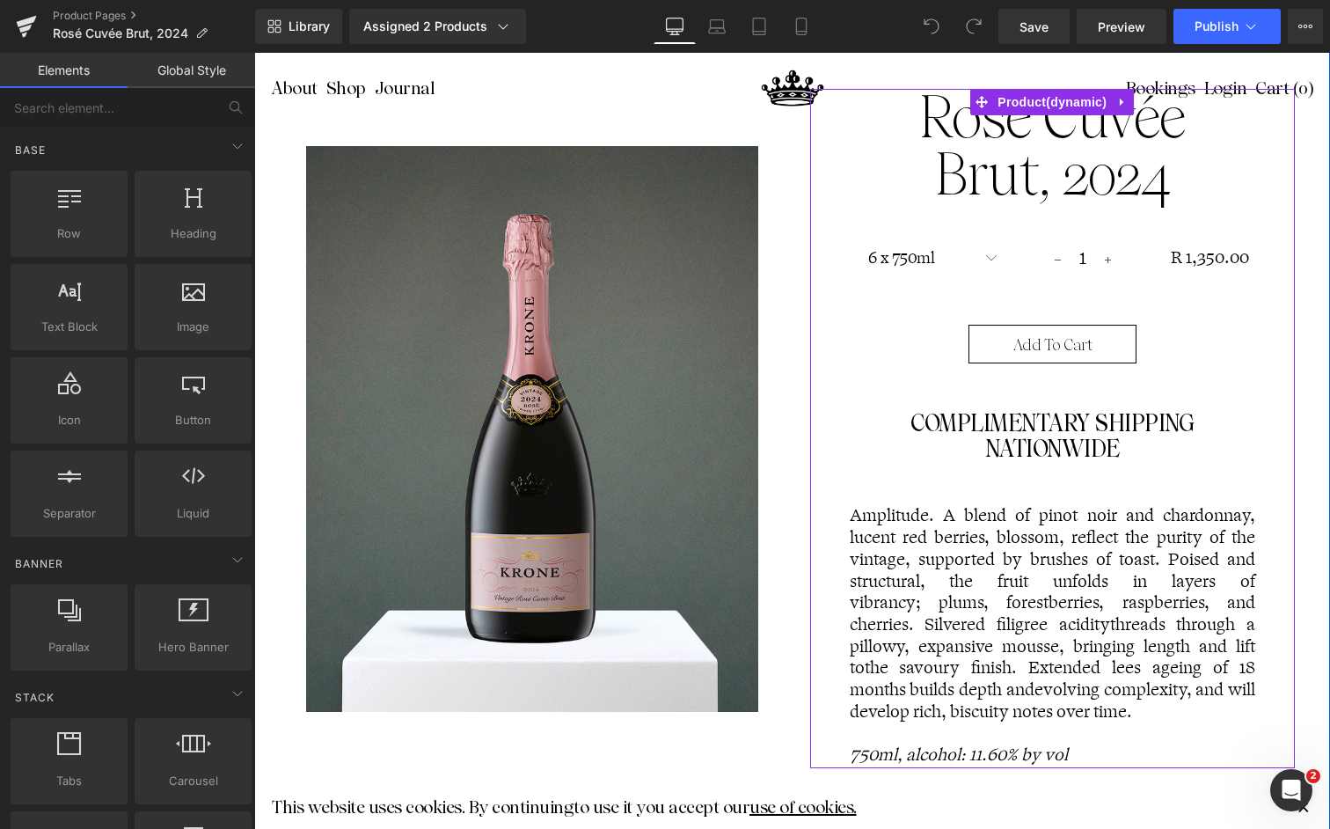
scroll to position [257, 0]
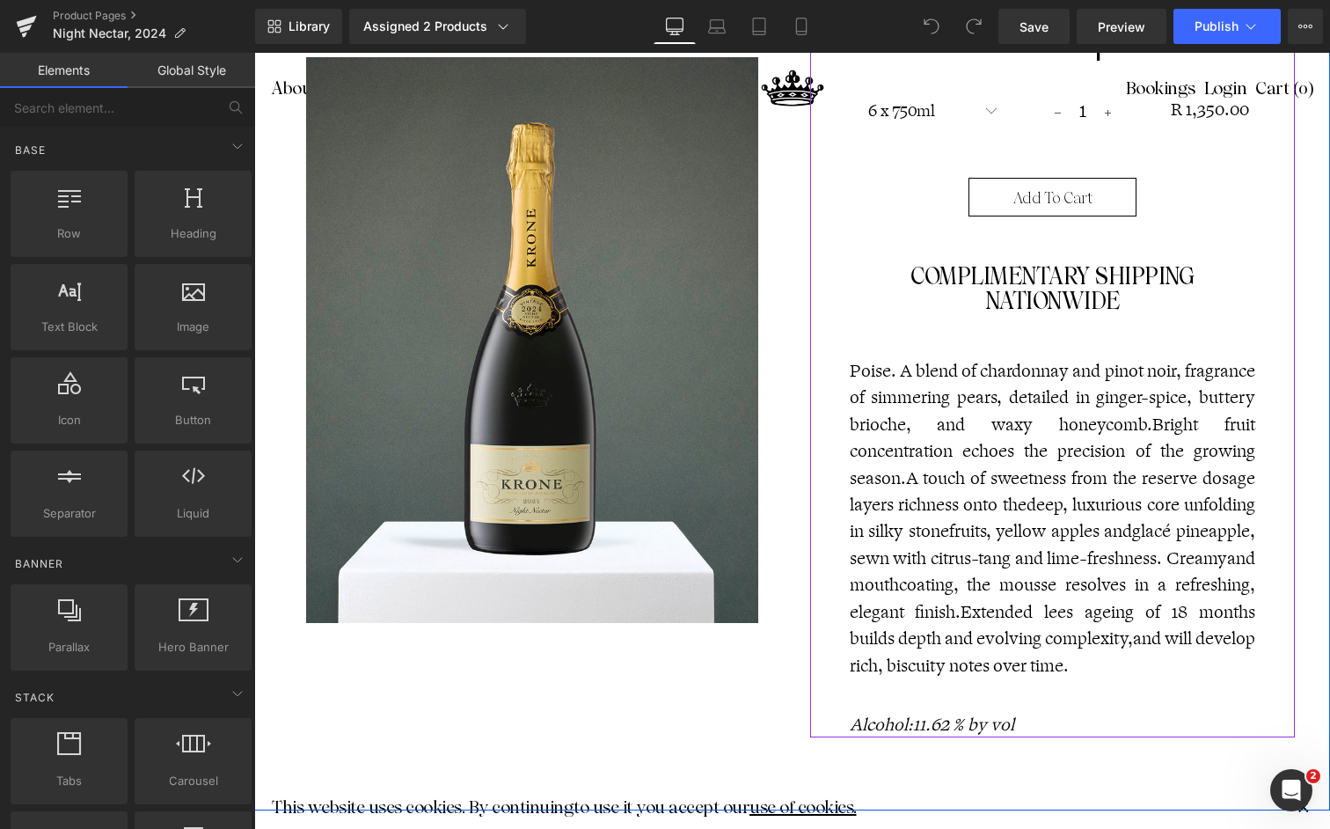
scroll to position [351, 0]
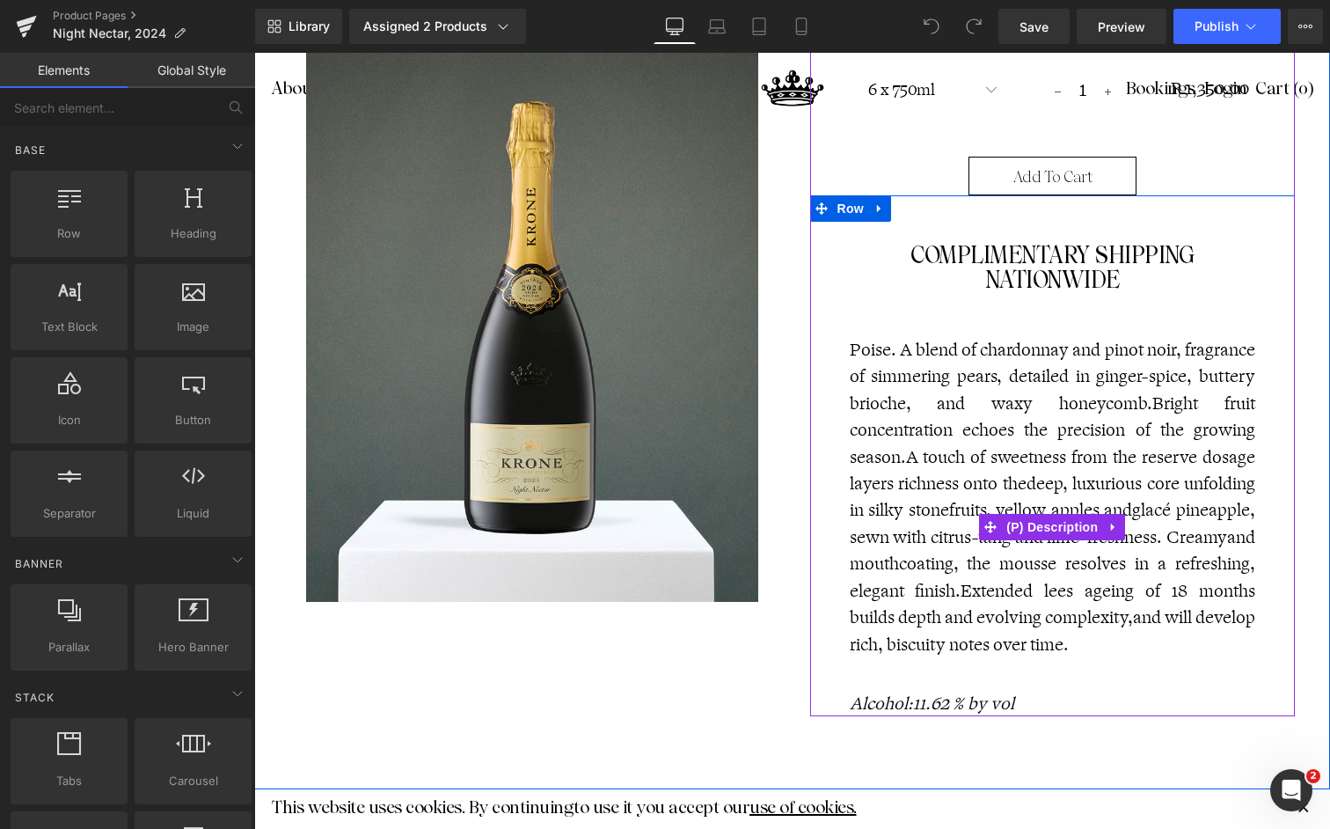
click at [977, 545] on p "Poise. A blend of chardonnay and pinot noir, fragrance of simmering pears, deta…" at bounding box center [1053, 497] width 407 height 321
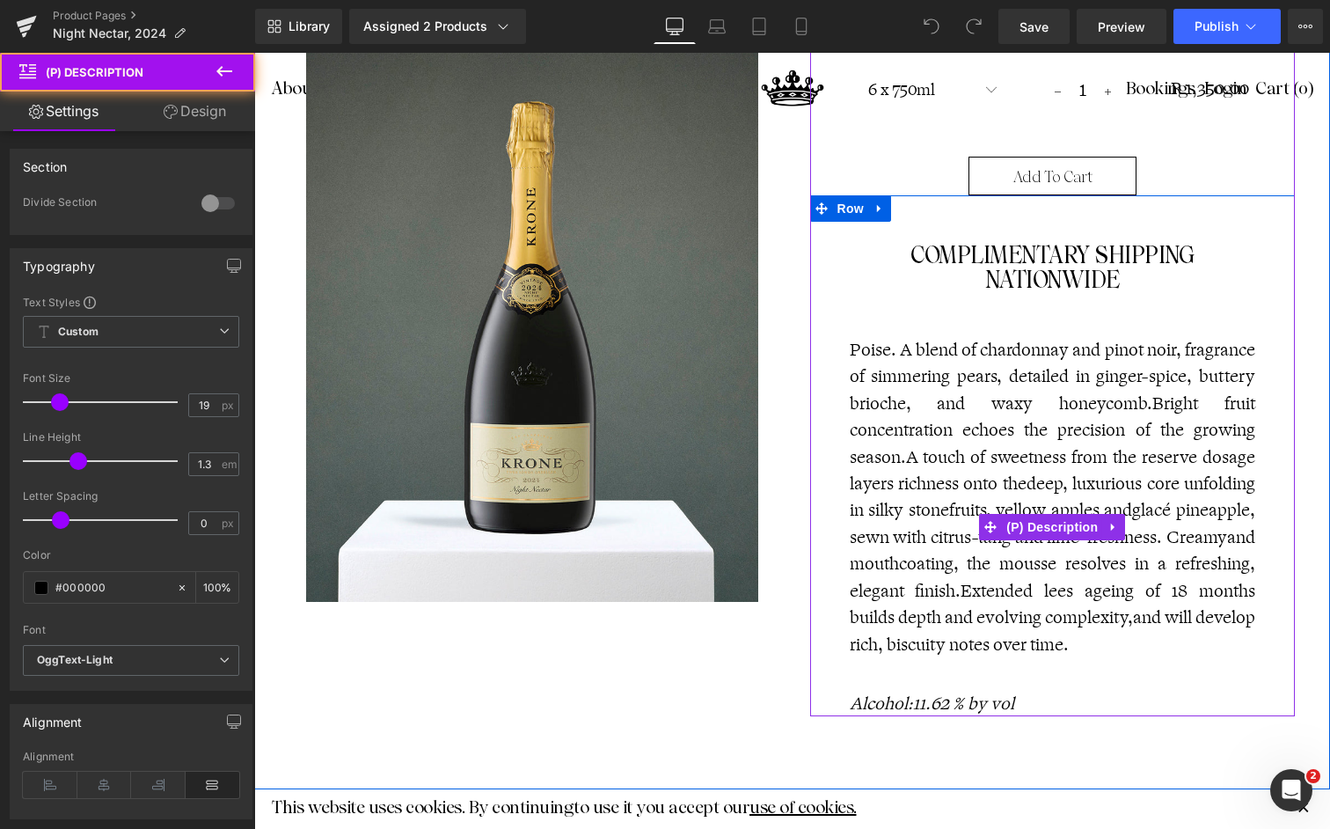
click at [917, 526] on p "Poise. A blend of chardonnay and pinot noir, fragrance of simmering pears, deta…" at bounding box center [1053, 497] width 407 height 321
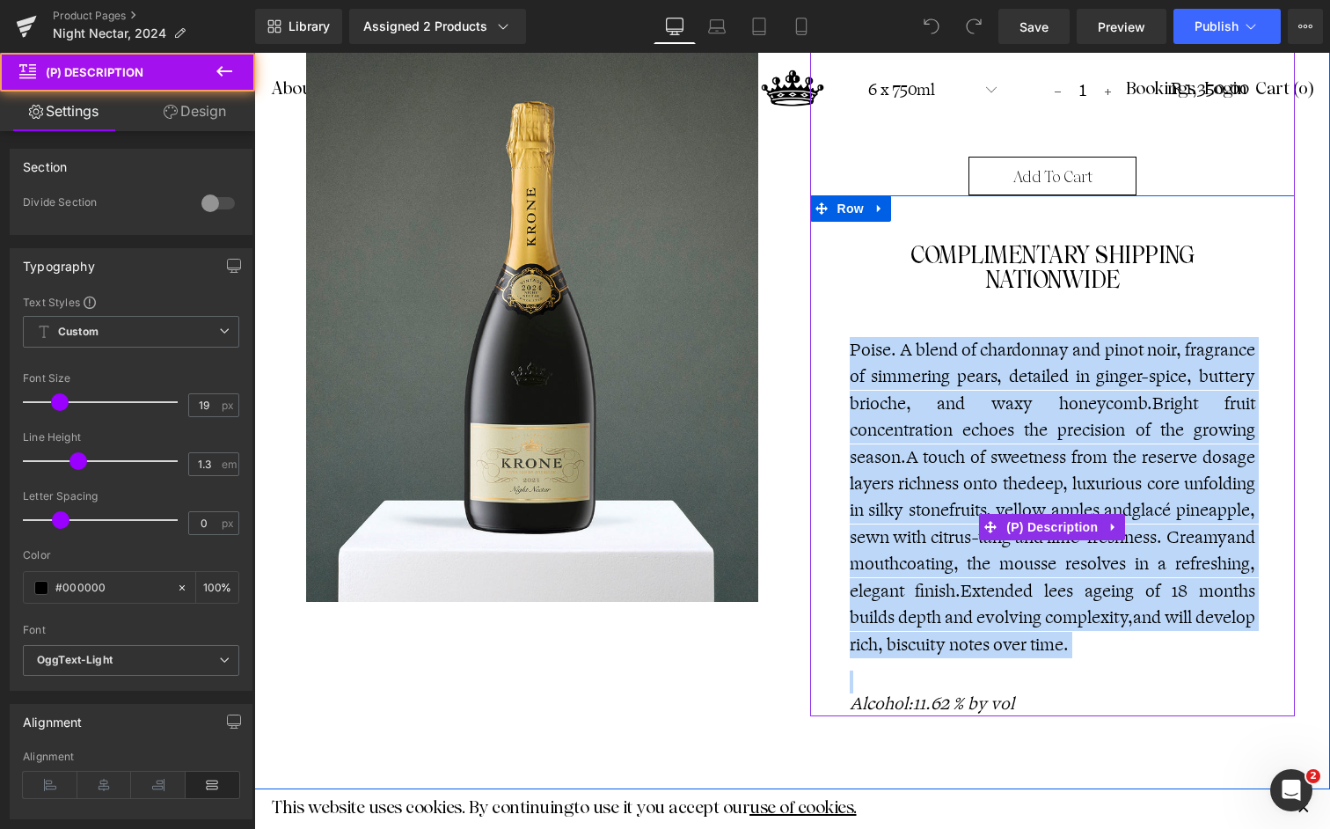
click at [917, 526] on p "Poise. A blend of chardonnay and pinot noir, fragrance of simmering pears, deta…" at bounding box center [1053, 497] width 407 height 321
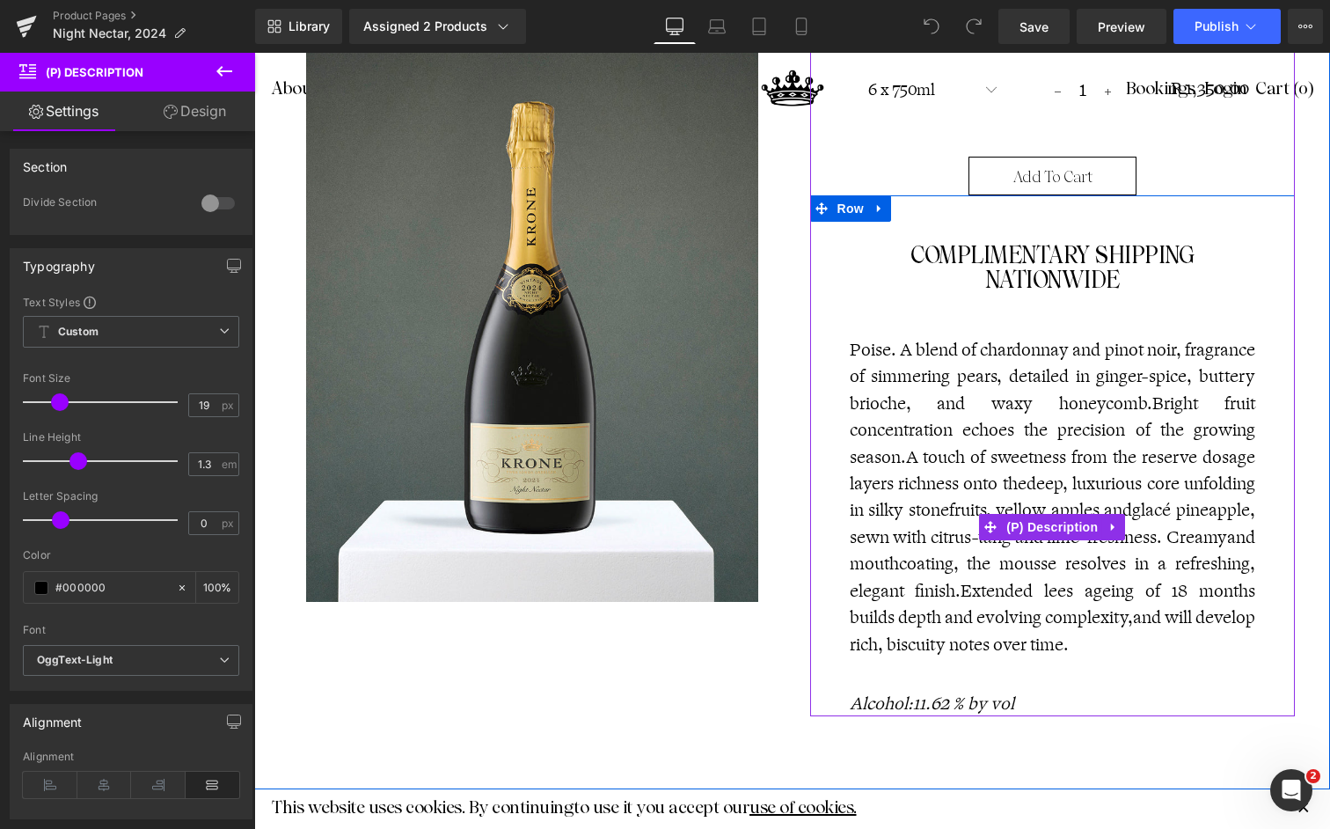
click at [1143, 566] on span "and mouthcoating, the mousse resolves in a refreshing, elegant finish." at bounding box center [1053, 564] width 407 height 77
click at [1024, 529] on span "(P) Description" at bounding box center [1052, 528] width 100 height 26
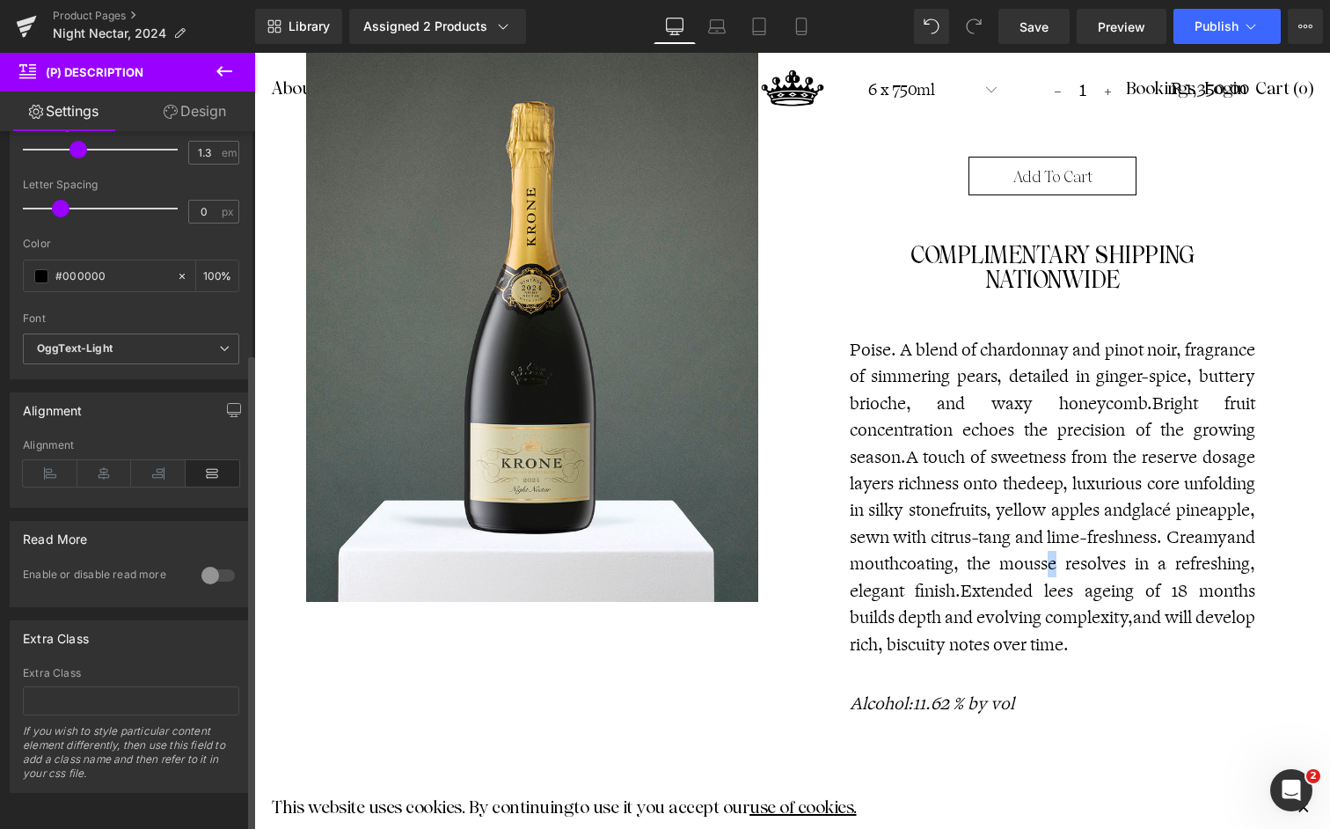
scroll to position [324, 0]
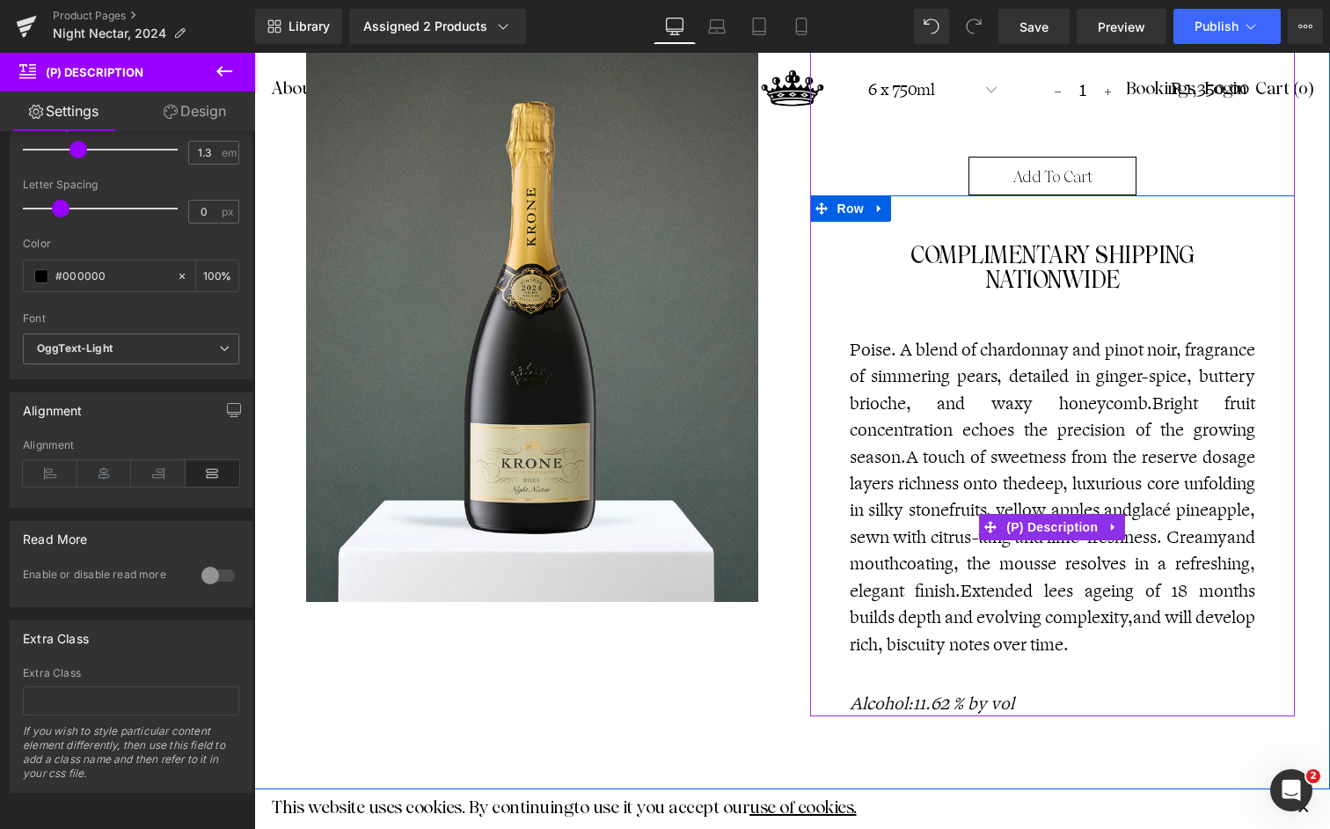
click at [986, 427] on span "Bright fruit concentration echoes the precision of the growing season." at bounding box center [1053, 430] width 407 height 77
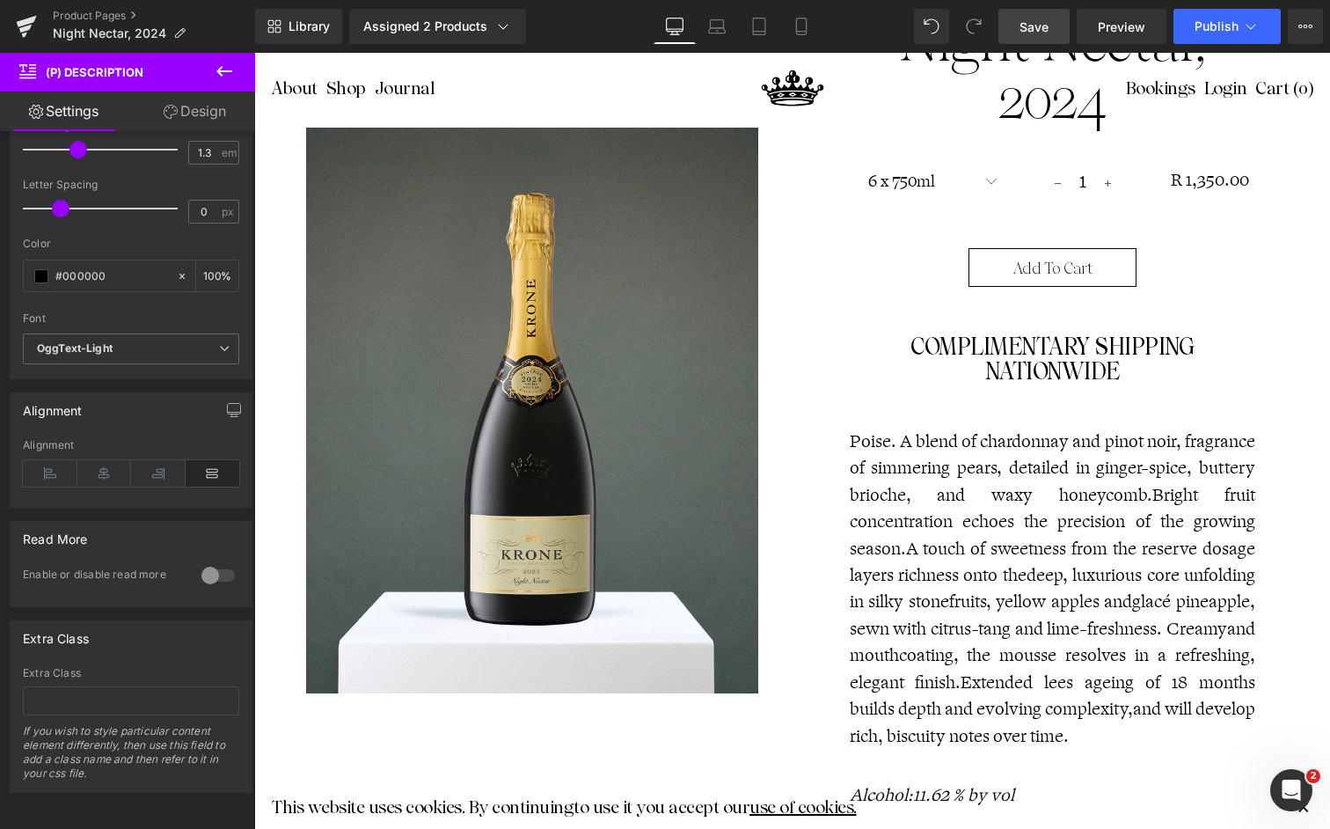
scroll to position [149, 0]
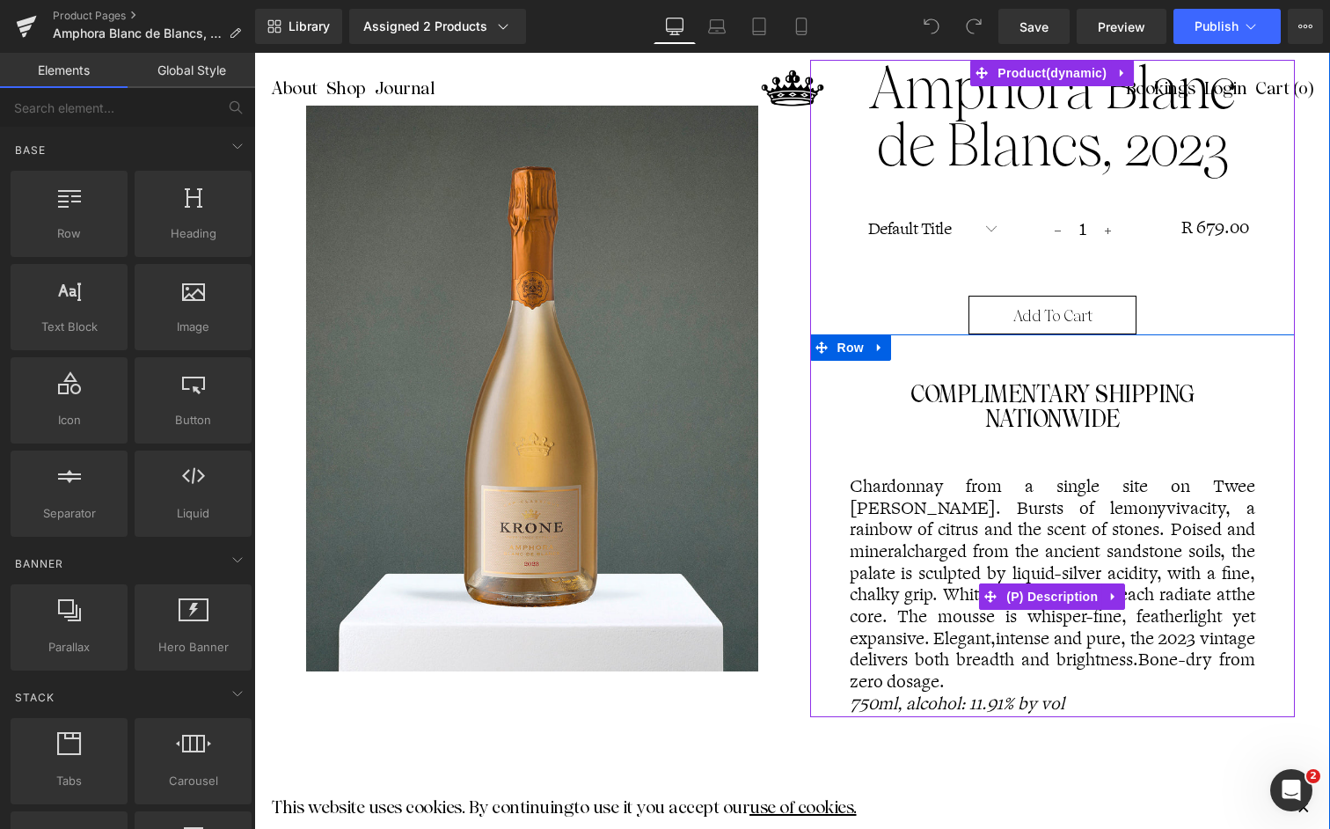
scroll to position [288, 0]
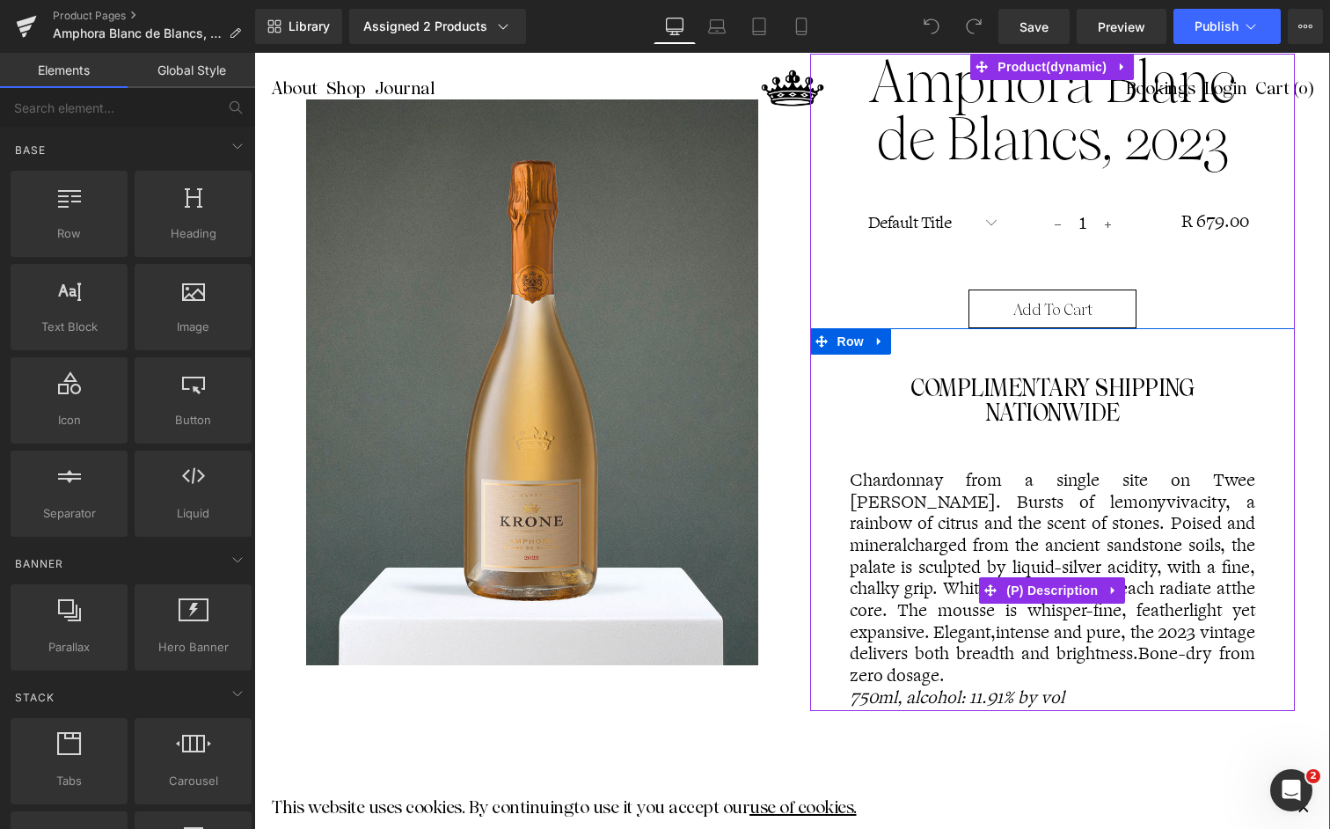
click at [1006, 501] on p "Chardonnay from a single site on Twee Jonge Gezellen. Bursts of lemony vivacity…" at bounding box center [1053, 578] width 407 height 217
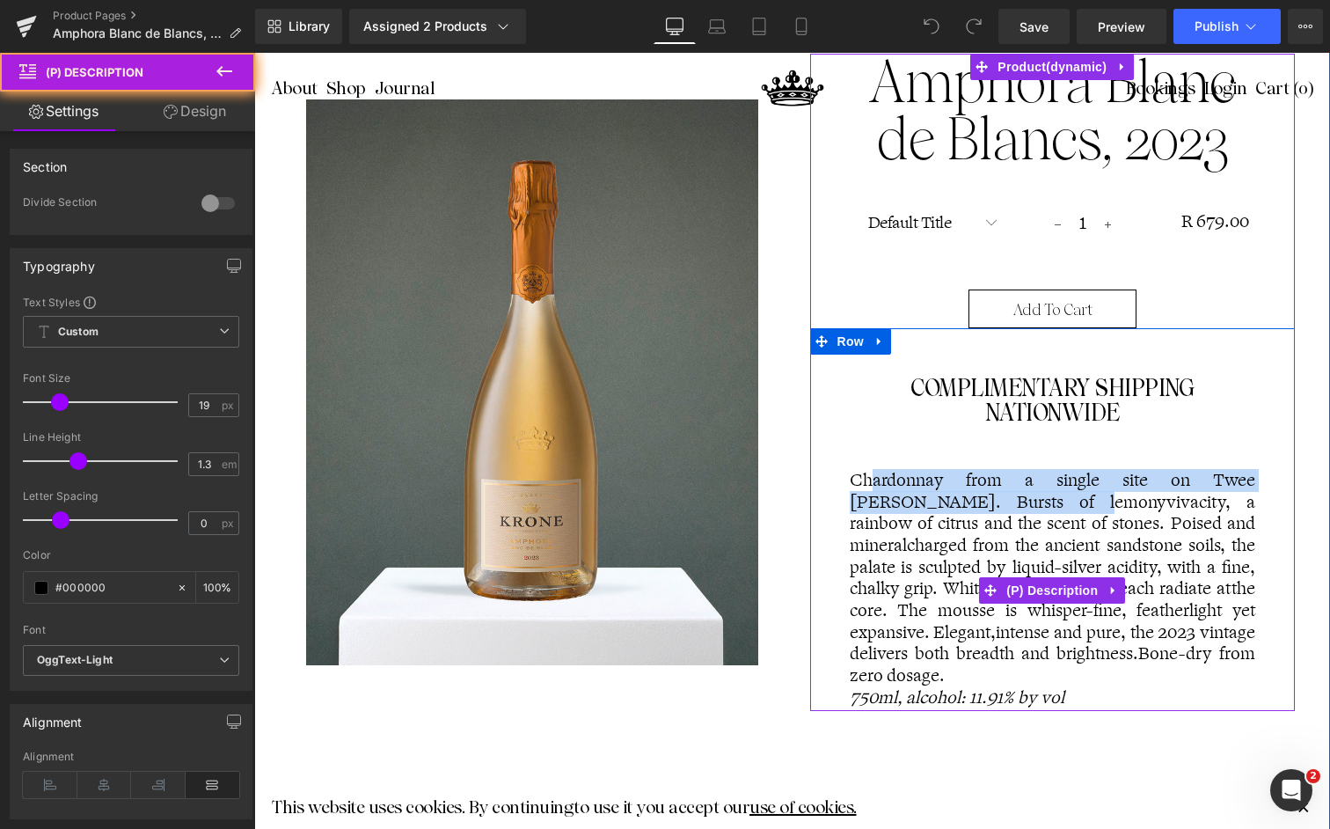
drag, startPoint x: 1006, startPoint y: 501, endPoint x: 866, endPoint y: 487, distance: 140.5
click at [866, 487] on p "Chardonnay from a single site on Twee Jonge Gezellen. Bursts of lemony vivacity…" at bounding box center [1053, 578] width 407 height 217
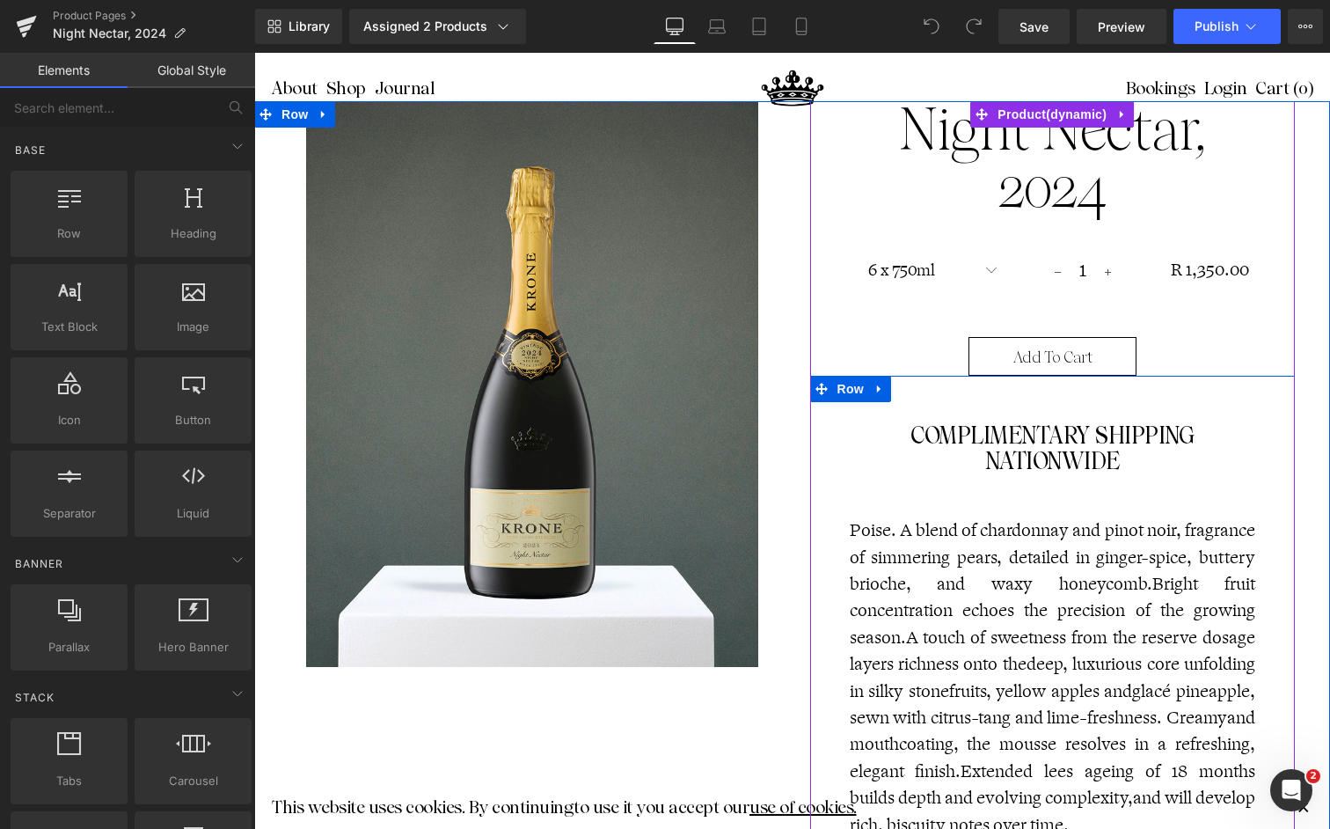
scroll to position [99, 0]
